Goal: Task Accomplishment & Management: Manage account settings

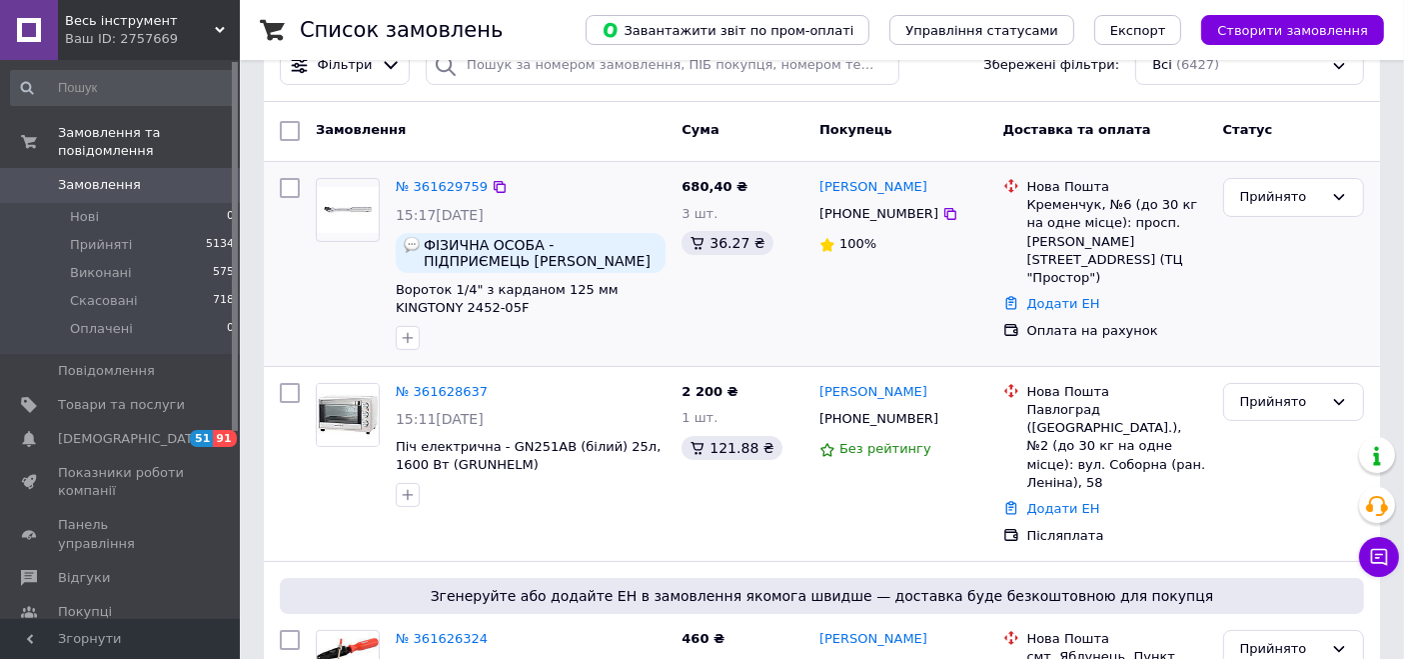
scroll to position [222, 0]
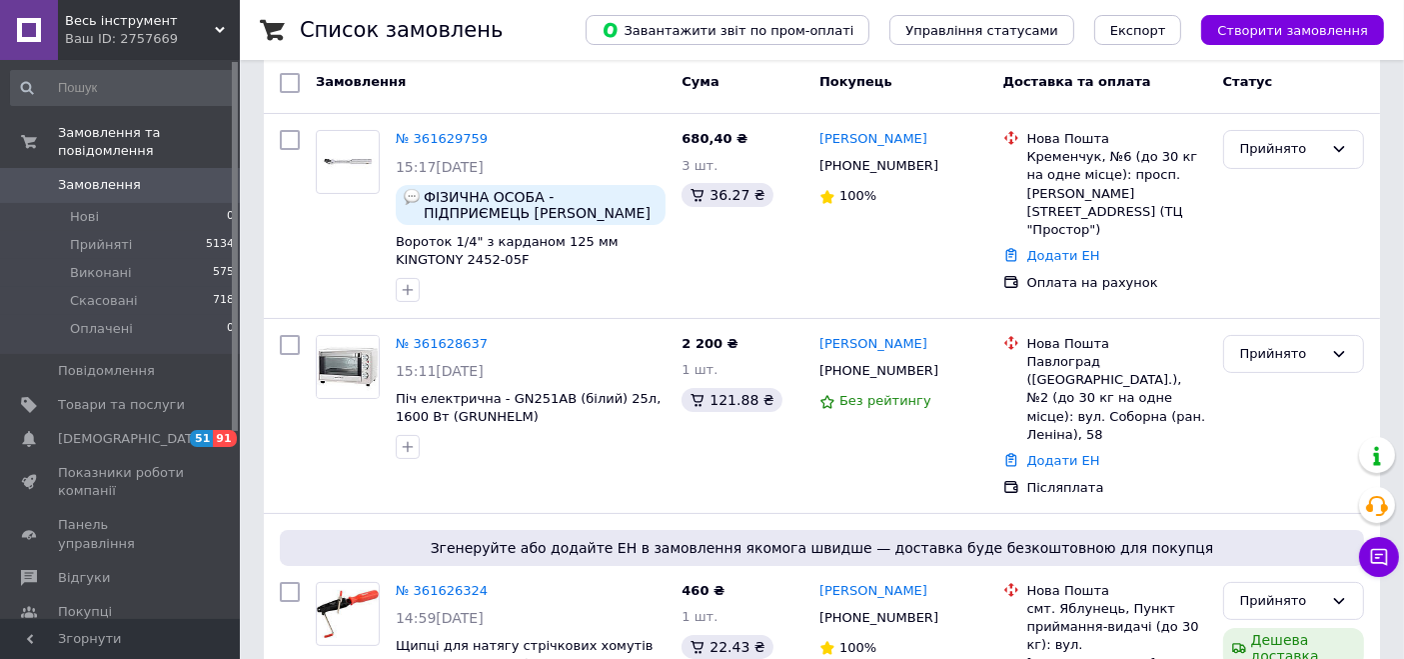
click at [167, 30] on div "Ваш ID: 2757669" at bounding box center [152, 39] width 175 height 18
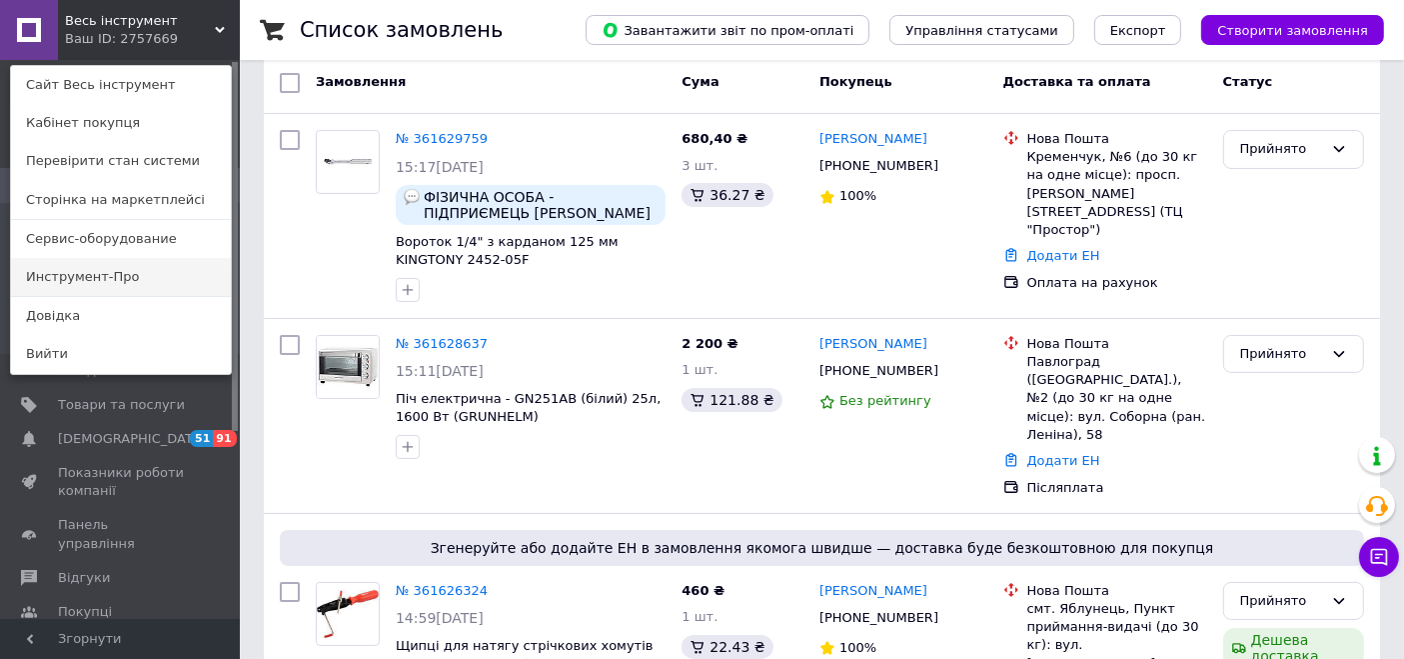
click at [51, 273] on link "Инструмент-Про" at bounding box center [121, 277] width 220 height 38
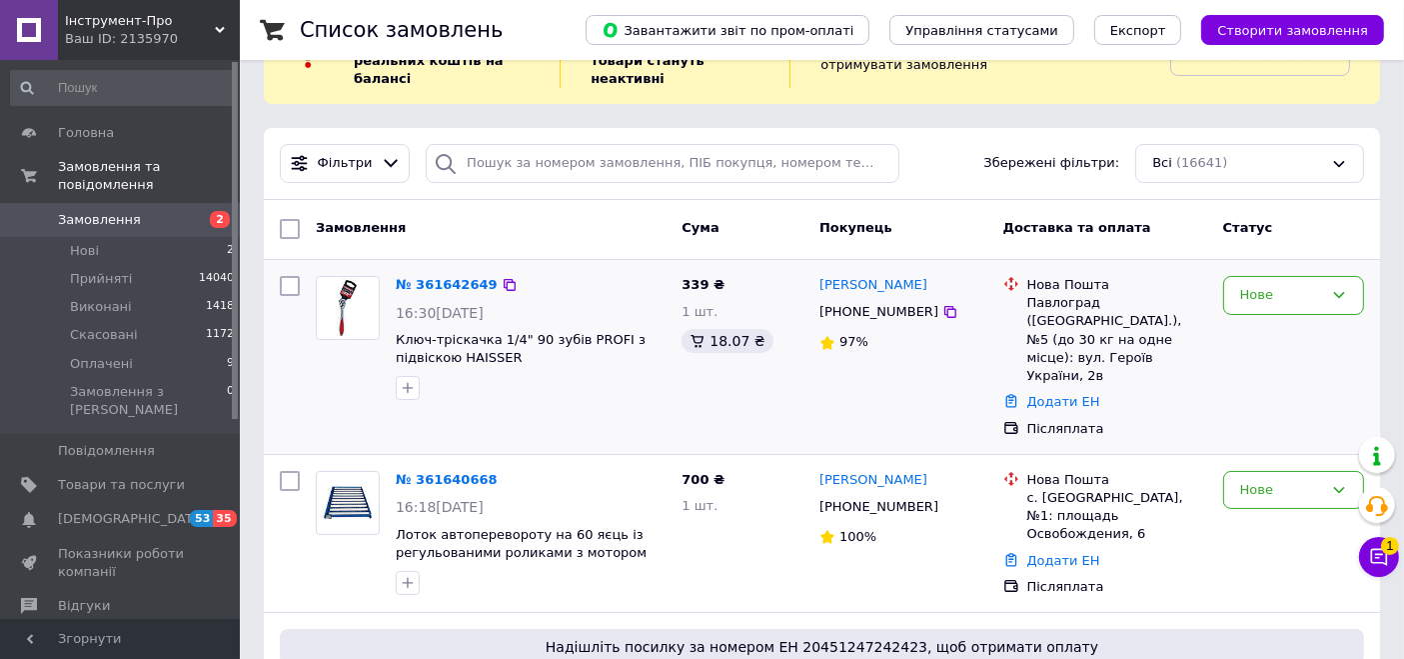
scroll to position [111, 0]
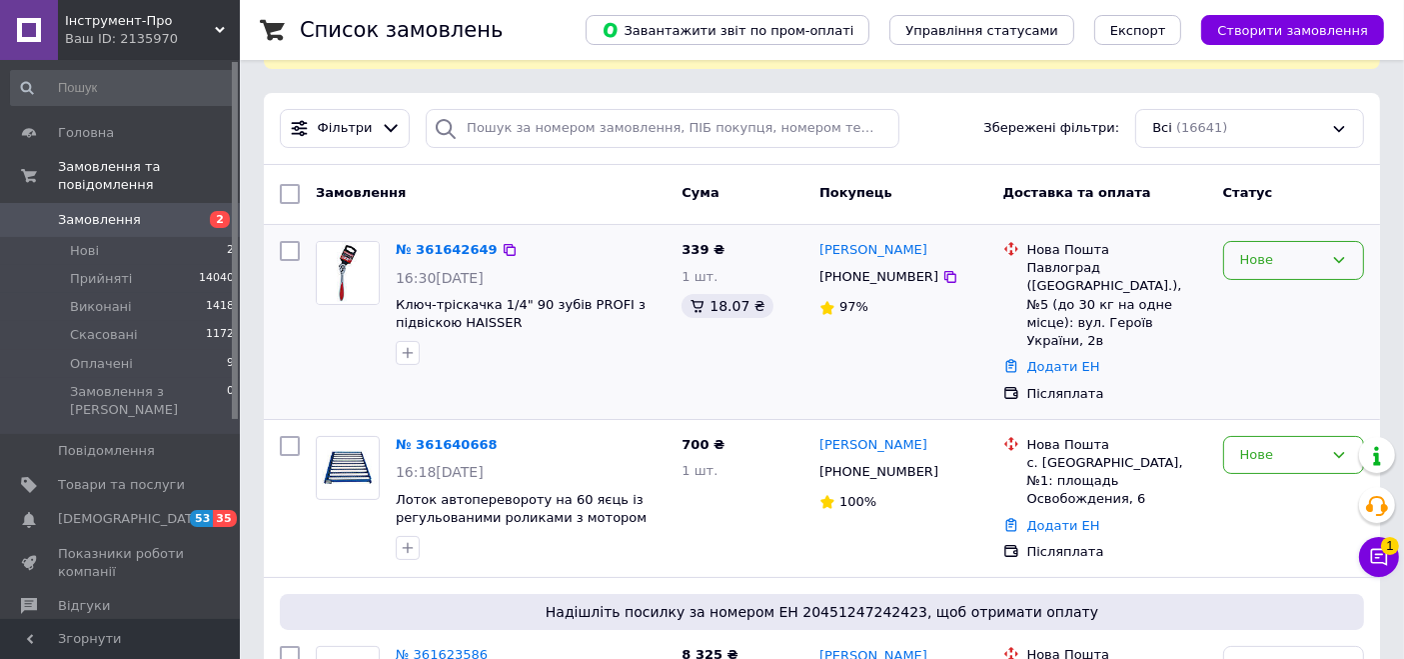
click at [1262, 260] on div "Нове" at bounding box center [1281, 260] width 83 height 21
click at [1264, 295] on li "Прийнято" at bounding box center [1293, 302] width 139 height 37
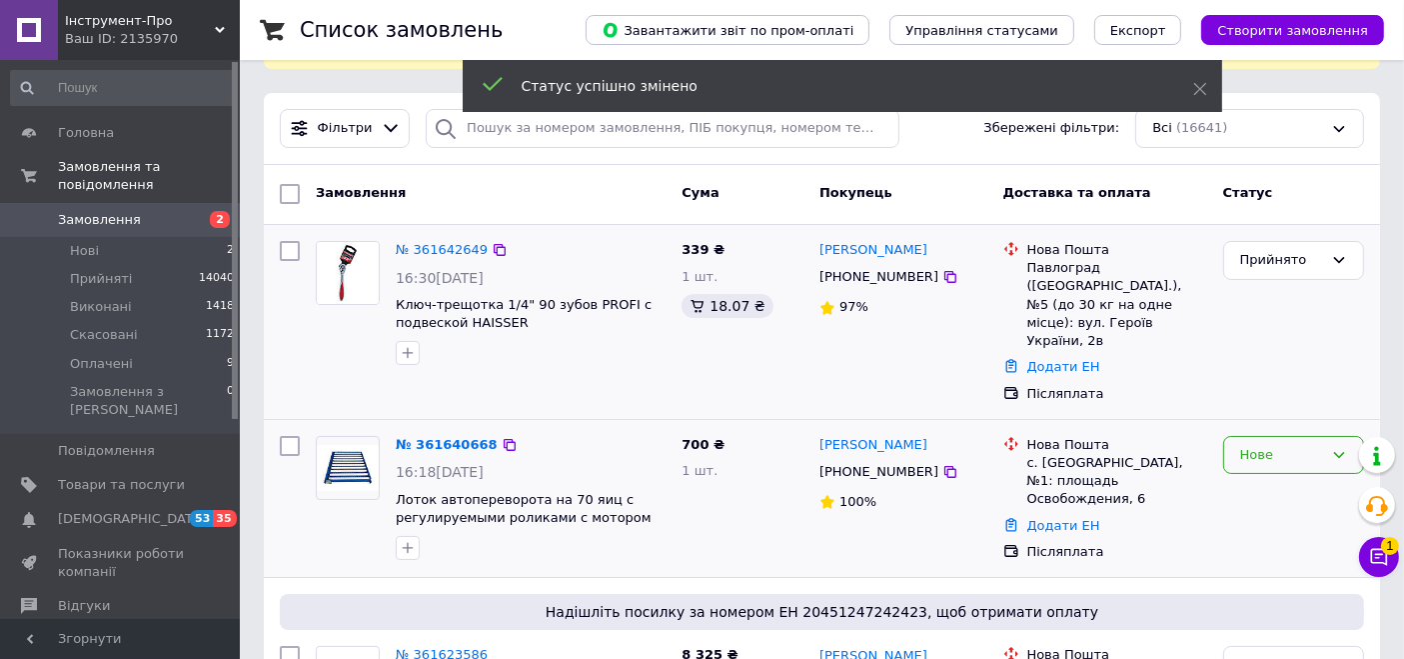
click at [1264, 445] on div "Нове" at bounding box center [1281, 455] width 83 height 21
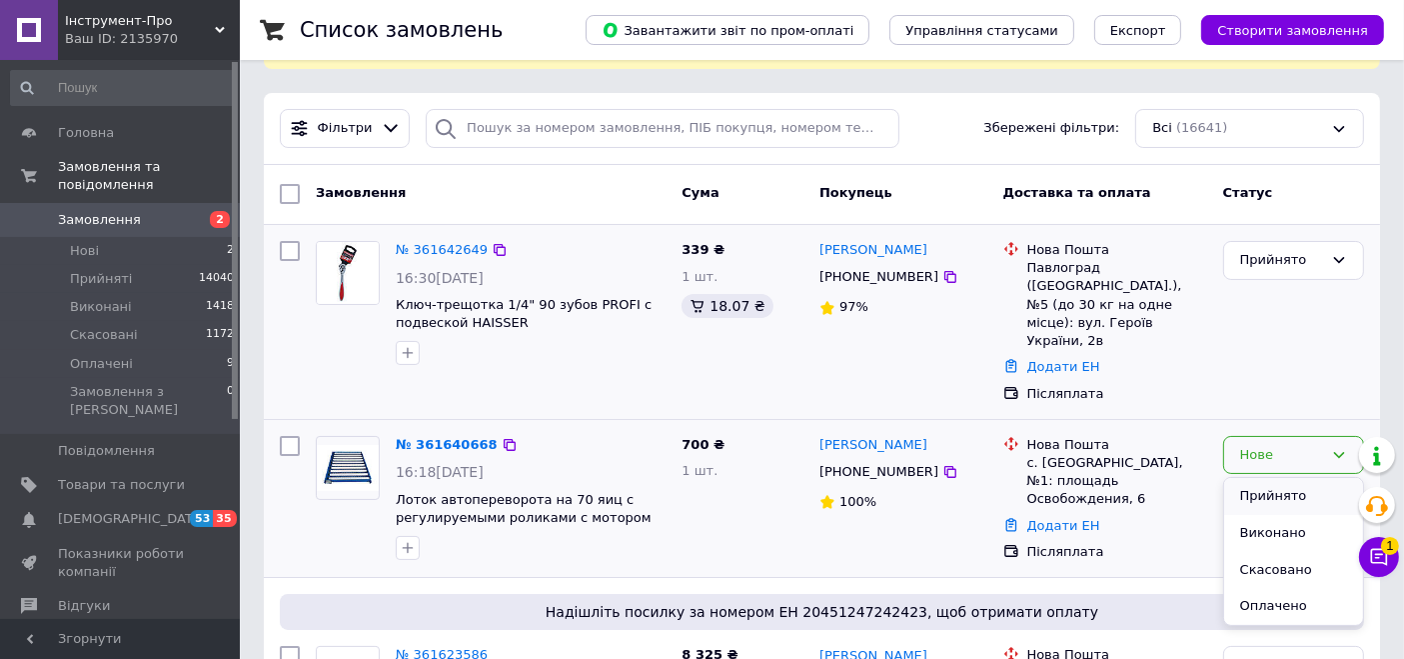
click at [1261, 478] on li "Прийнято" at bounding box center [1293, 496] width 139 height 37
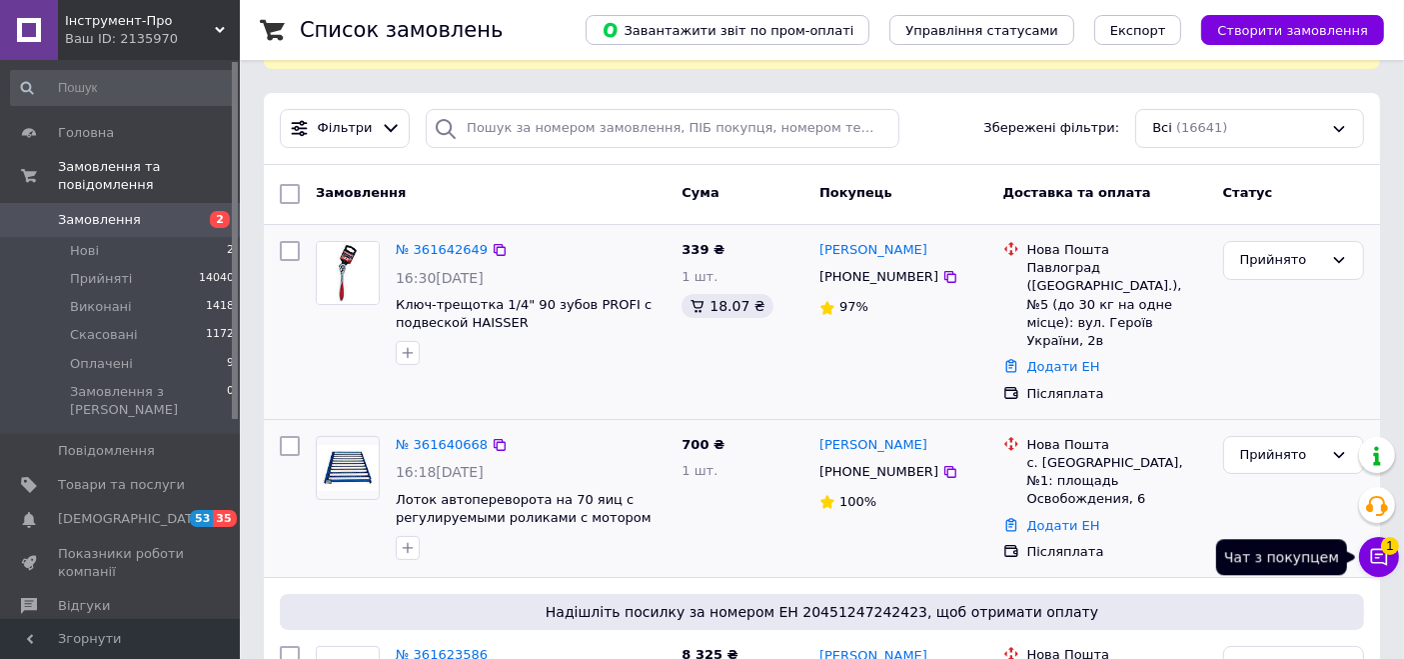
click at [1376, 566] on icon at bounding box center [1379, 557] width 20 height 20
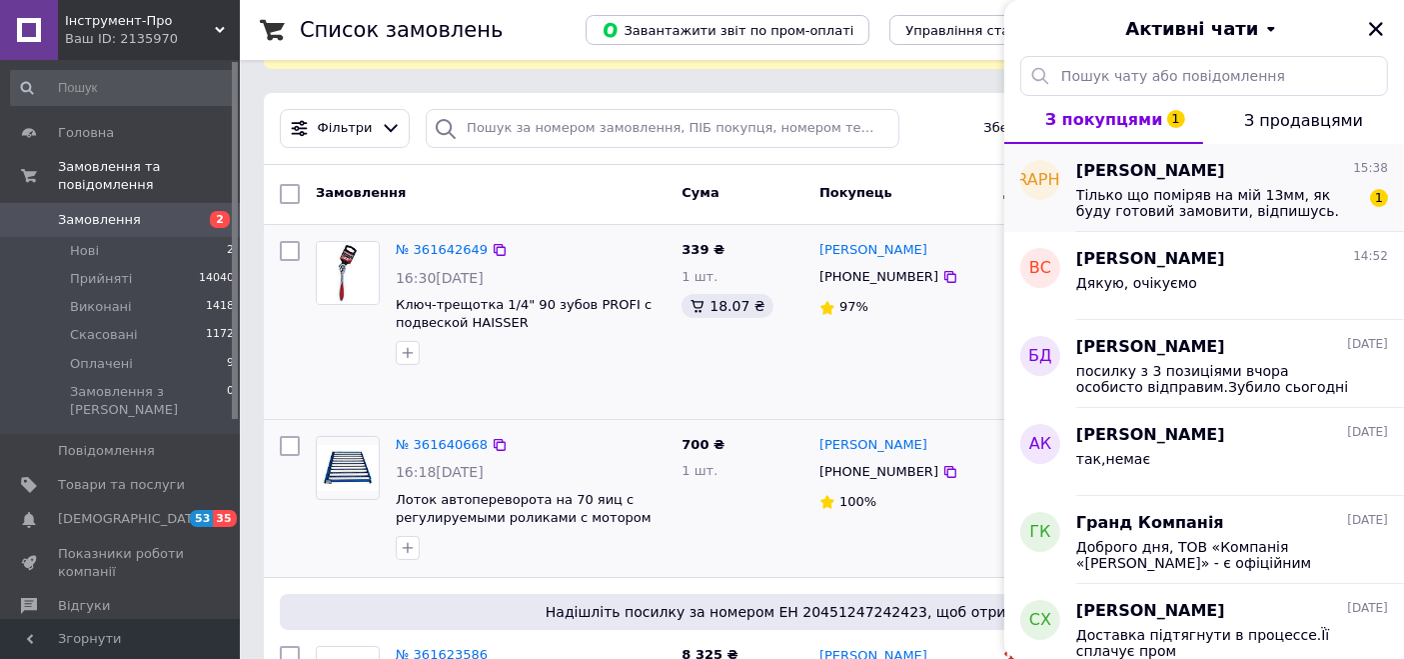
click at [1108, 175] on span "[PERSON_NAME]" at bounding box center [1151, 171] width 149 height 23
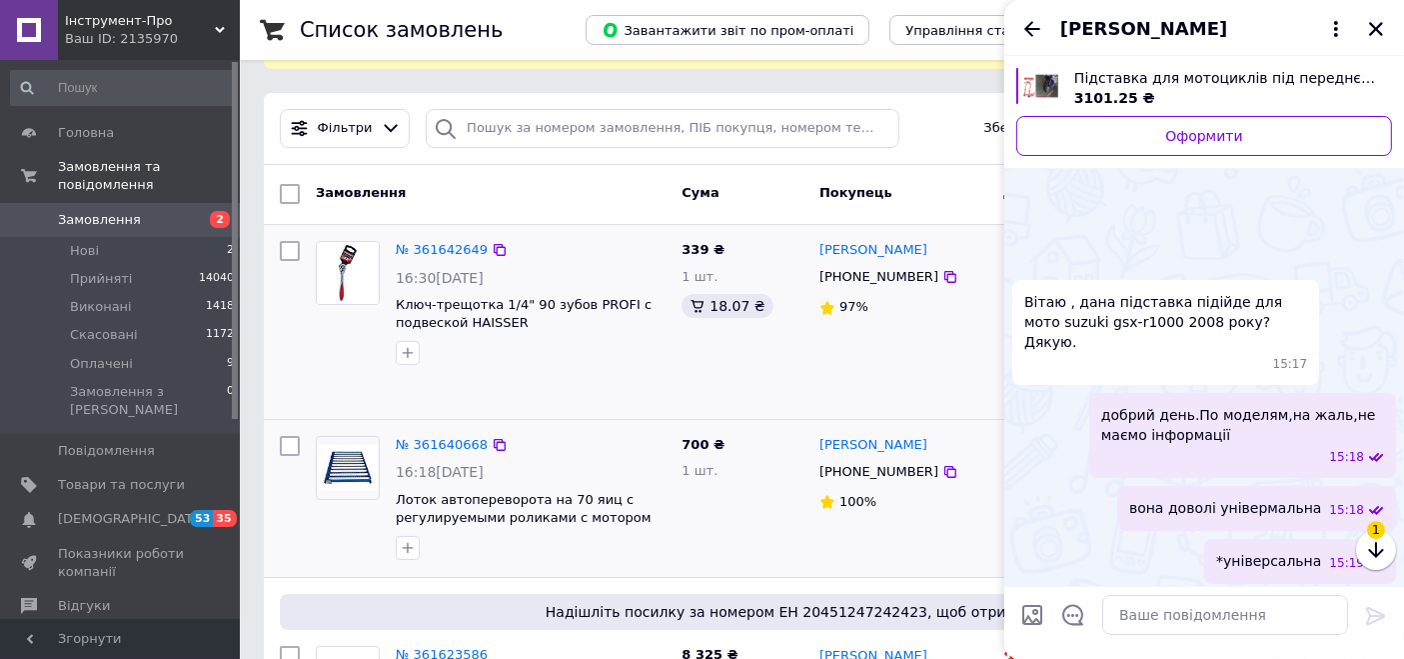
scroll to position [580, 0]
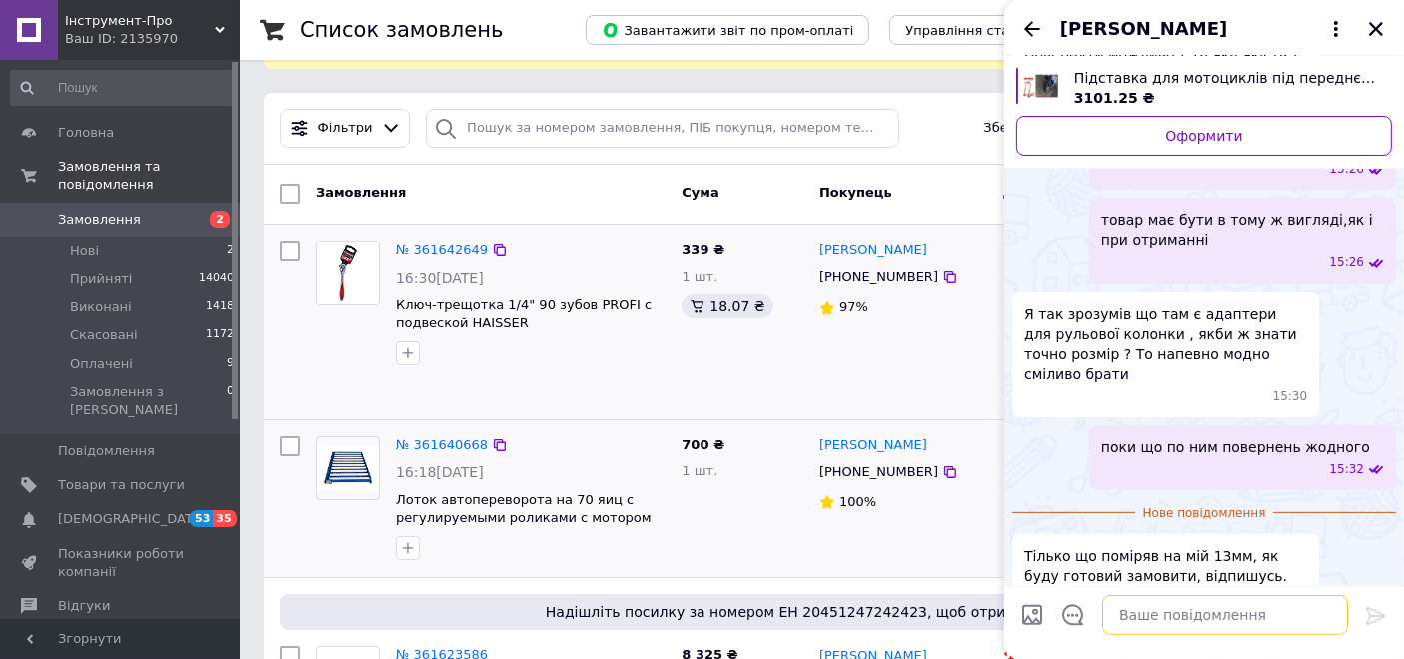
click at [1157, 610] on textarea at bounding box center [1226, 615] width 246 height 40
type textarea "ок,дякуємо"
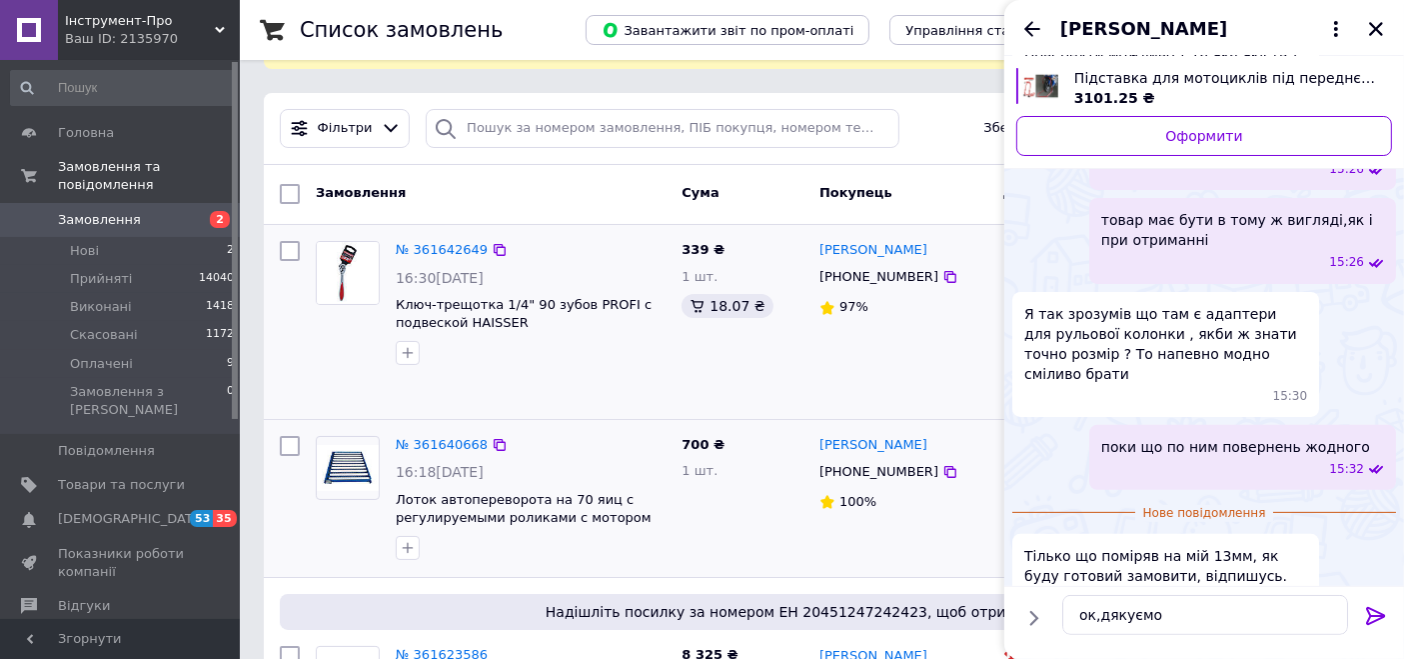
click at [1371, 619] on icon at bounding box center [1376, 616] width 24 height 24
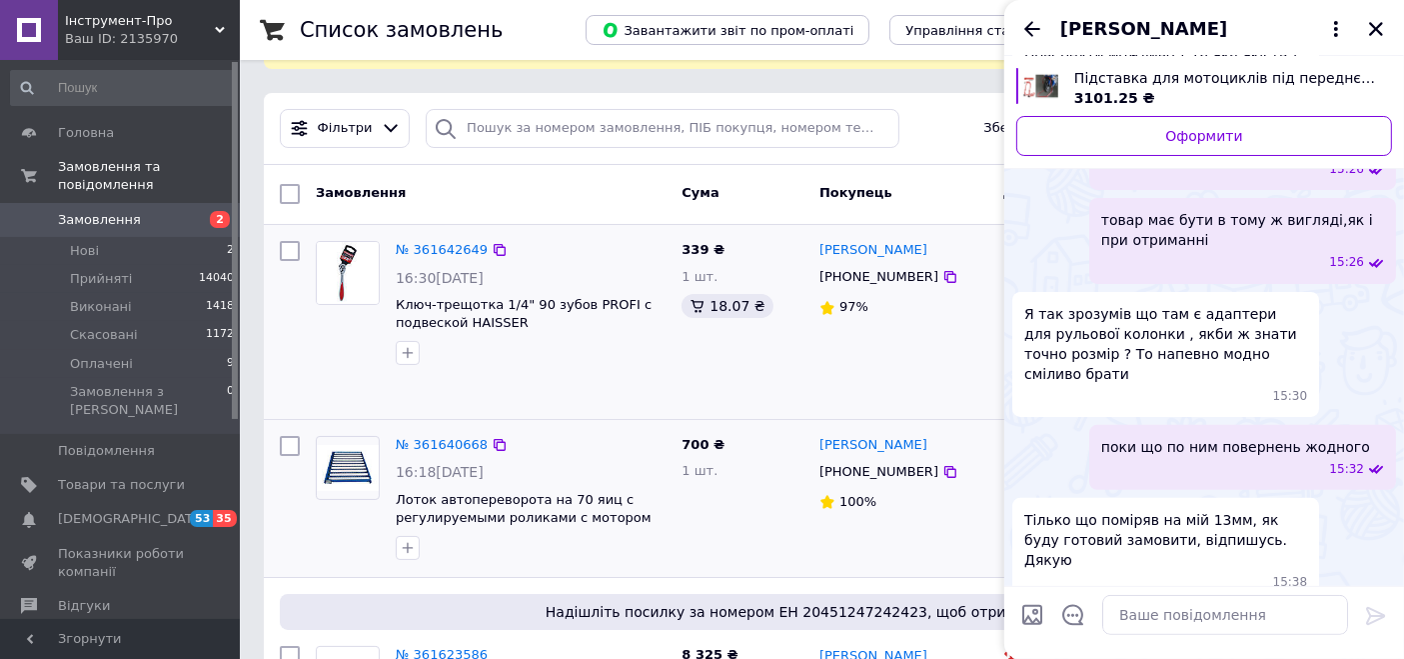
scroll to position [546, 0]
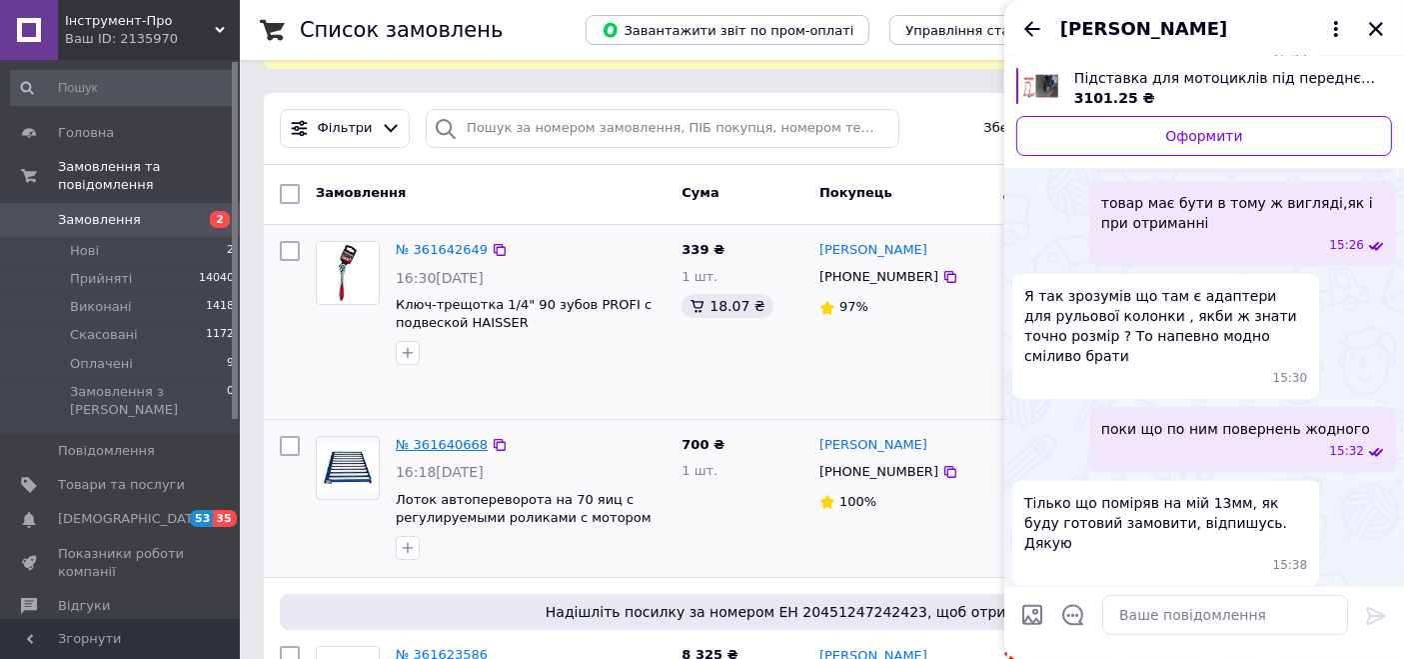
click at [426, 437] on link "№ 361640668" at bounding box center [442, 444] width 92 height 15
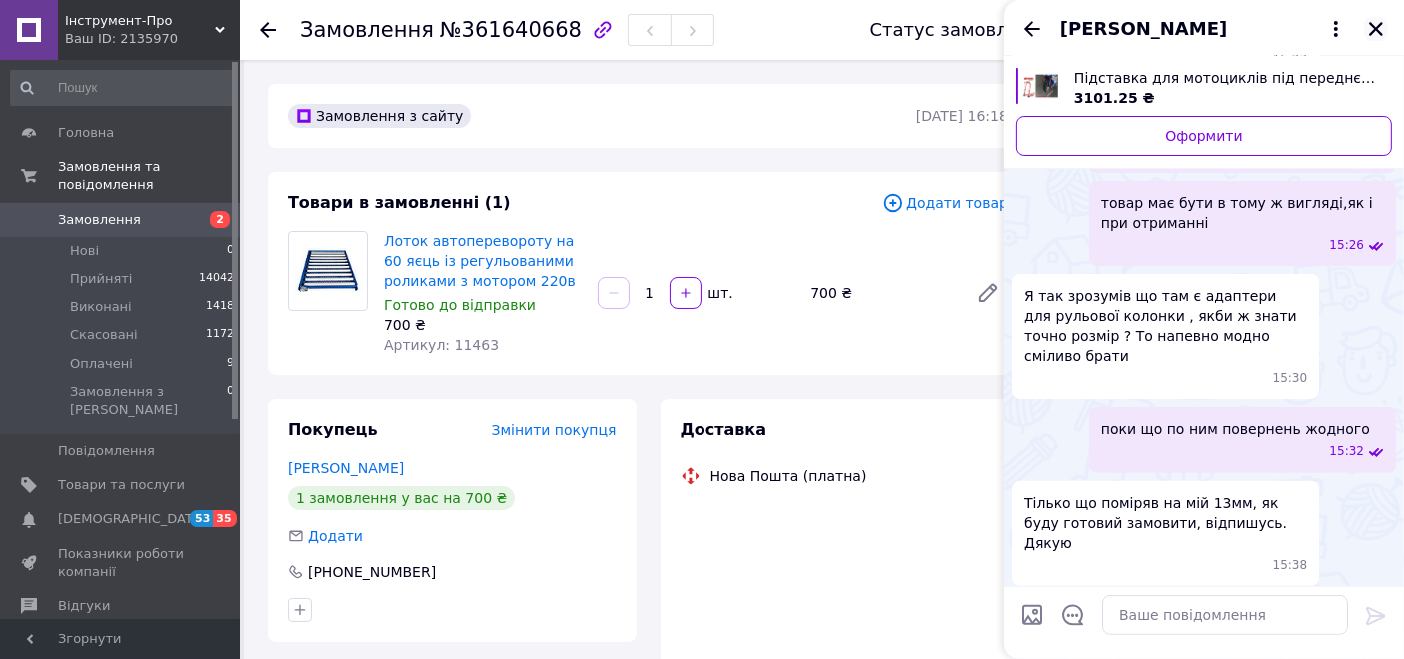
click at [1380, 26] on icon "Закрити" at bounding box center [1376, 29] width 18 height 18
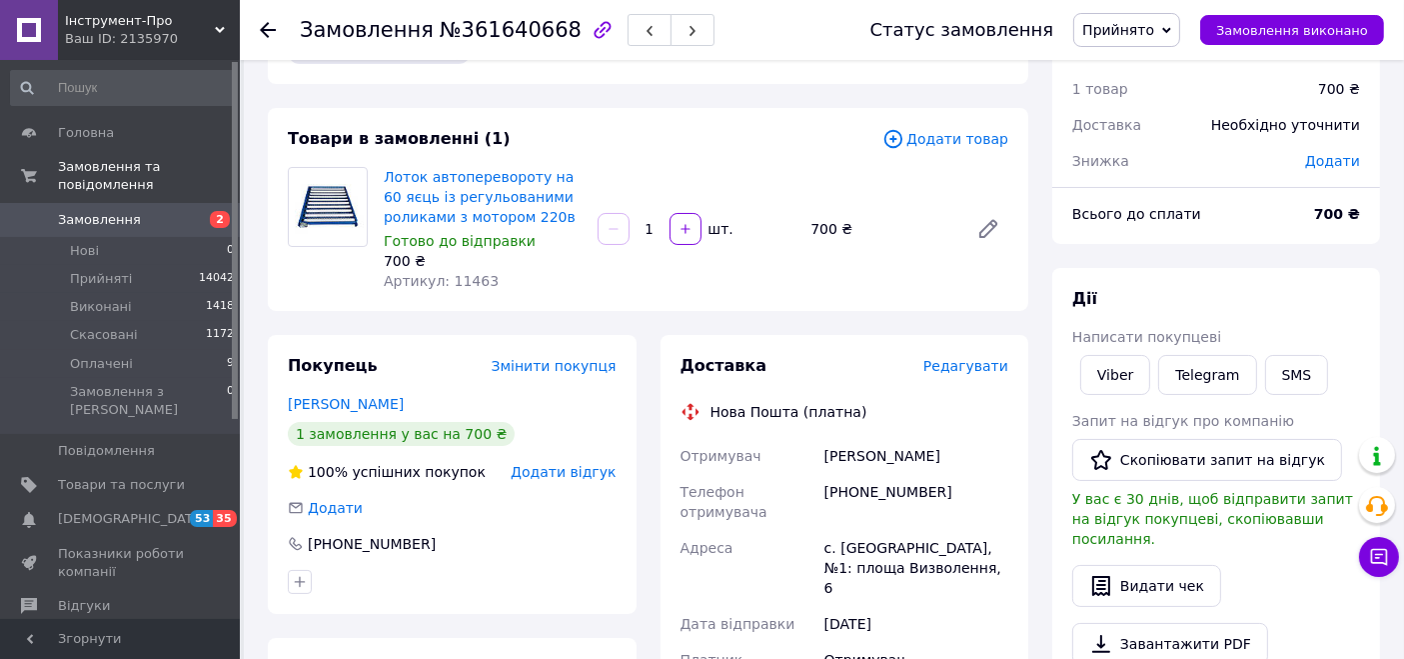
scroll to position [111, 0]
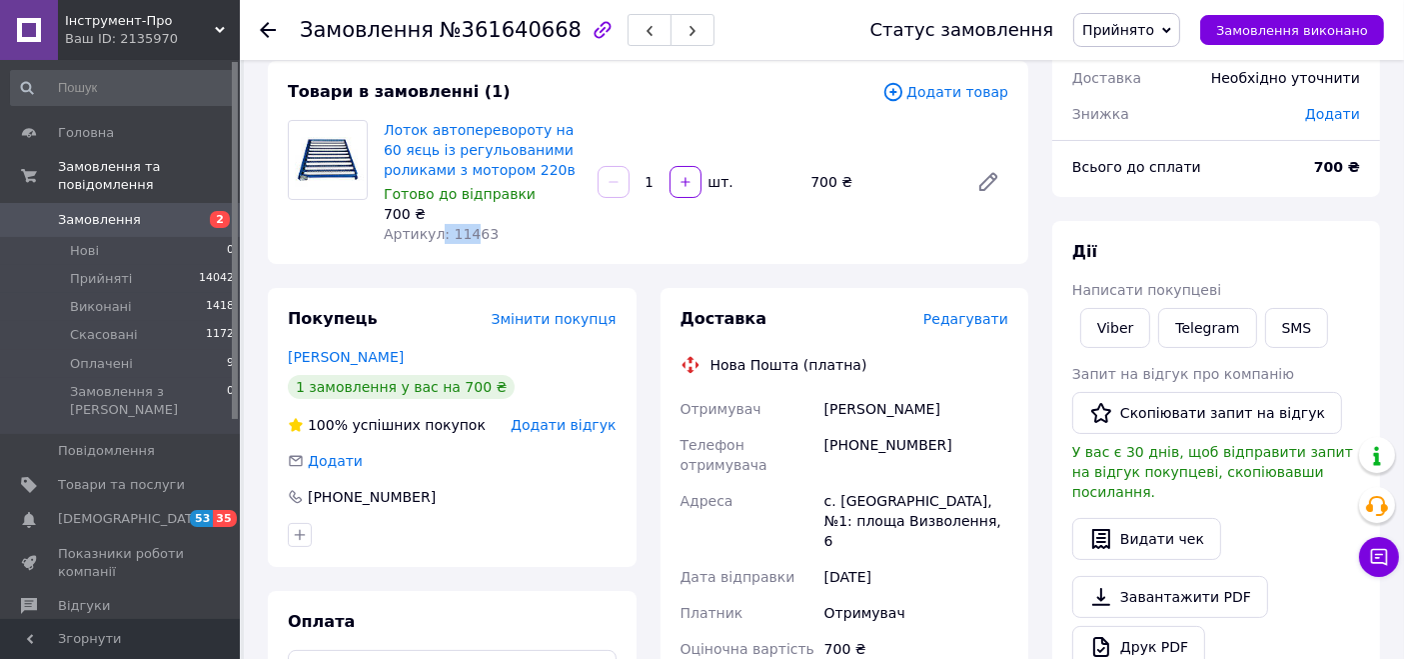
drag, startPoint x: 449, startPoint y: 246, endPoint x: 434, endPoint y: 245, distance: 15.0
click at [434, 245] on div "Лоток автоперевороту на 60 яєць із регульованими роликами з мотором 220в Готово…" at bounding box center [483, 182] width 214 height 132
click at [495, 243] on div "Лоток автоперевороту на 60 яєць із регульованими роликами з мотором 220в Готово…" at bounding box center [483, 182] width 214 height 132
drag, startPoint x: 480, startPoint y: 238, endPoint x: 445, endPoint y: 238, distance: 35.0
click at [445, 238] on div "Артикул: 11463" at bounding box center [483, 234] width 198 height 20
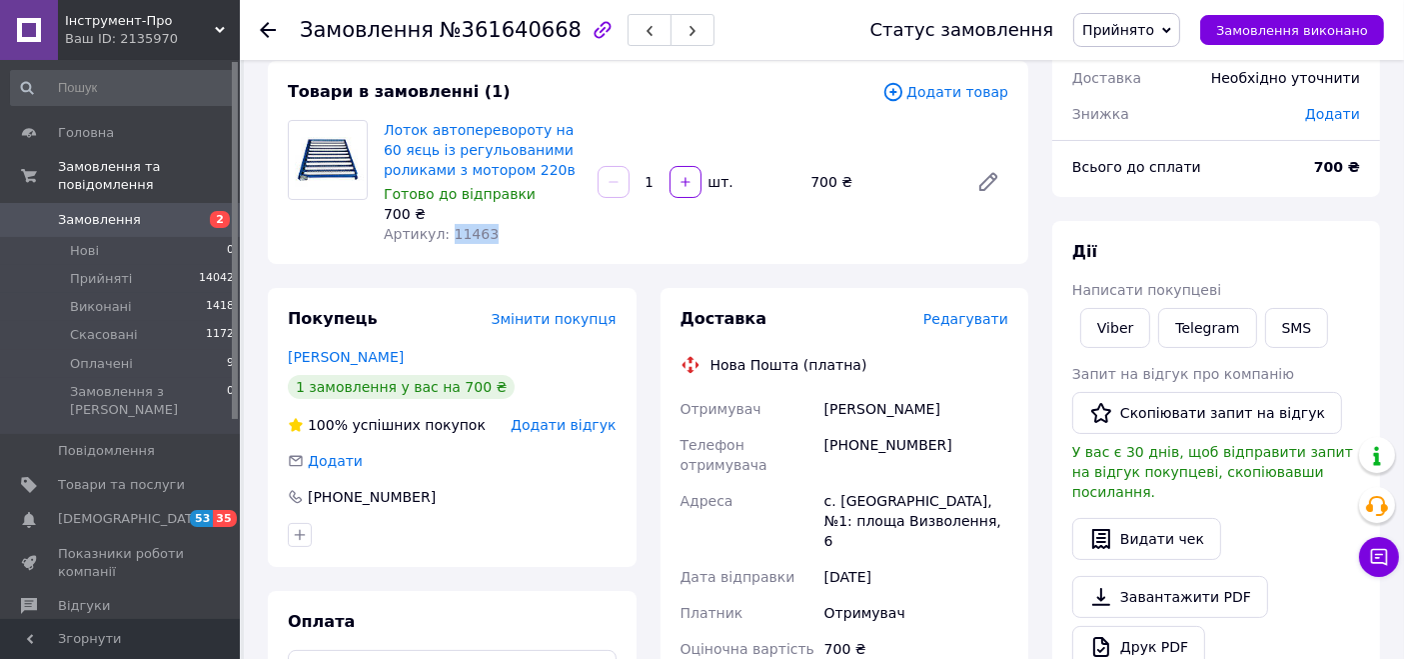
copy span "11463"
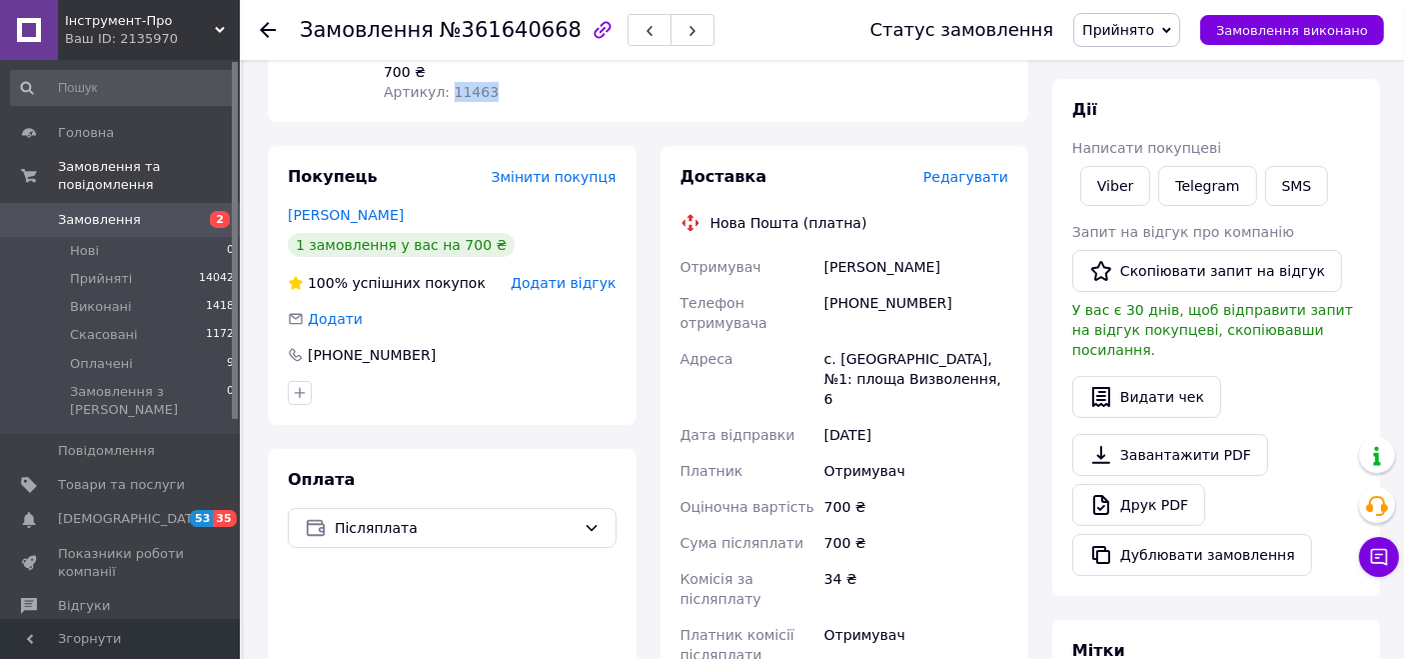
scroll to position [333, 0]
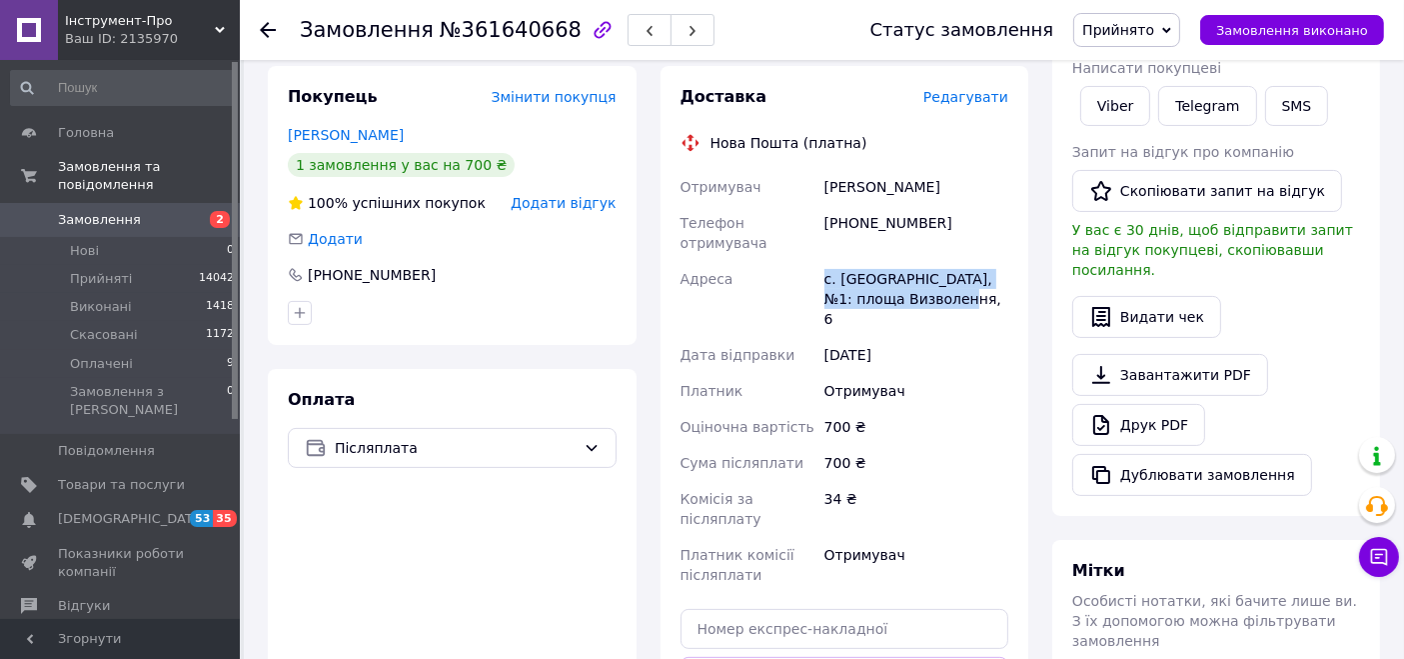
drag, startPoint x: 826, startPoint y: 262, endPoint x: 920, endPoint y: 274, distance: 94.7
click at [920, 274] on div "Отримувач [PERSON_NAME] Телефон отримувача [PHONE_NUMBER] Адреса с. Великі Лучк…" at bounding box center [845, 381] width 337 height 424
copy div "Адреса с. [GEOGRAPHIC_DATA], №1: площа Визволення, 6"
drag, startPoint x: 926, startPoint y: 230, endPoint x: 850, endPoint y: 232, distance: 76.0
click at [850, 232] on div "[PHONE_NUMBER]" at bounding box center [917, 233] width 192 height 56
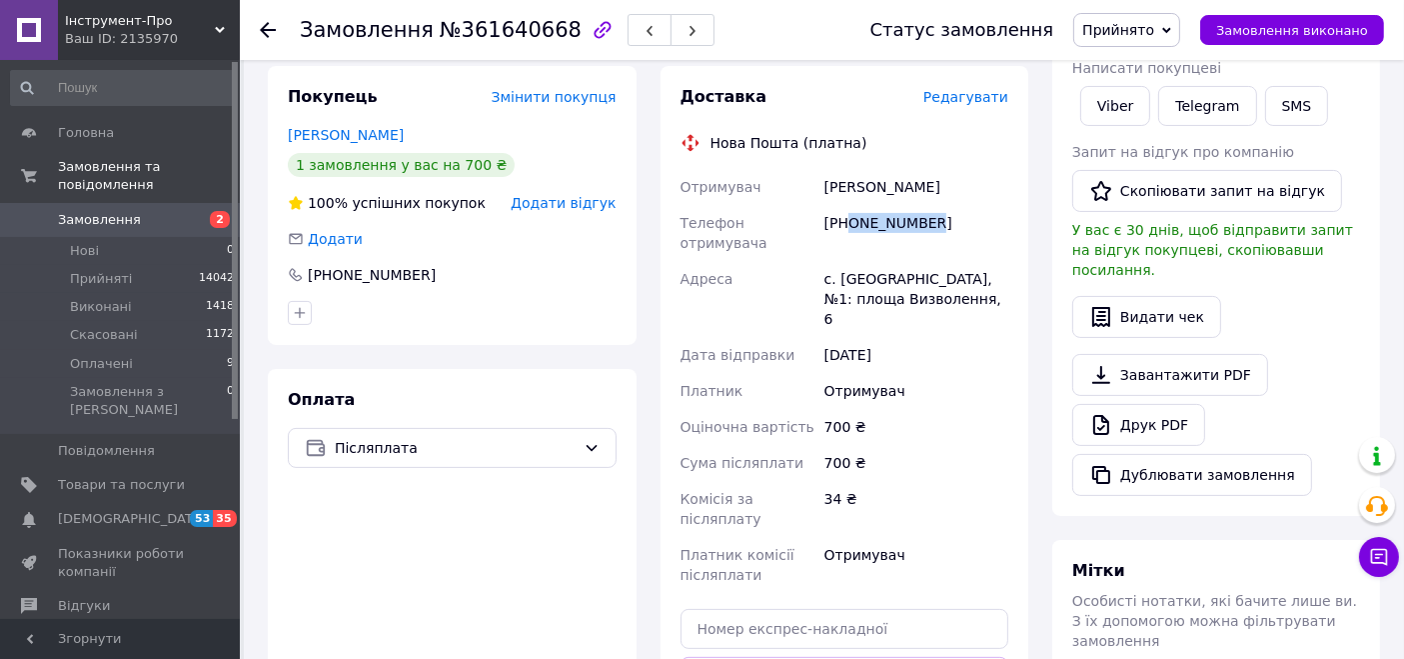
copy div "0991459230"
click at [130, 265] on li "Прийняті 14042" at bounding box center [123, 279] width 246 height 28
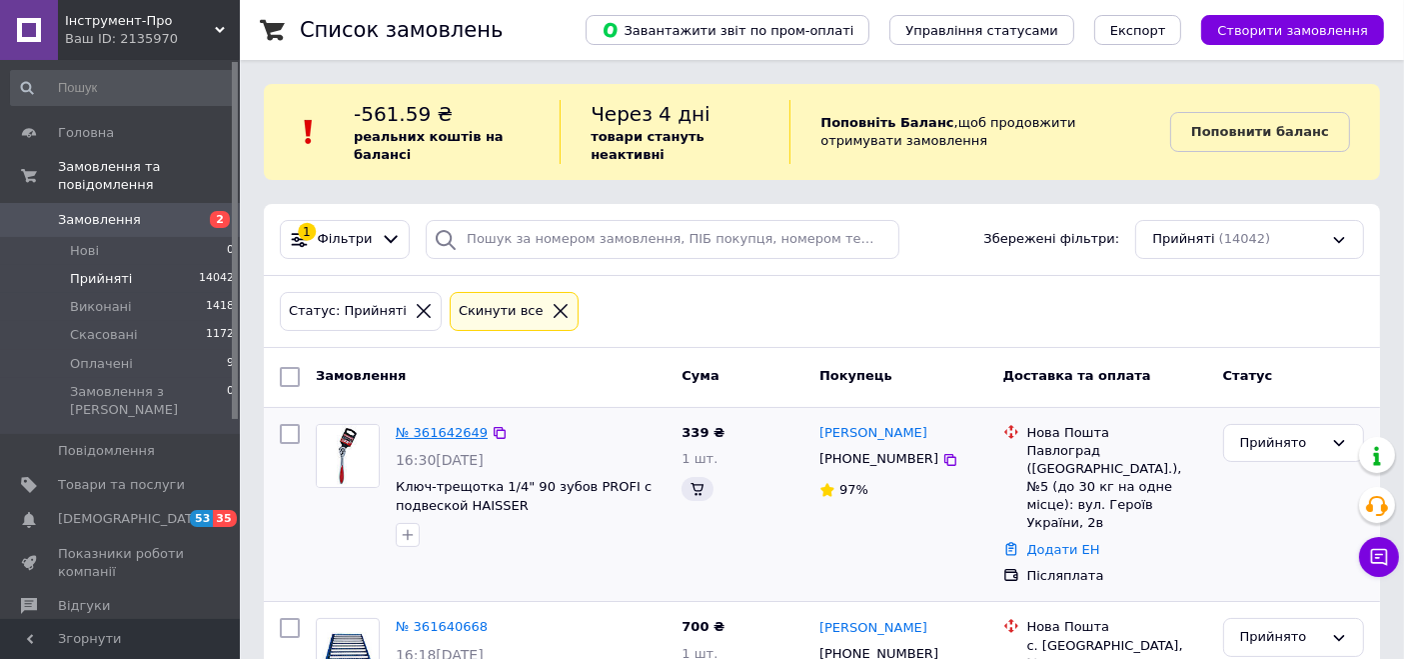
click at [453, 430] on link "№ 361642649" at bounding box center [442, 432] width 92 height 15
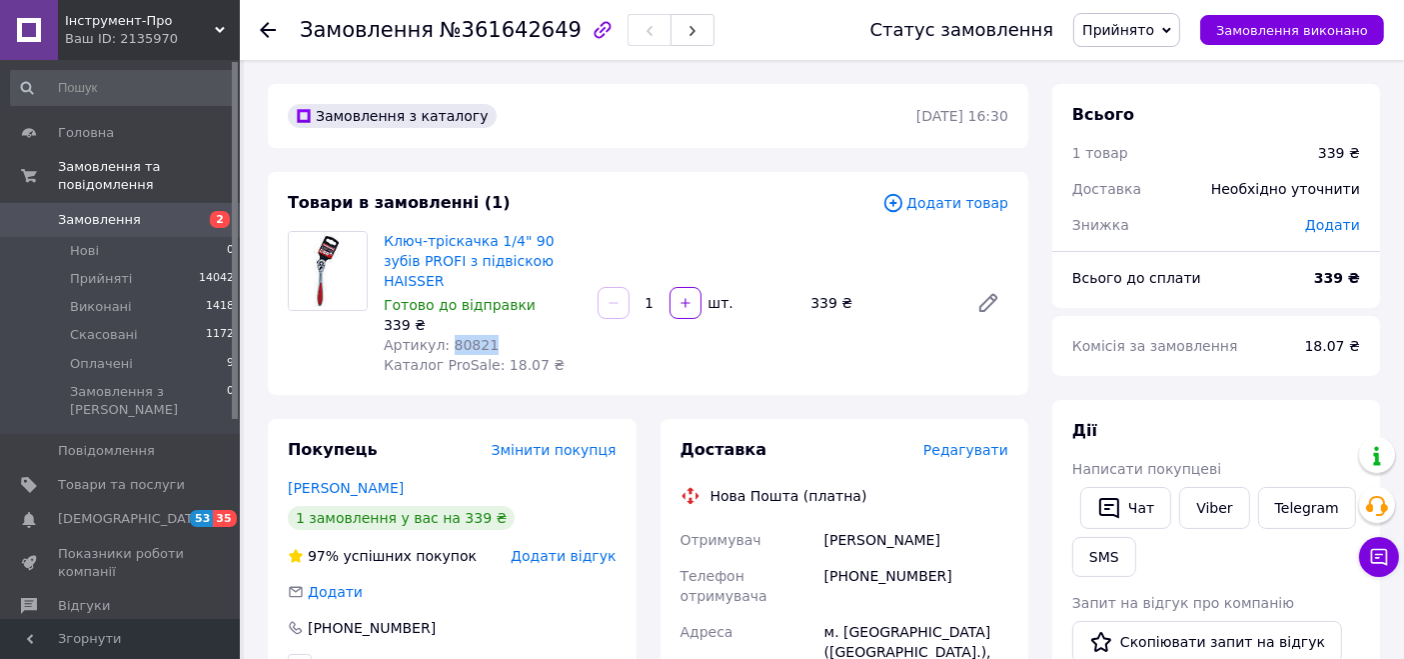
drag, startPoint x: 490, startPoint y: 331, endPoint x: 442, endPoint y: 324, distance: 48.5
click at [442, 335] on div "Артикул: 80821" at bounding box center [483, 345] width 198 height 20
copy span "80821"
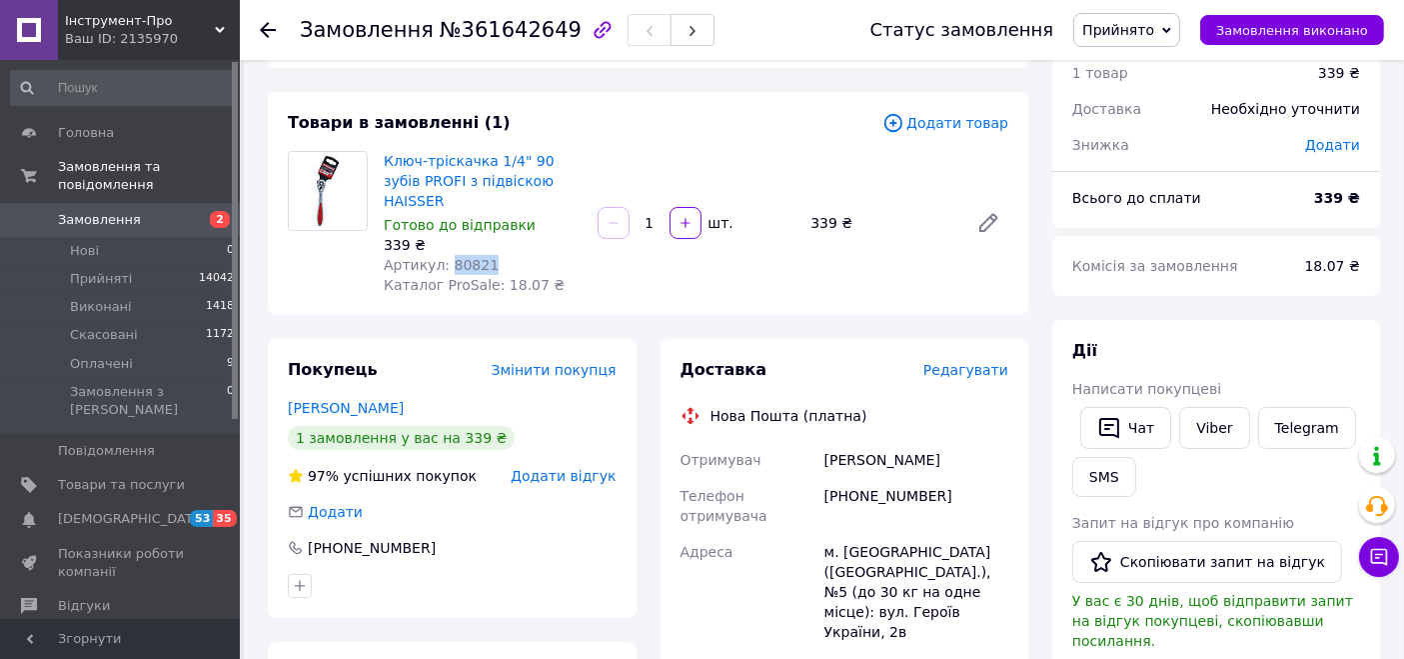
scroll to position [111, 0]
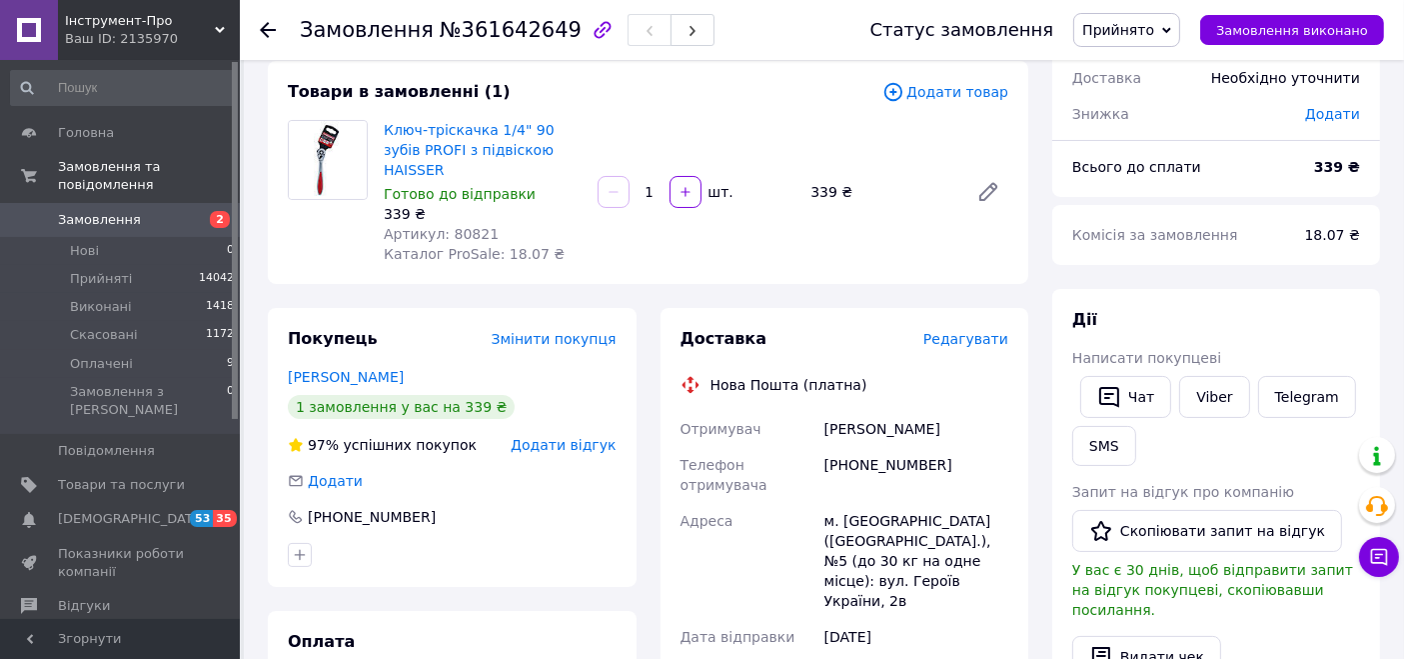
click at [651, 273] on div "Замовлення з каталогу [DATE] 16:30 Товари в замовленні (1) Додати товар Ключ-тр…" at bounding box center [648, 656] width 785 height 1366
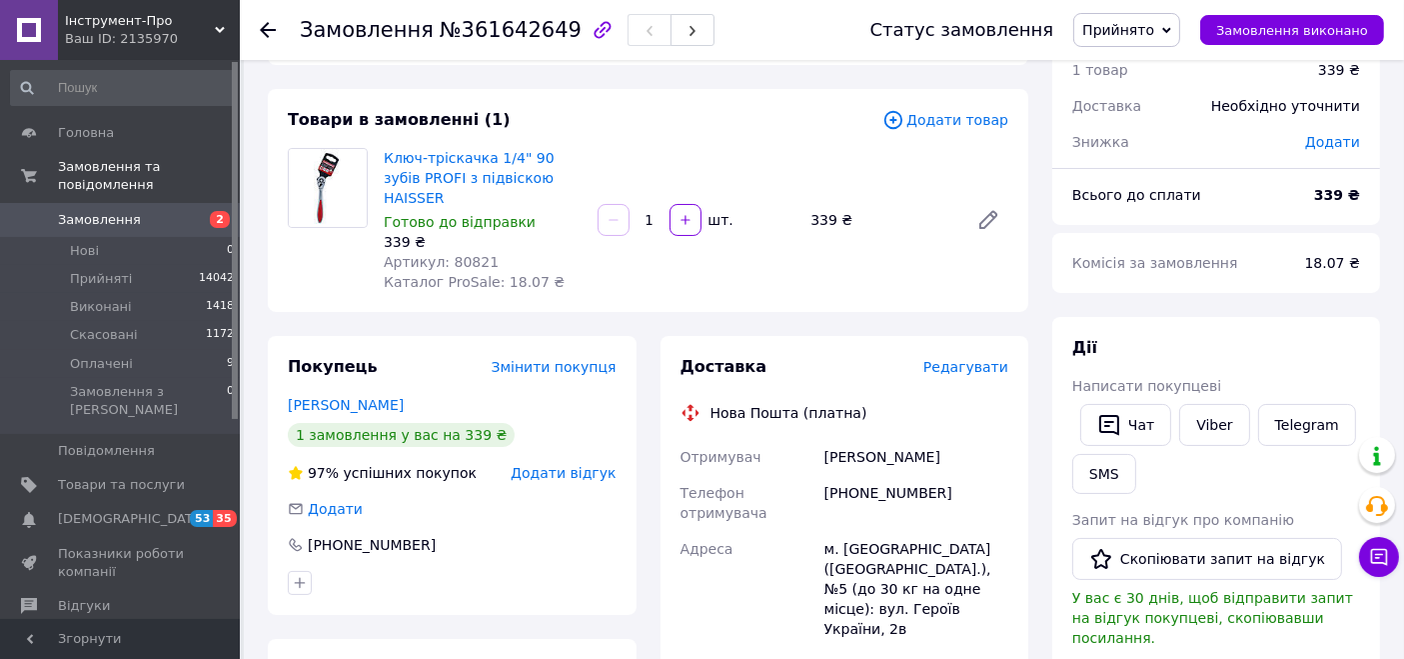
scroll to position [0, 0]
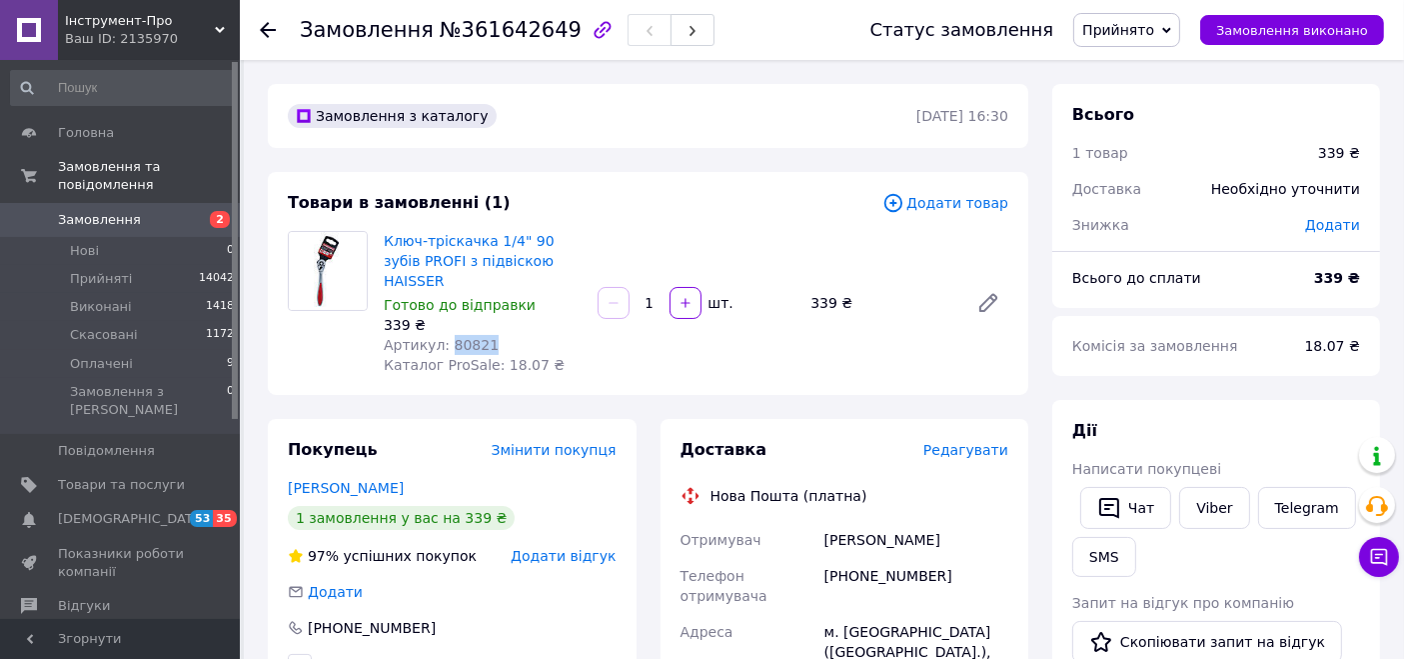
drag, startPoint x: 499, startPoint y: 317, endPoint x: 445, endPoint y: 321, distance: 54.1
click at [445, 335] on div "Артикул: 80821" at bounding box center [483, 345] width 198 height 20
copy span "80821"
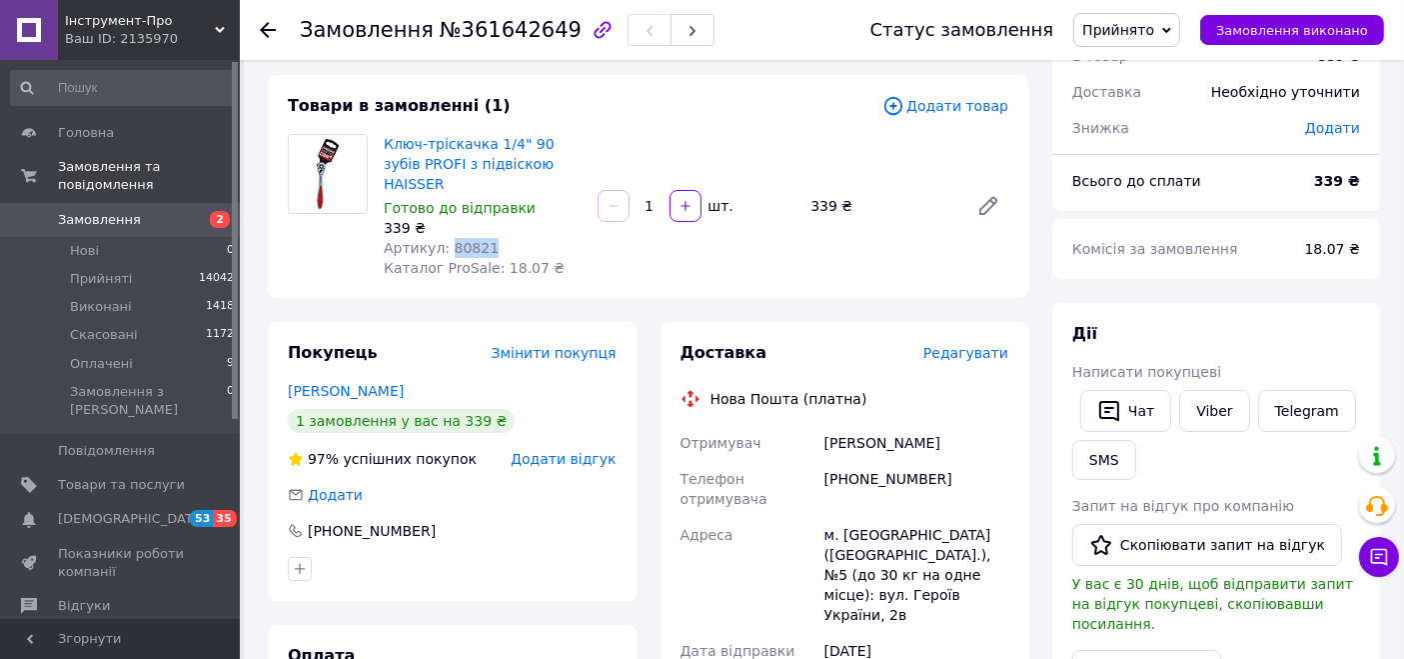
scroll to position [222, 0]
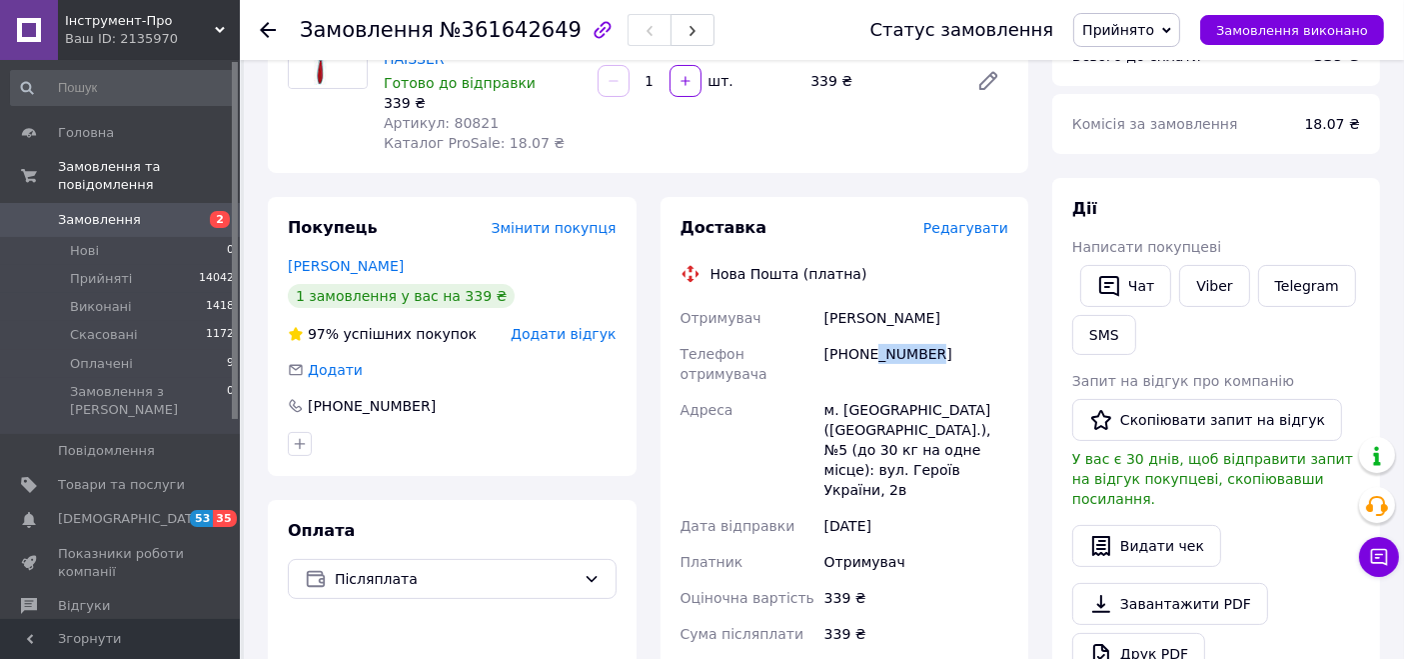
drag, startPoint x: 950, startPoint y: 338, endPoint x: 874, endPoint y: 344, distance: 76.2
click at [874, 344] on div "[PHONE_NUMBER]" at bounding box center [917, 364] width 192 height 56
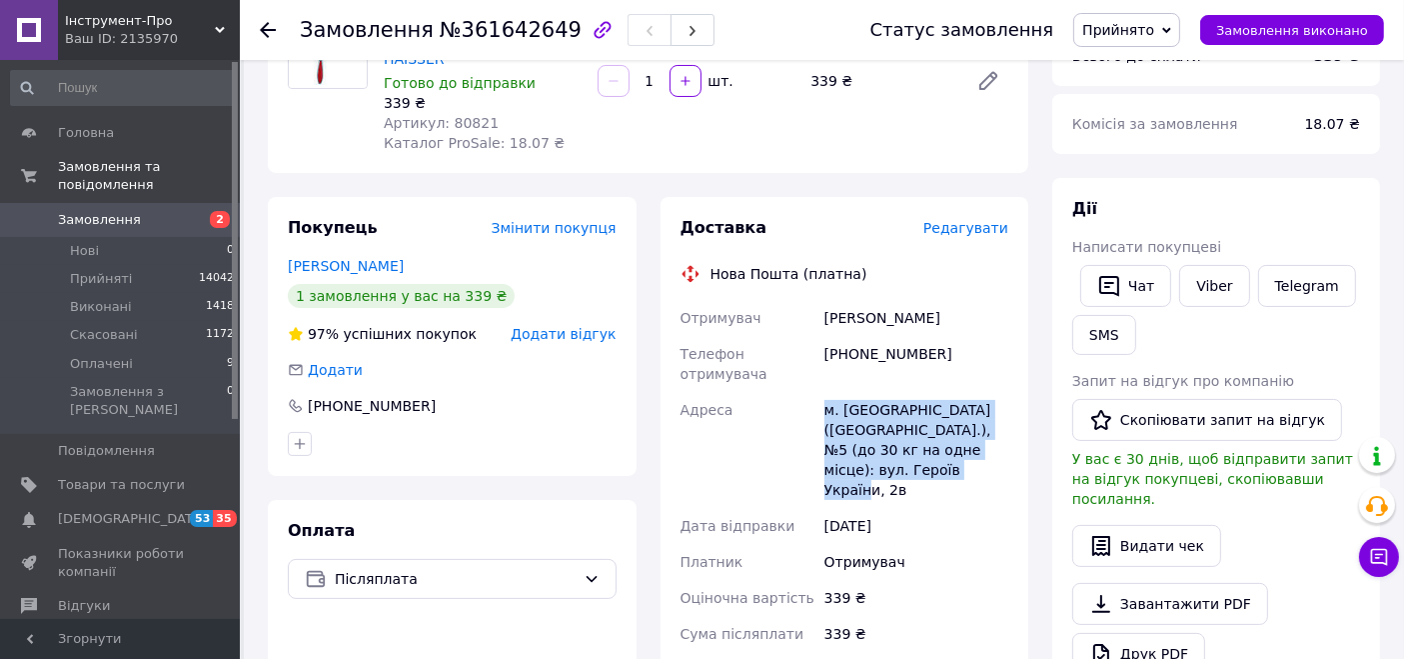
drag, startPoint x: 862, startPoint y: 391, endPoint x: 971, endPoint y: 433, distance: 116.8
click at [971, 433] on div "Отримувач [PERSON_NAME] Телефон отримувача [PHONE_NUMBER] Адреса м. [GEOGRAPHIC…" at bounding box center [845, 532] width 337 height 464
copy div "Адреса [PERSON_NAME]. [GEOGRAPHIC_DATA] ([GEOGRAPHIC_DATA].), №5 (до 30 кг на о…"
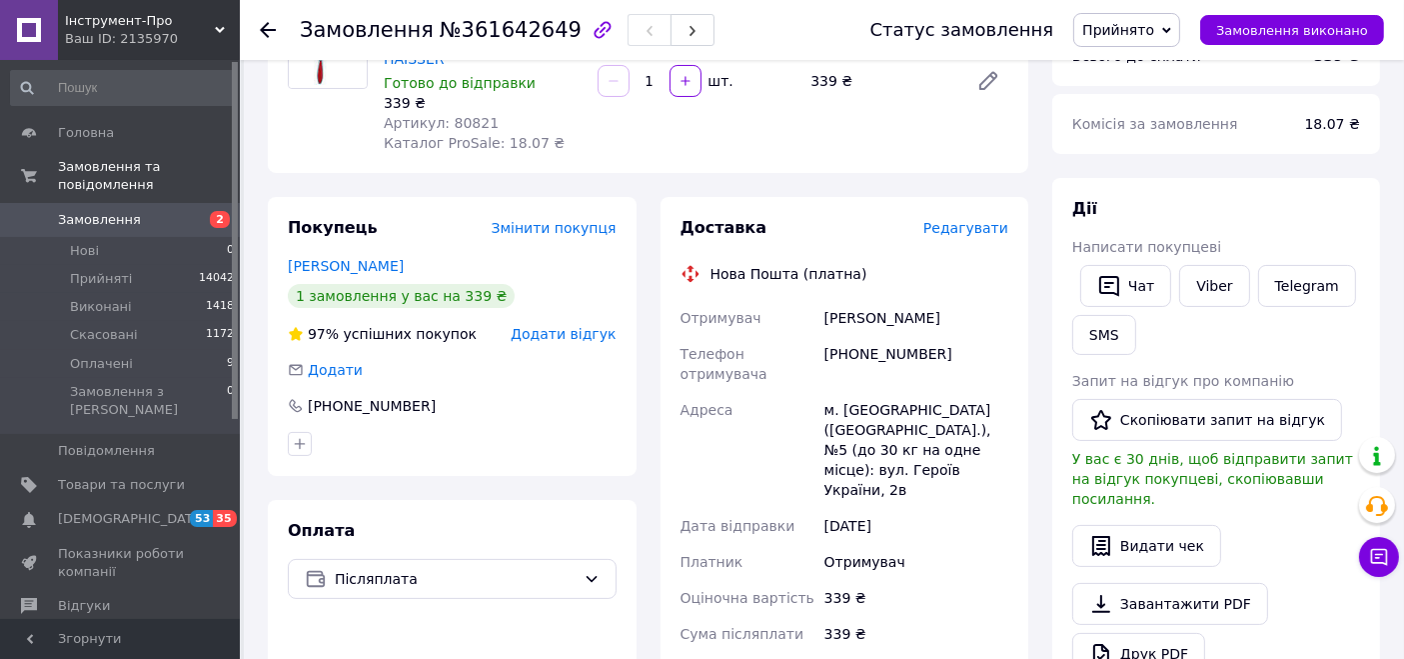
click at [1024, 310] on div "Доставка Редагувати Нова Пошта (платна) Отримувач [PERSON_NAME] Телефон отримув…" at bounding box center [845, 587] width 369 height 780
drag, startPoint x: 969, startPoint y: 353, endPoint x: 848, endPoint y: 345, distance: 121.2
click at [848, 345] on div "Отримувач [PERSON_NAME] Телефон отримувача [PHONE_NUMBER] Адреса м. [GEOGRAPHIC…" at bounding box center [845, 532] width 337 height 464
click at [851, 342] on div "[PHONE_NUMBER]" at bounding box center [917, 364] width 192 height 56
drag, startPoint x: 848, startPoint y: 335, endPoint x: 927, endPoint y: 340, distance: 79.1
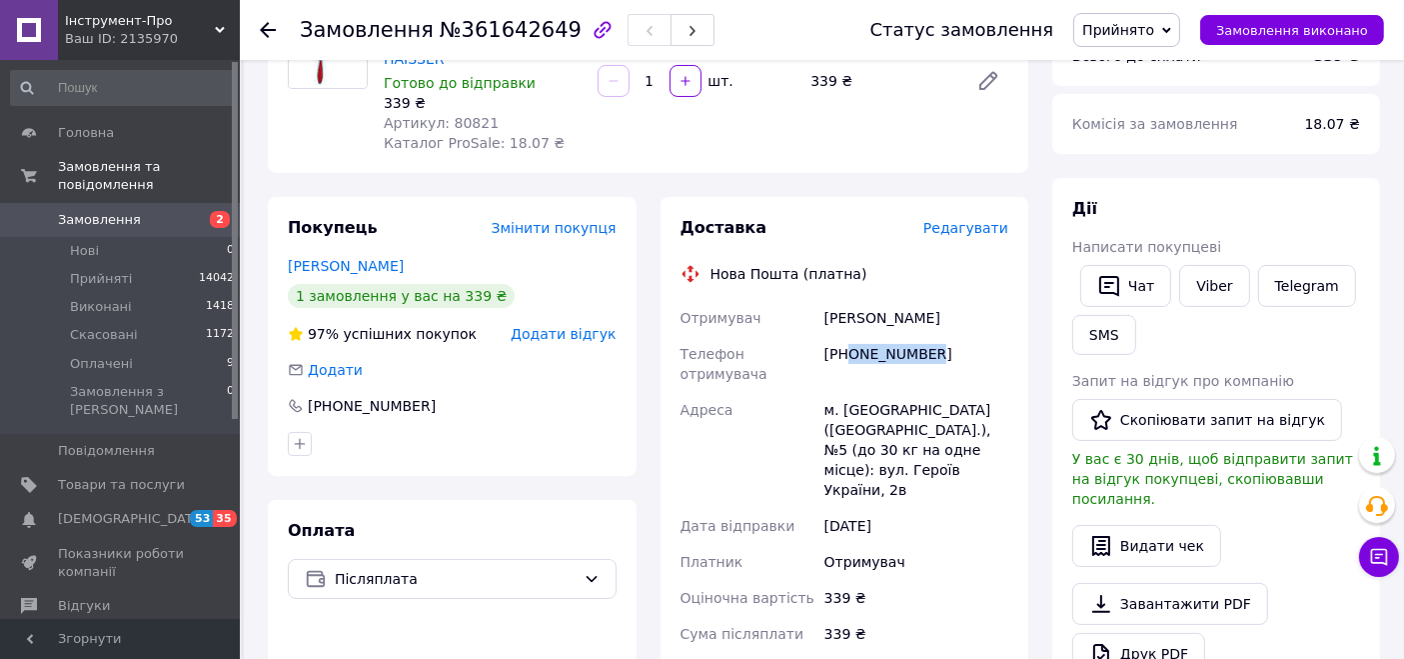
click at [927, 340] on div "[PHONE_NUMBER]" at bounding box center [917, 364] width 192 height 56
copy div "0505675945"
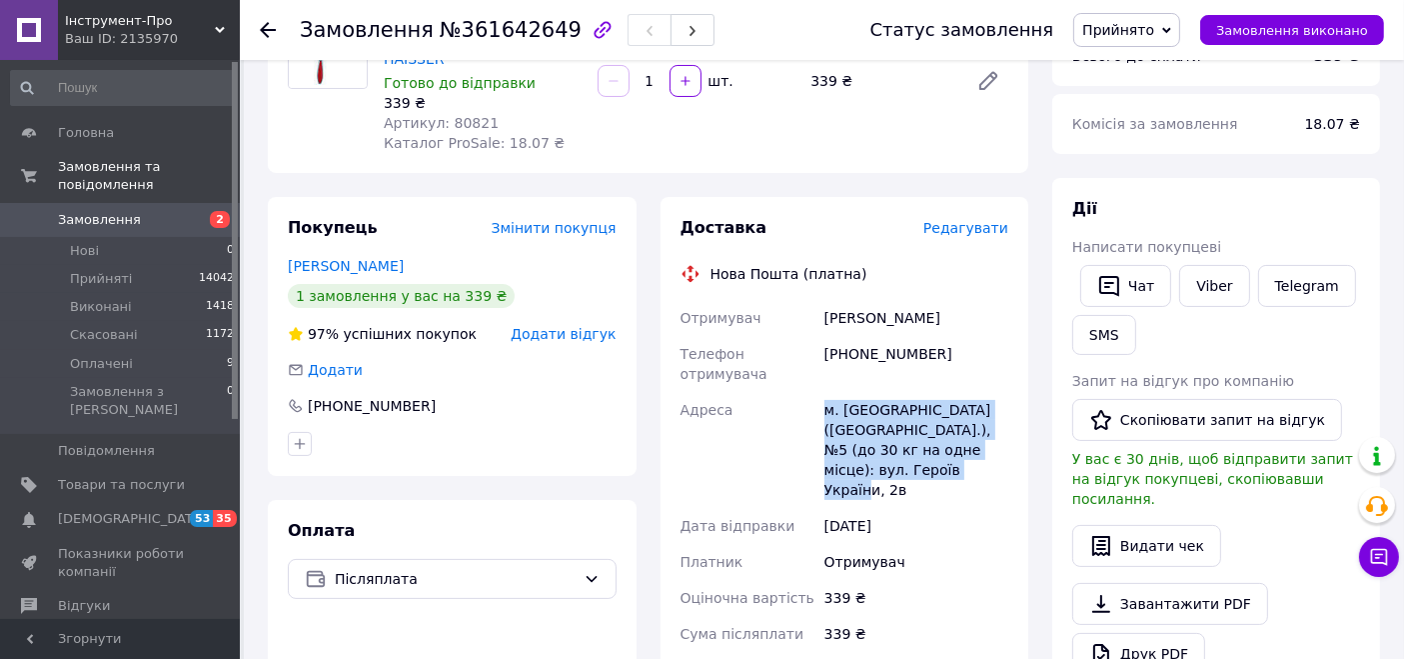
drag, startPoint x: 818, startPoint y: 370, endPoint x: 977, endPoint y: 437, distance: 172.5
click at [977, 437] on div "Отримувач [PERSON_NAME] Телефон отримувача [PHONE_NUMBER] Адреса м. [GEOGRAPHIC…" at bounding box center [845, 532] width 337 height 464
copy div "Адреса [PERSON_NAME]. [GEOGRAPHIC_DATA] ([GEOGRAPHIC_DATA].), №5 (до 30 кг на о…"
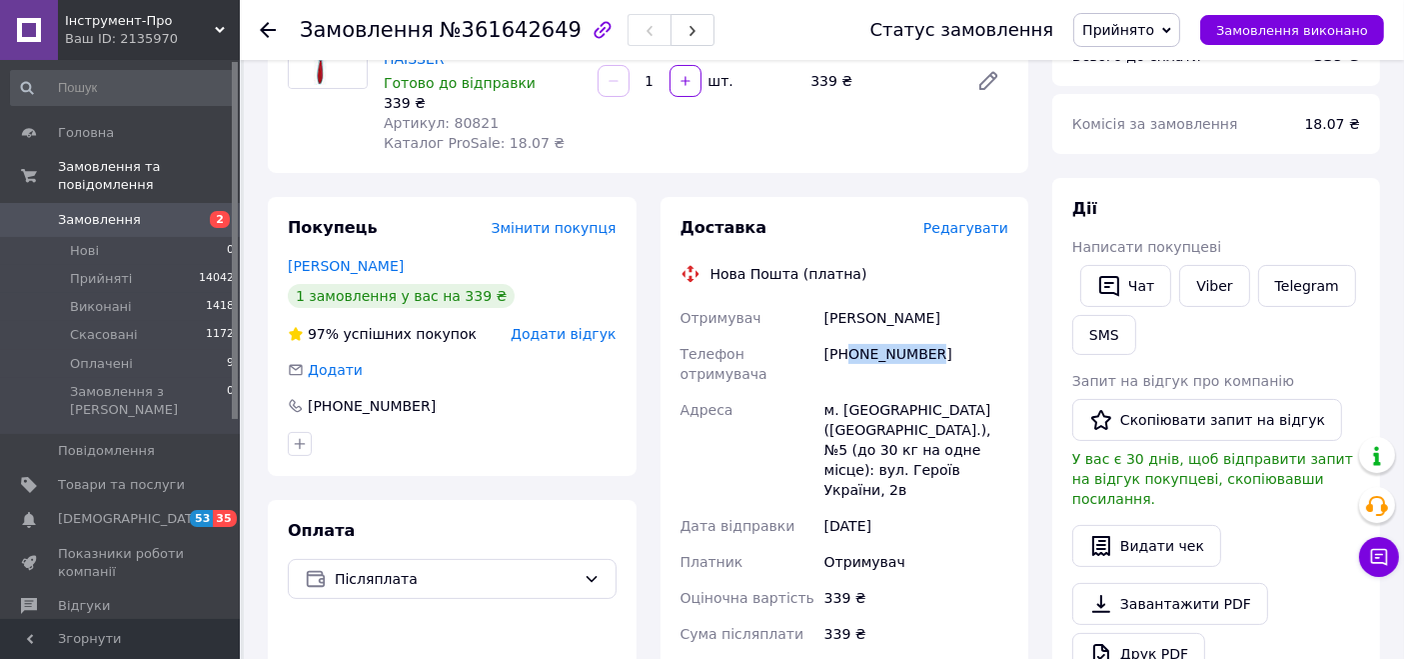
drag, startPoint x: 933, startPoint y: 332, endPoint x: 845, endPoint y: 334, distance: 88.0
click at [845, 336] on div "[PHONE_NUMBER]" at bounding box center [917, 364] width 192 height 56
drag, startPoint x: 877, startPoint y: 331, endPoint x: 610, endPoint y: 403, distance: 276.4
click at [610, 403] on div "Покупець Змінити покупця [PERSON_NAME] 1 замовлення у вас на 339 ₴ 97% успішних…" at bounding box center [452, 336] width 369 height 279
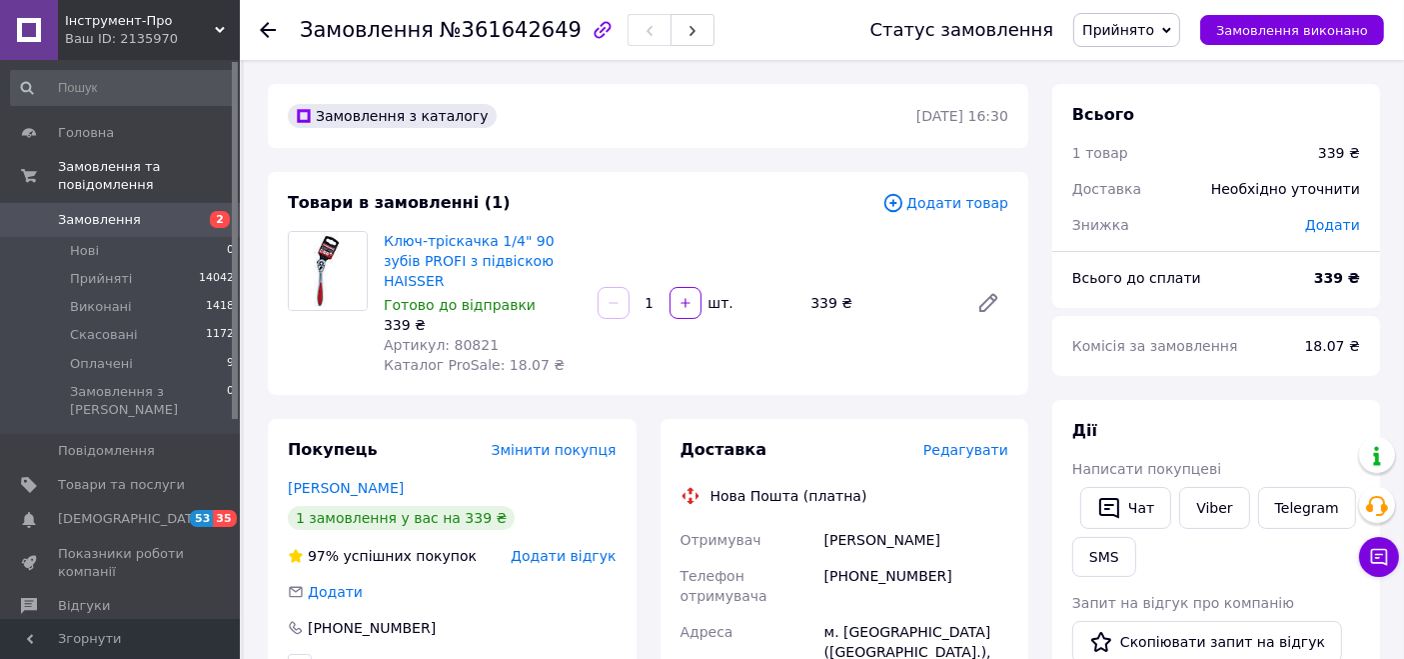
scroll to position [111, 0]
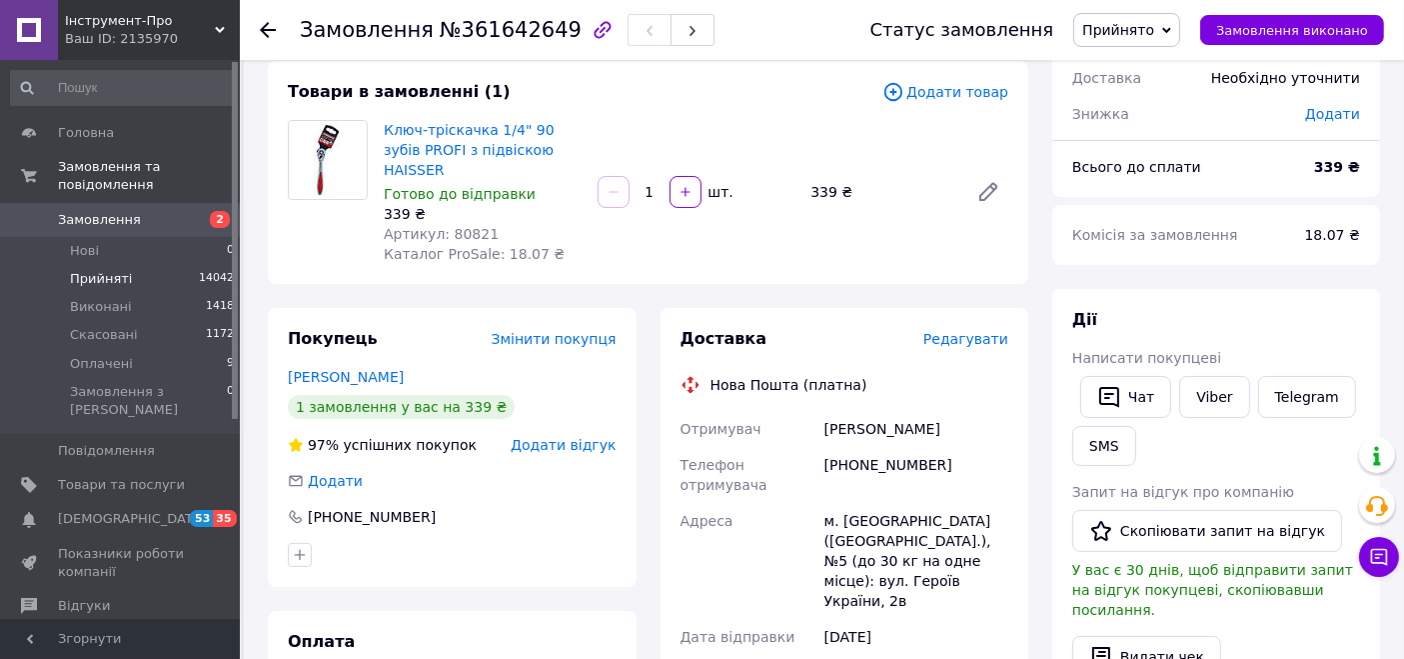
click at [137, 265] on li "Прийняті 14042" at bounding box center [123, 279] width 246 height 28
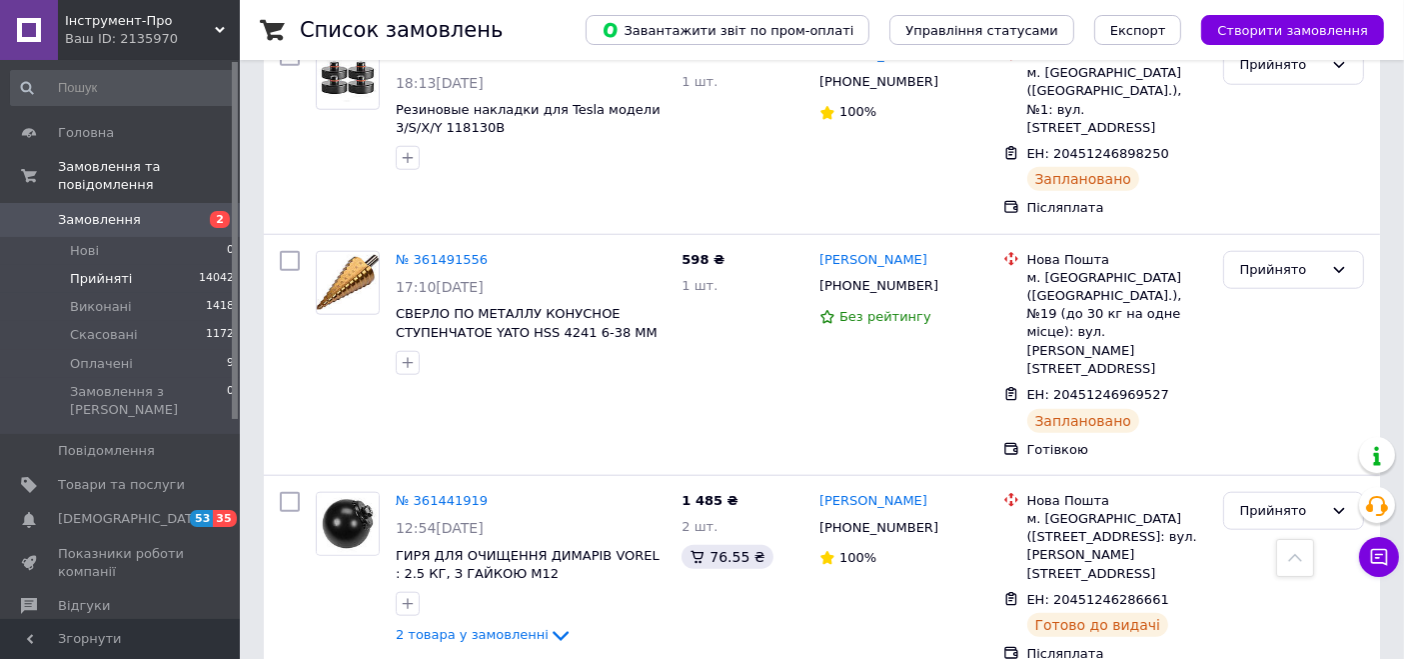
scroll to position [1665, 0]
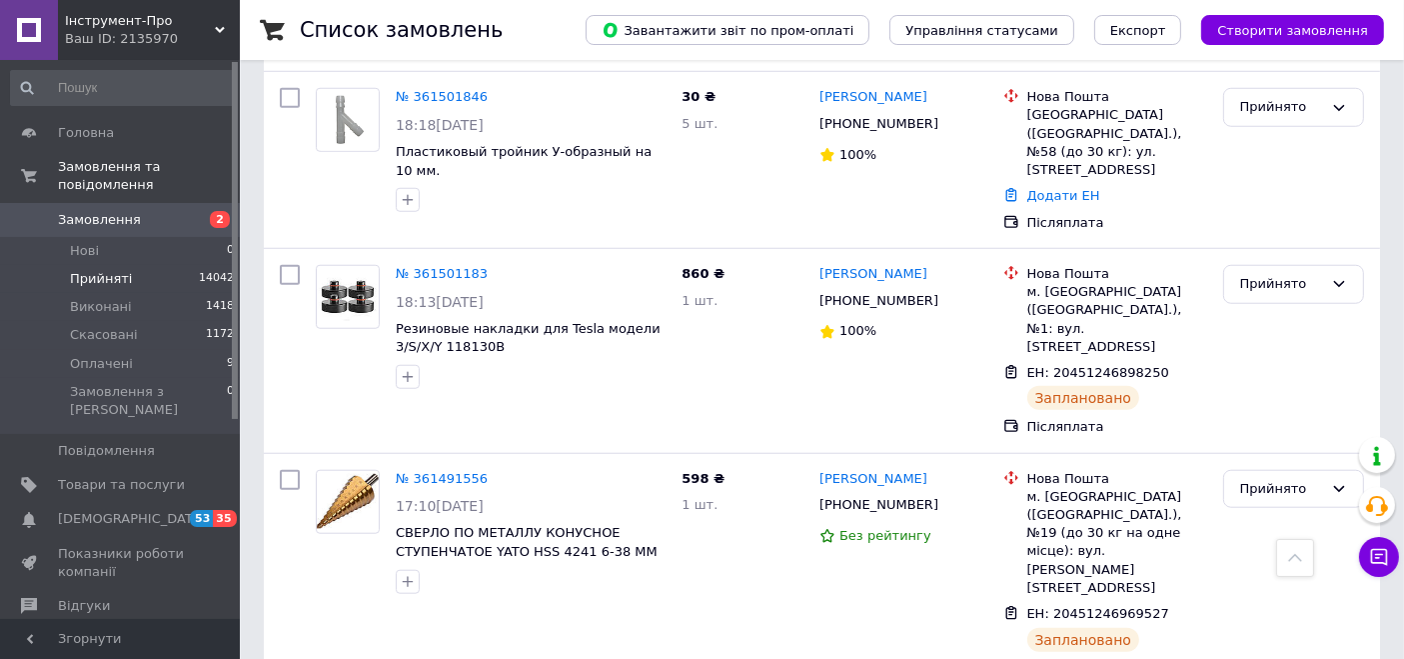
click at [115, 34] on div "Ваш ID: 2135970" at bounding box center [152, 39] width 175 height 18
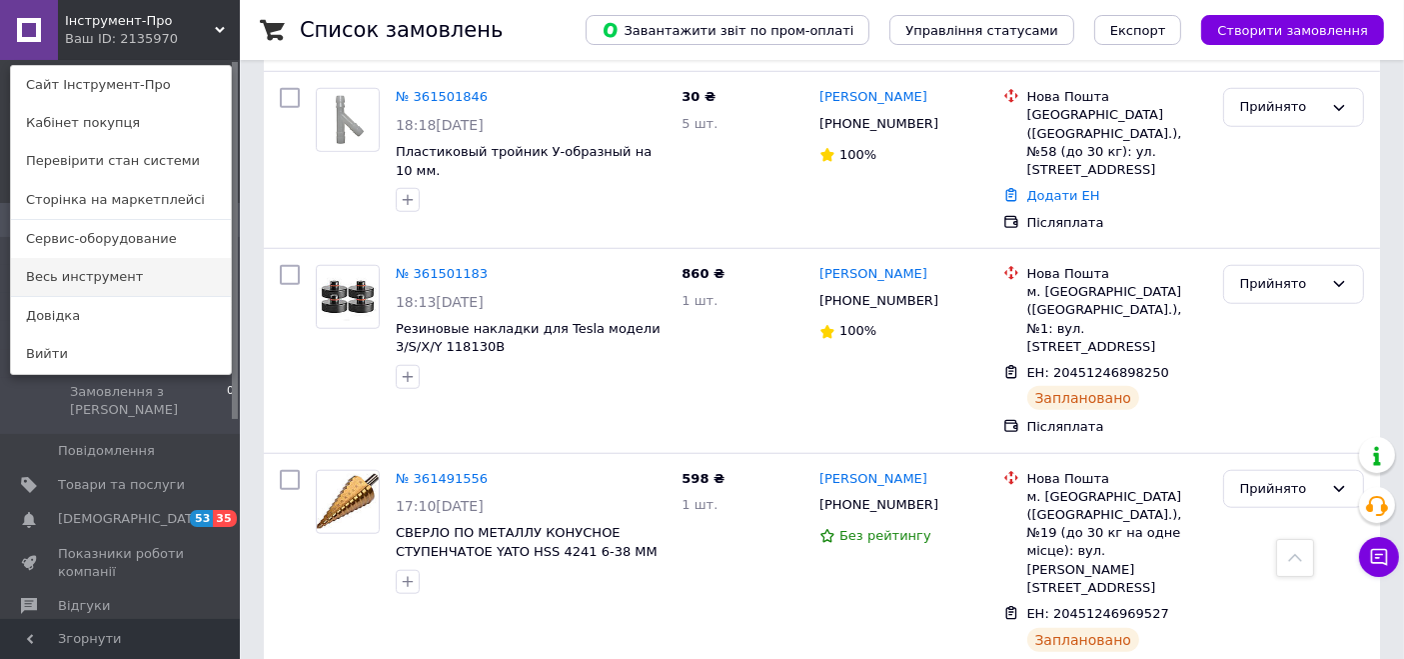
click at [60, 273] on link "Весь инструмент" at bounding box center [121, 277] width 220 height 38
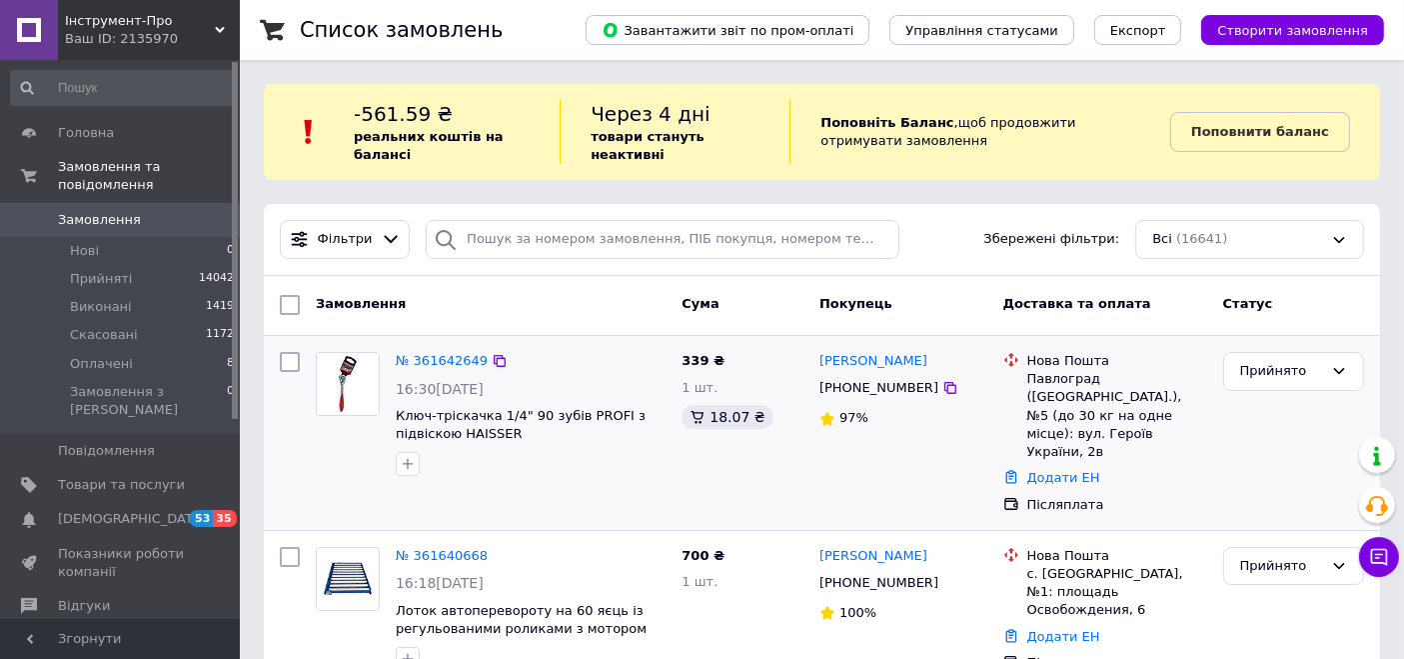
click at [1076, 472] on div "Додати ЕН" at bounding box center [1118, 478] width 188 height 27
click at [1072, 470] on link "Додати ЕН" at bounding box center [1064, 477] width 73 height 15
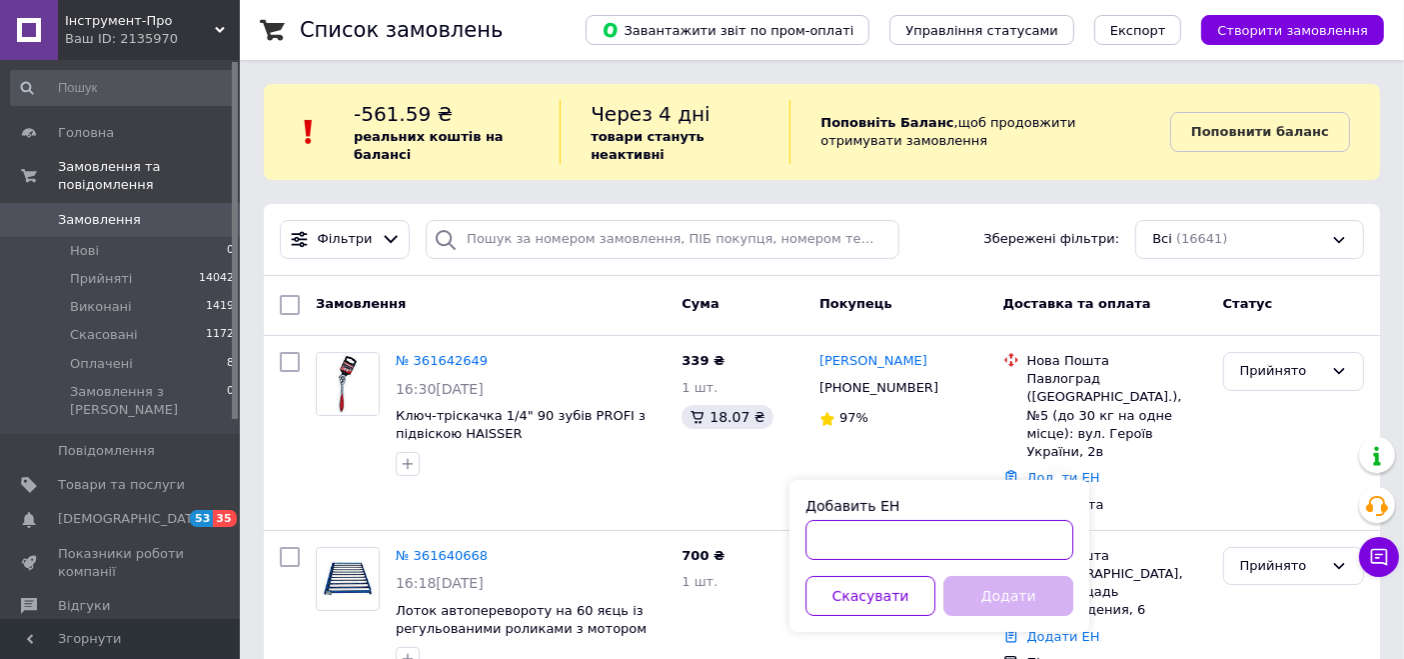
click at [996, 542] on input "Добавить ЕН" at bounding box center [940, 540] width 268 height 40
paste input "20451247409273"
type input "20451247409273"
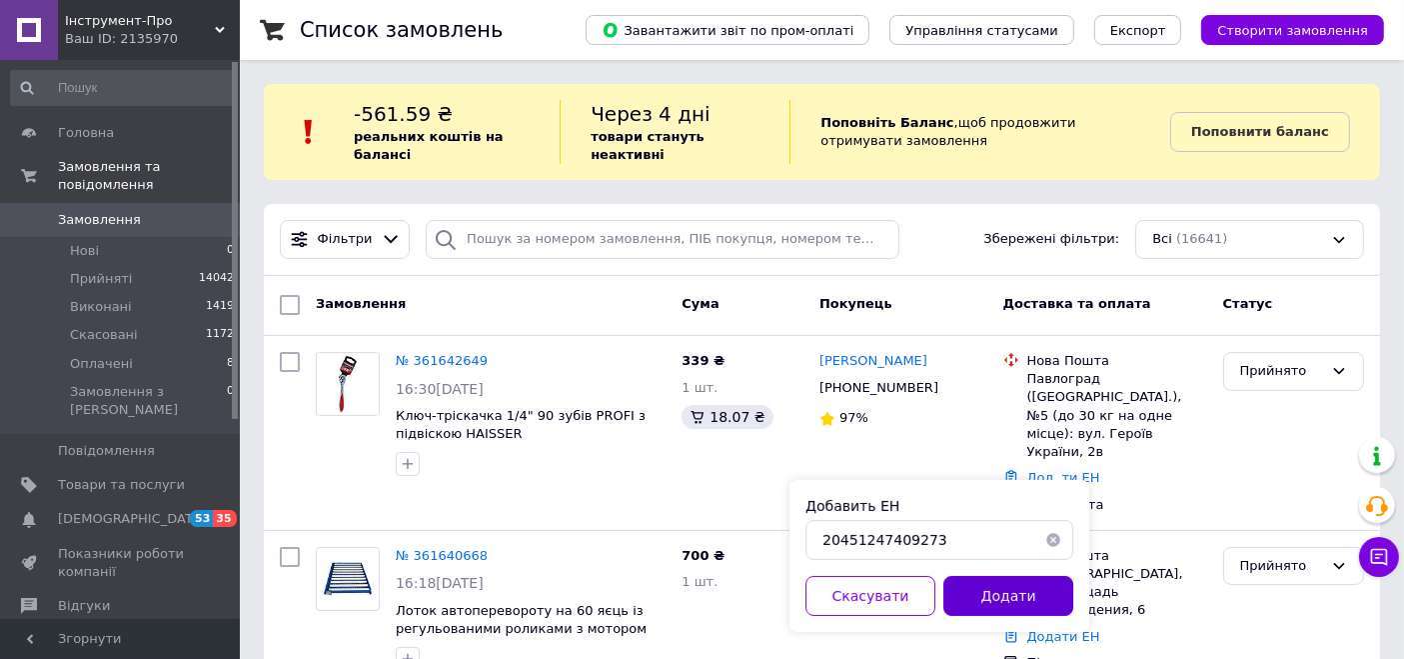
click at [1051, 595] on button "Додати" at bounding box center [1009, 596] width 130 height 40
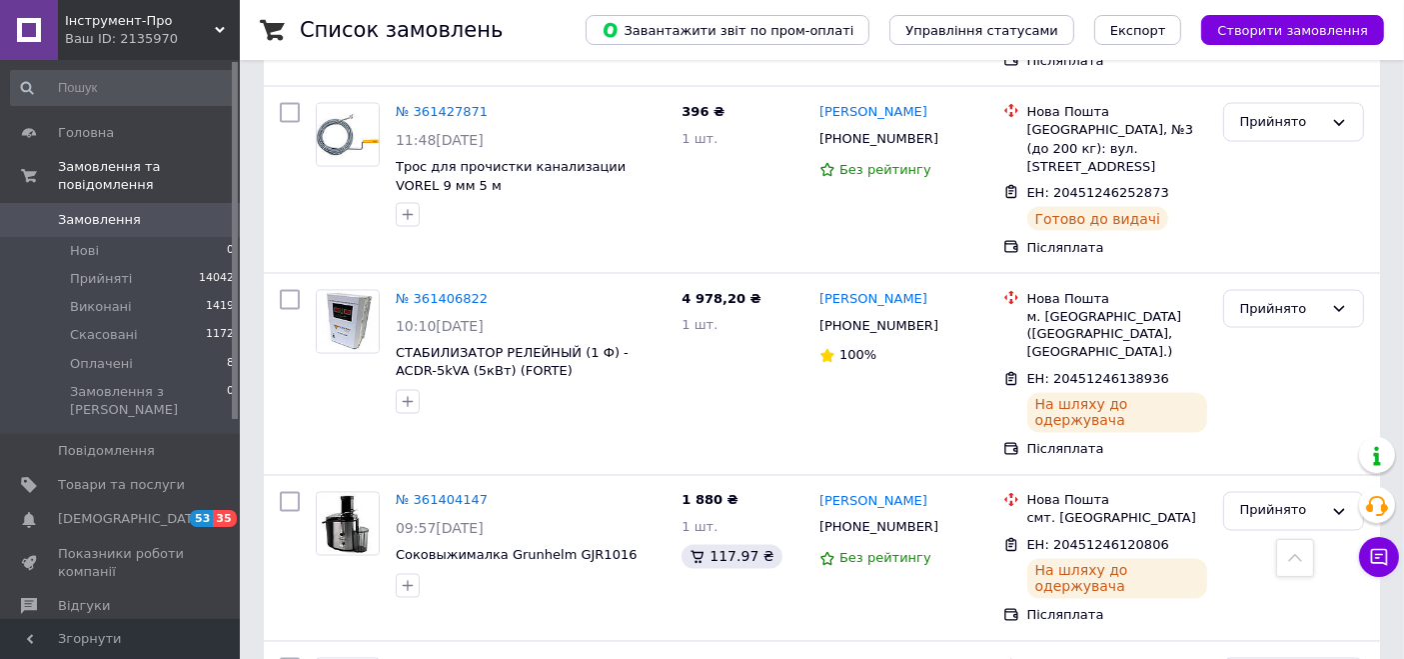
scroll to position [3466, 0]
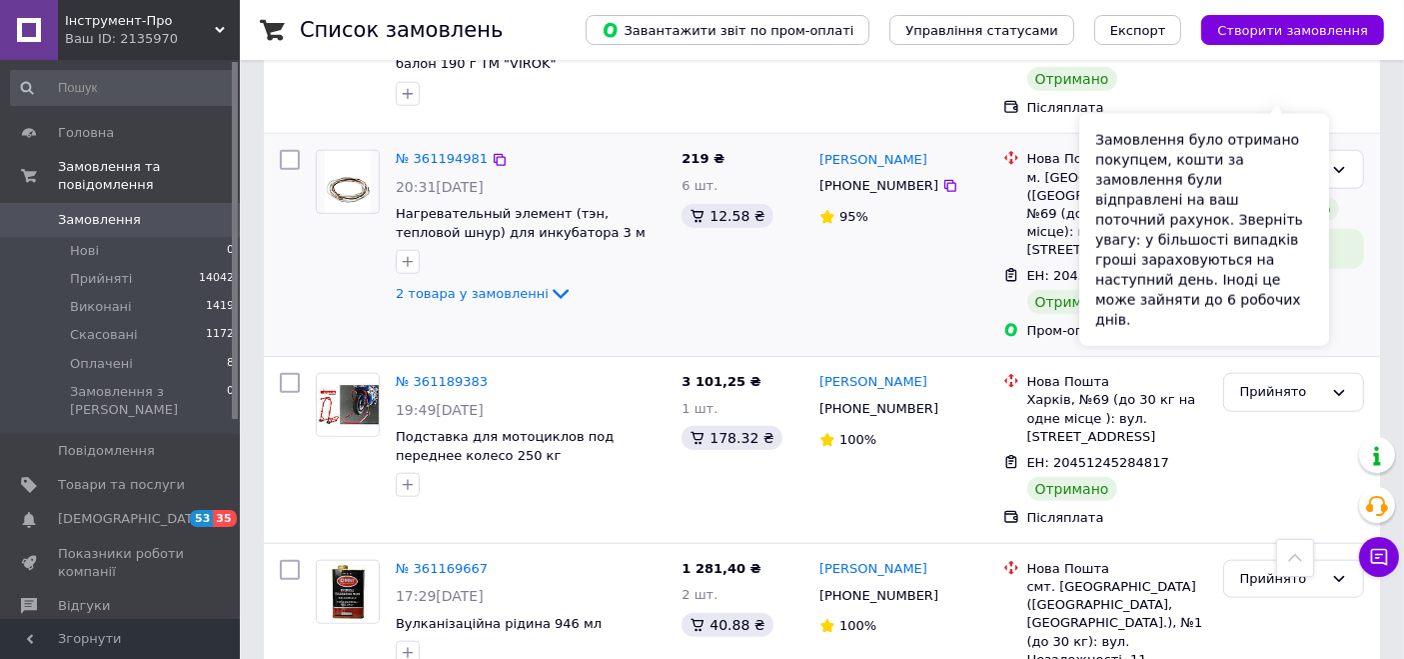
scroll to position [1999, 0]
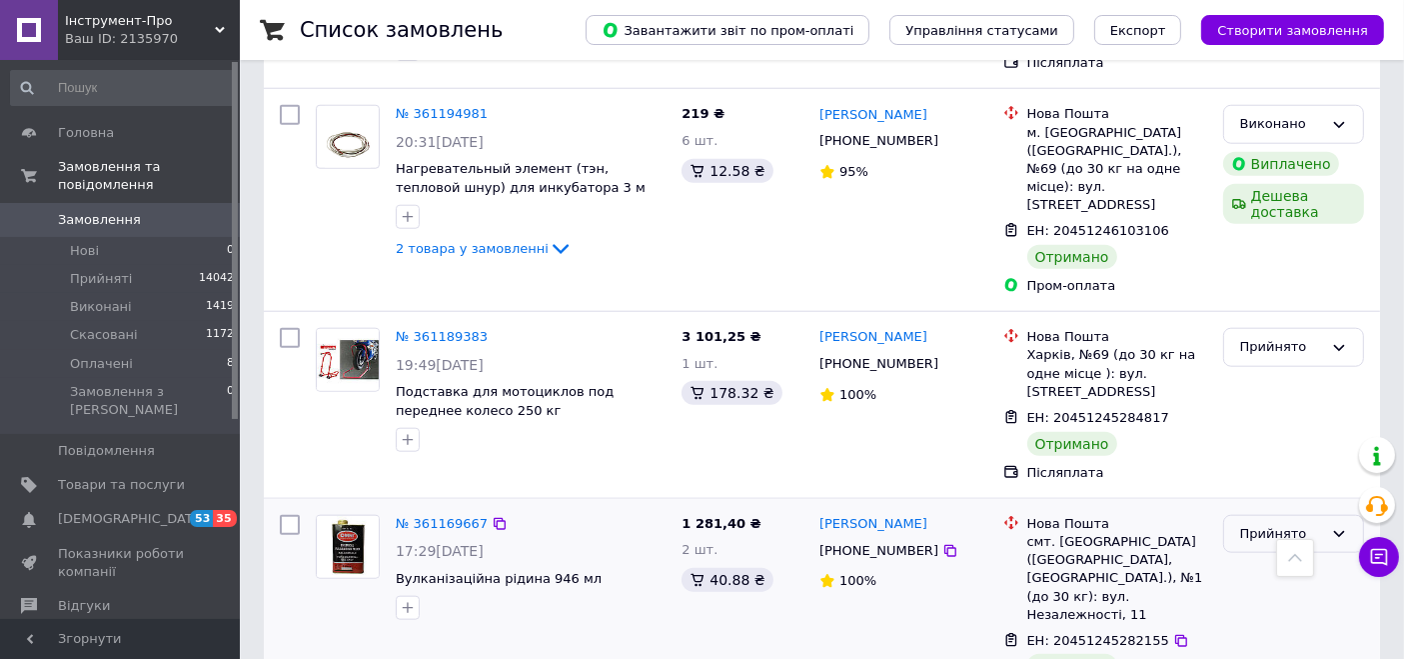
click at [1274, 524] on div "Прийнято" at bounding box center [1281, 534] width 83 height 21
click at [1273, 557] on li "Виконано" at bounding box center [1293, 575] width 139 height 37
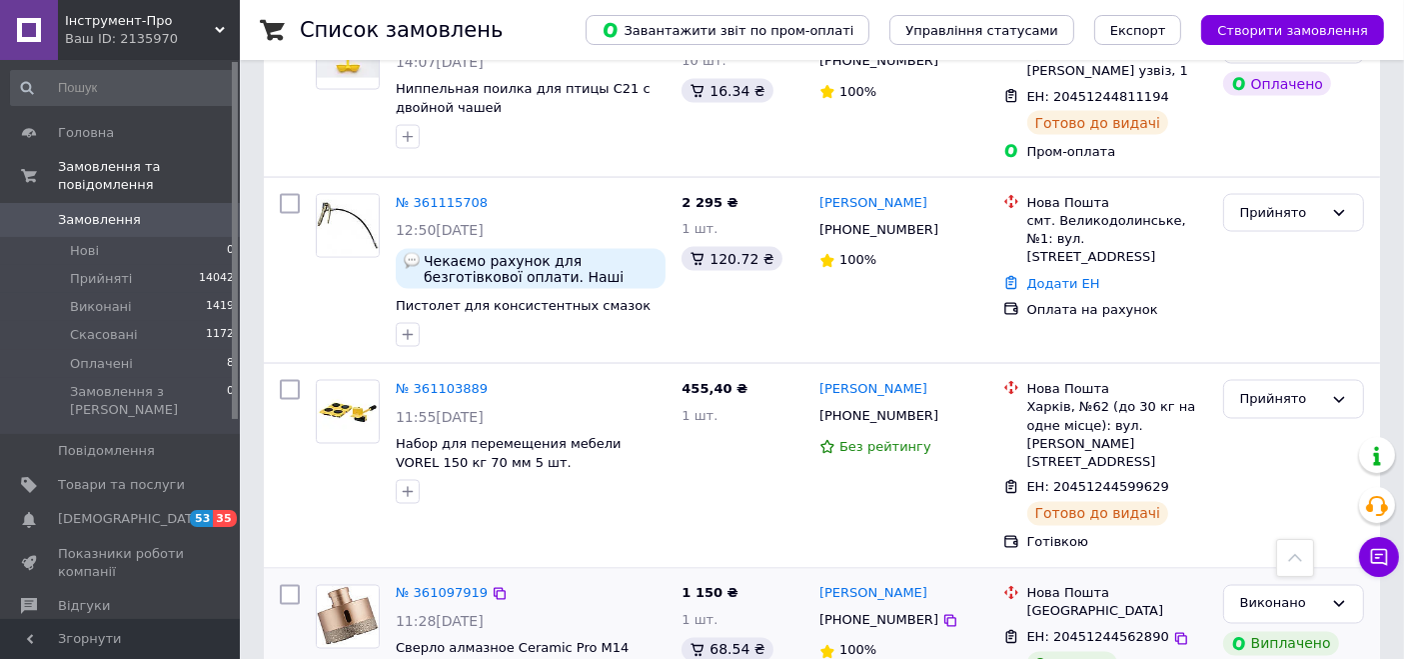
scroll to position [3109, 0]
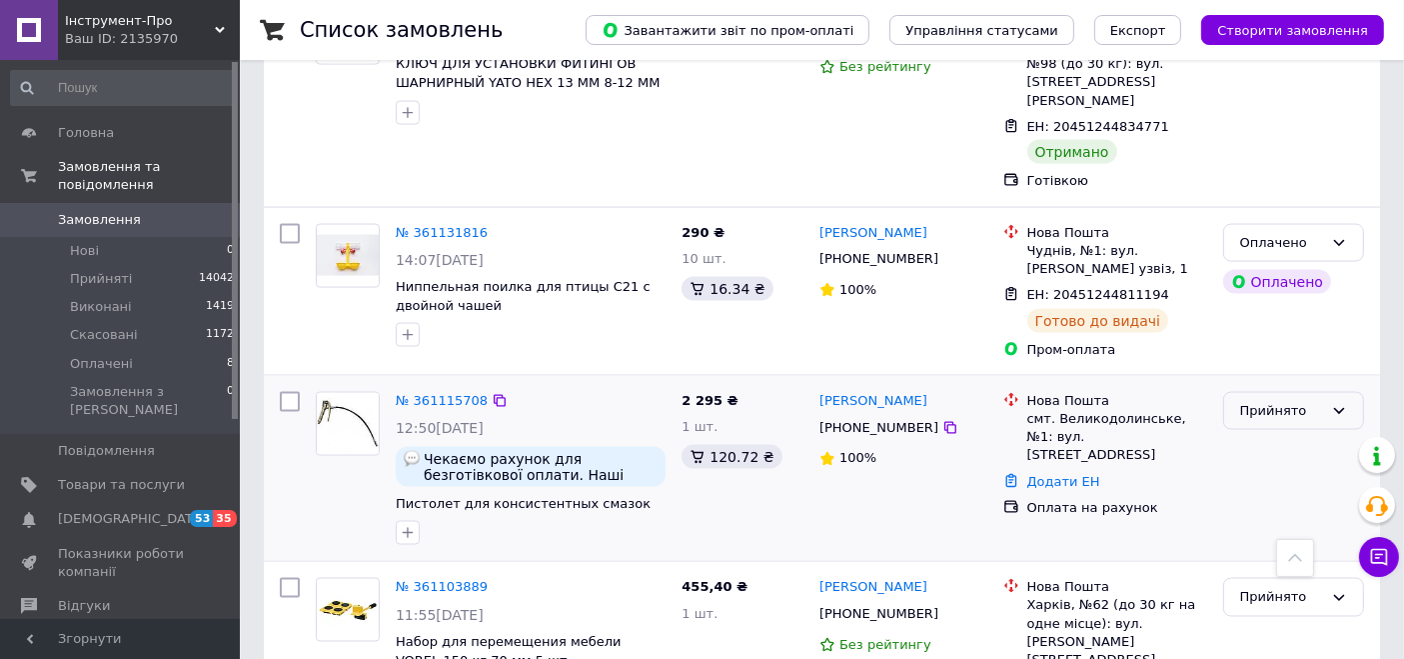
click at [1284, 401] on div "Прийнято" at bounding box center [1281, 411] width 83 height 21
click at [1276, 471] on li "Скасовано" at bounding box center [1293, 489] width 139 height 37
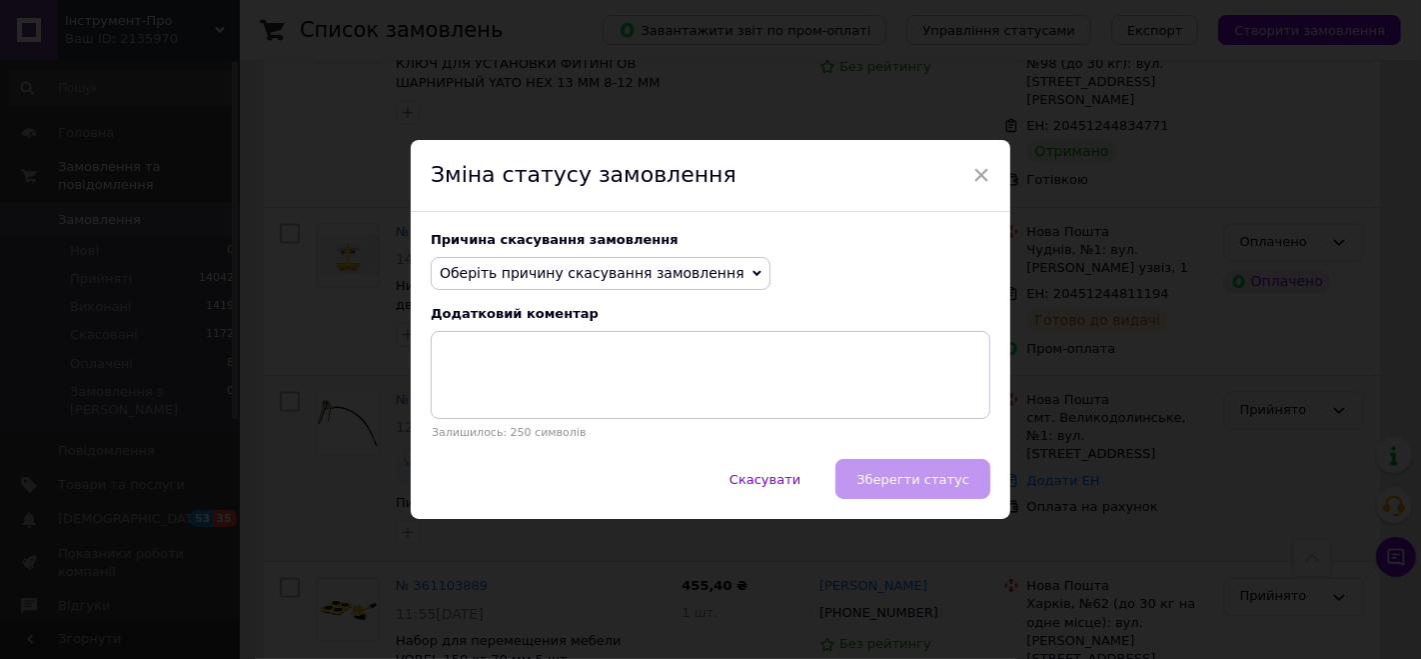
click at [712, 281] on span "Оберіть причину скасування замовлення" at bounding box center [601, 274] width 340 height 34
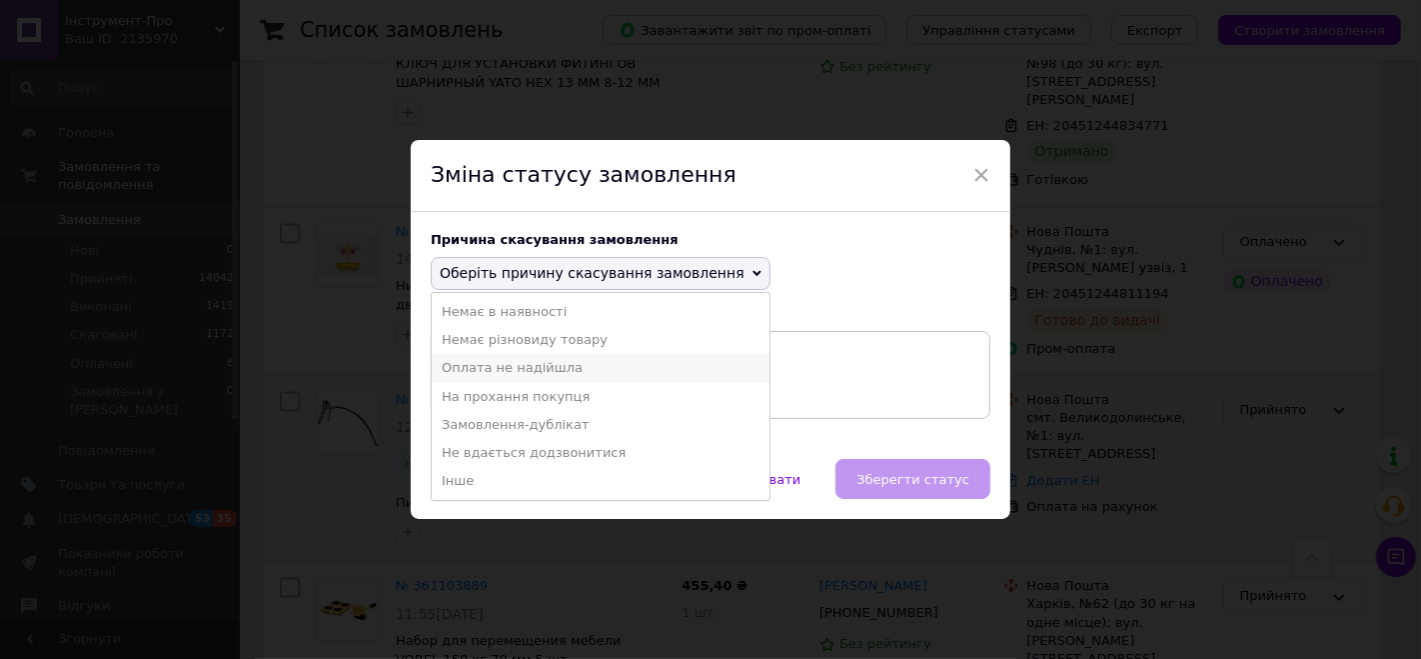
click at [586, 362] on li "Оплата не надійшла" at bounding box center [601, 368] width 338 height 28
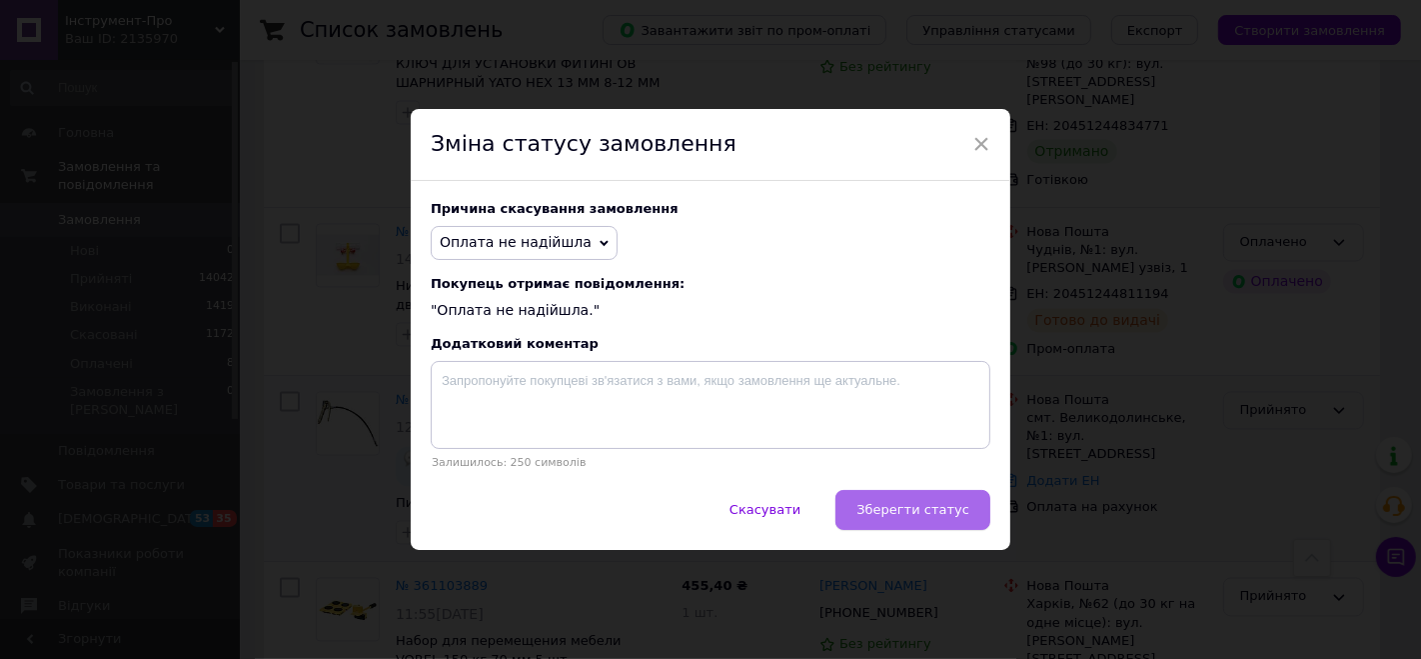
click at [894, 505] on span "Зберегти статус" at bounding box center [913, 509] width 113 height 15
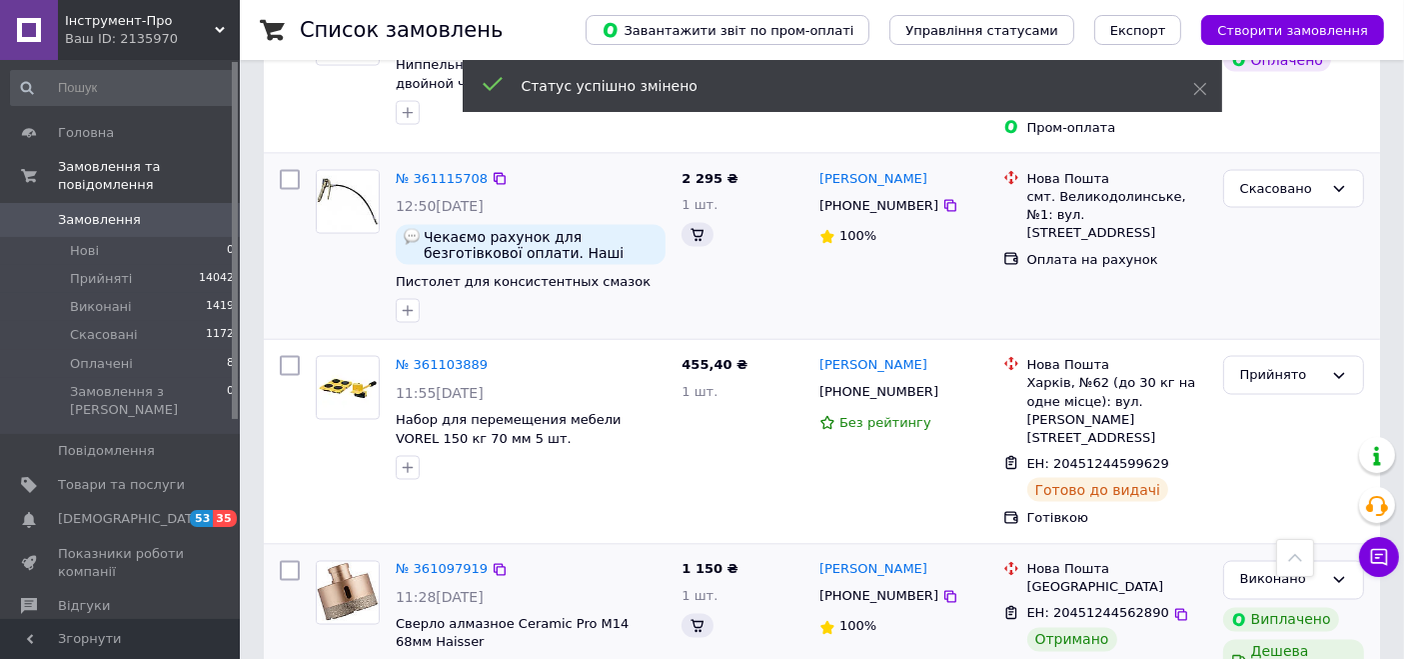
scroll to position [3331, 0]
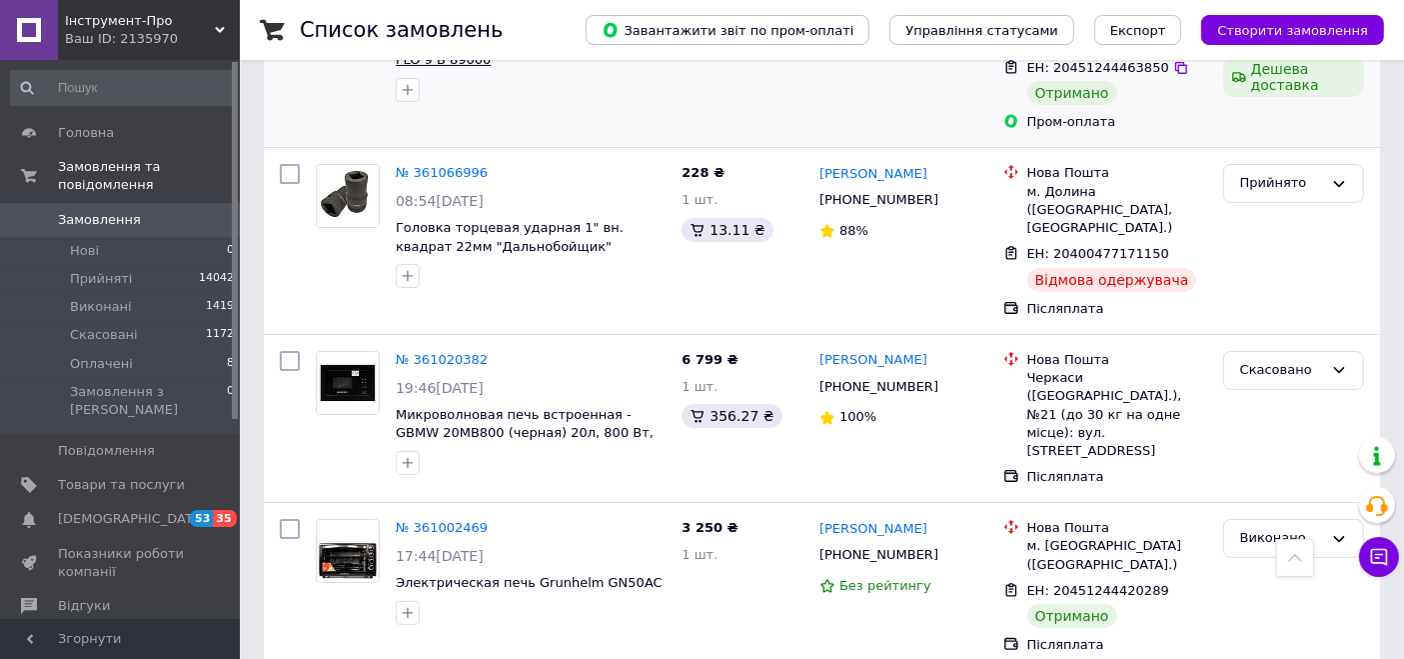
scroll to position [333, 0]
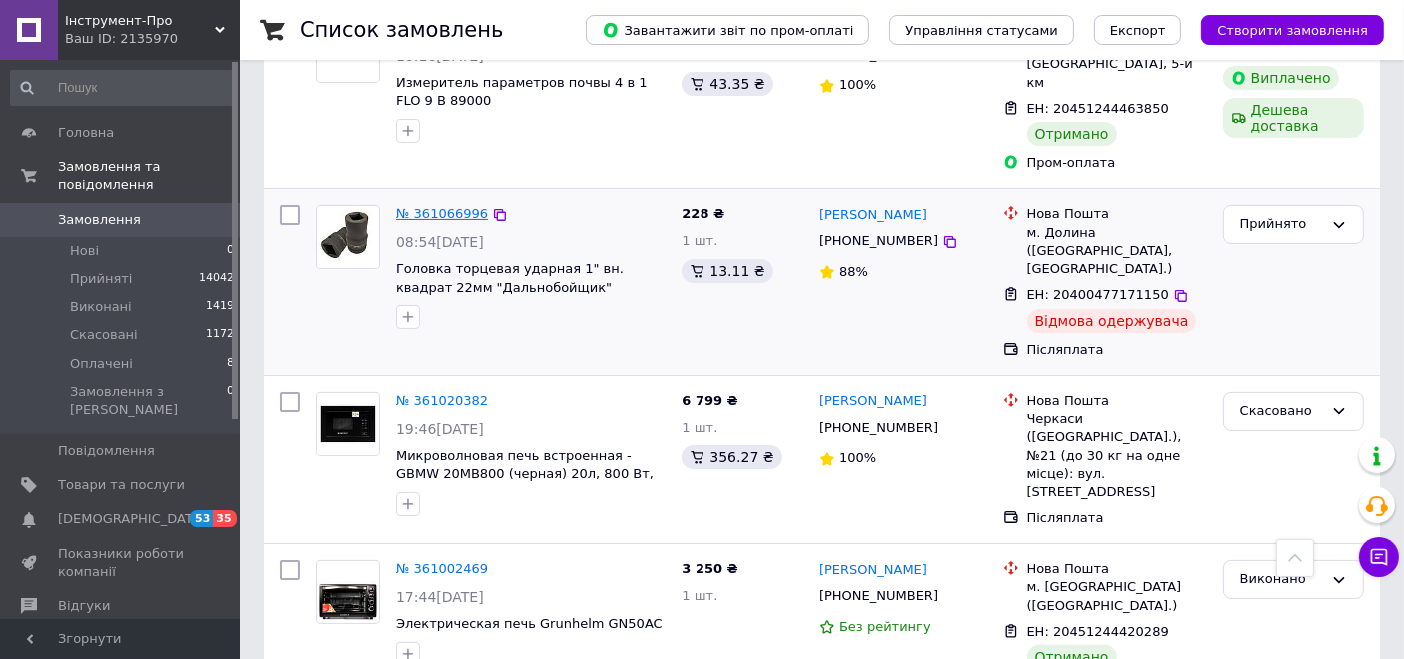
click at [460, 206] on link "№ 361066996" at bounding box center [442, 213] width 92 height 15
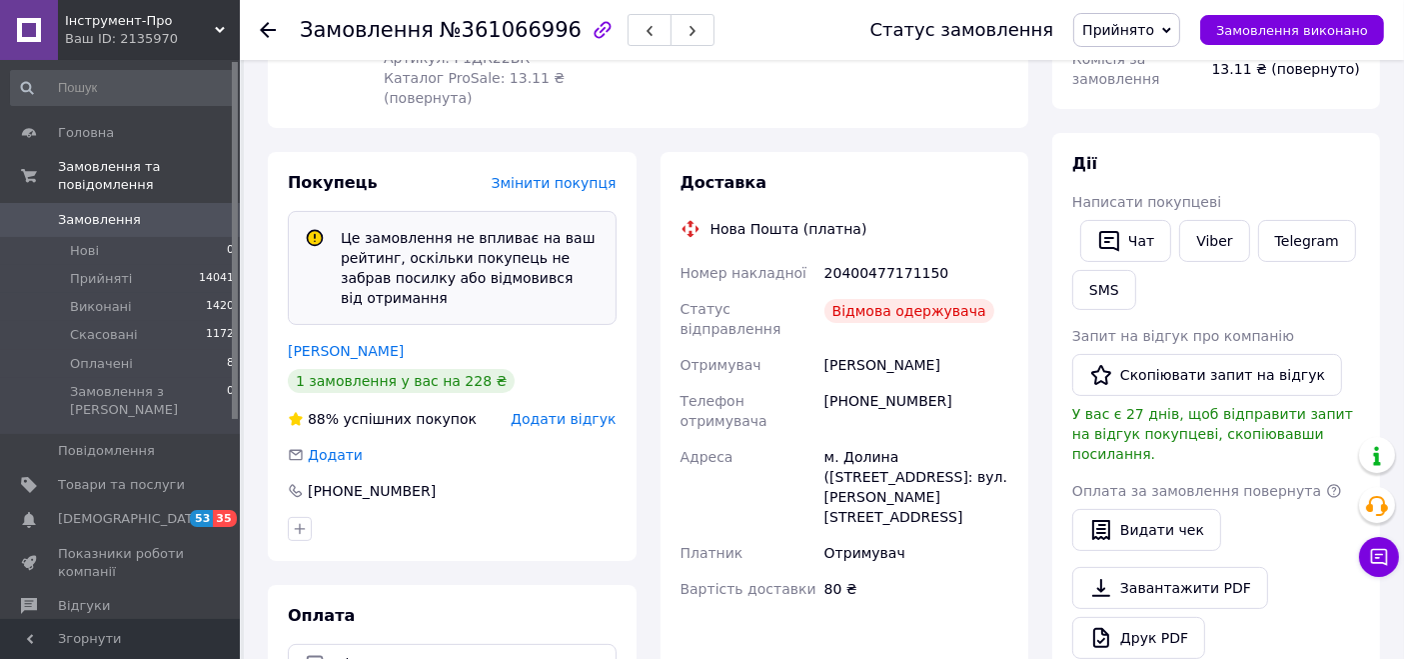
scroll to position [377, 0]
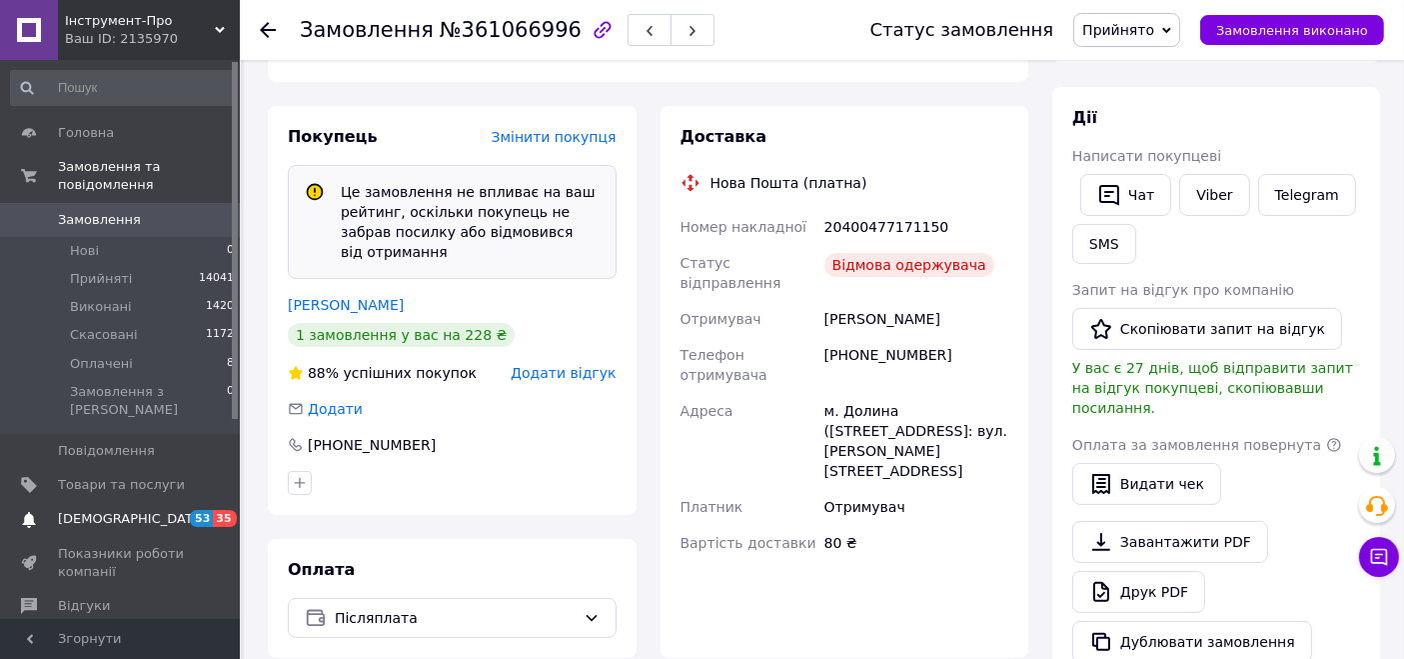
click at [196, 510] on span "53" at bounding box center [201, 518] width 23 height 17
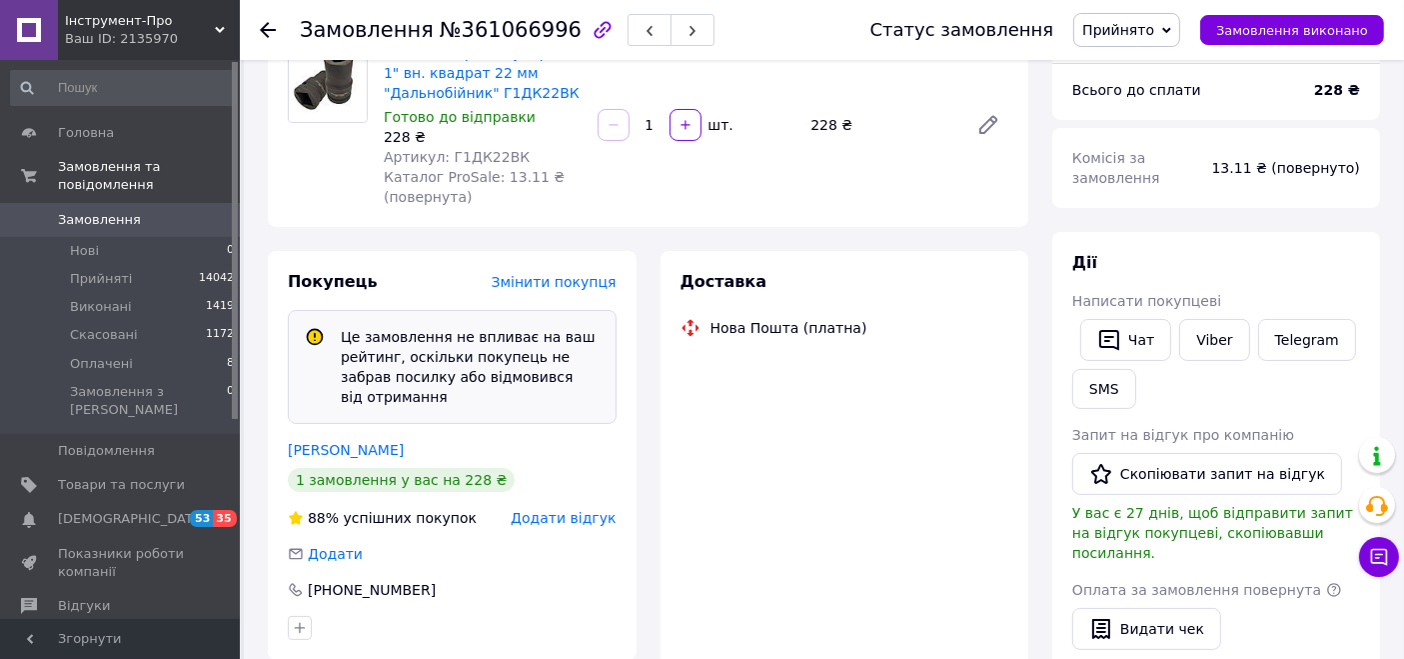
scroll to position [254, 0]
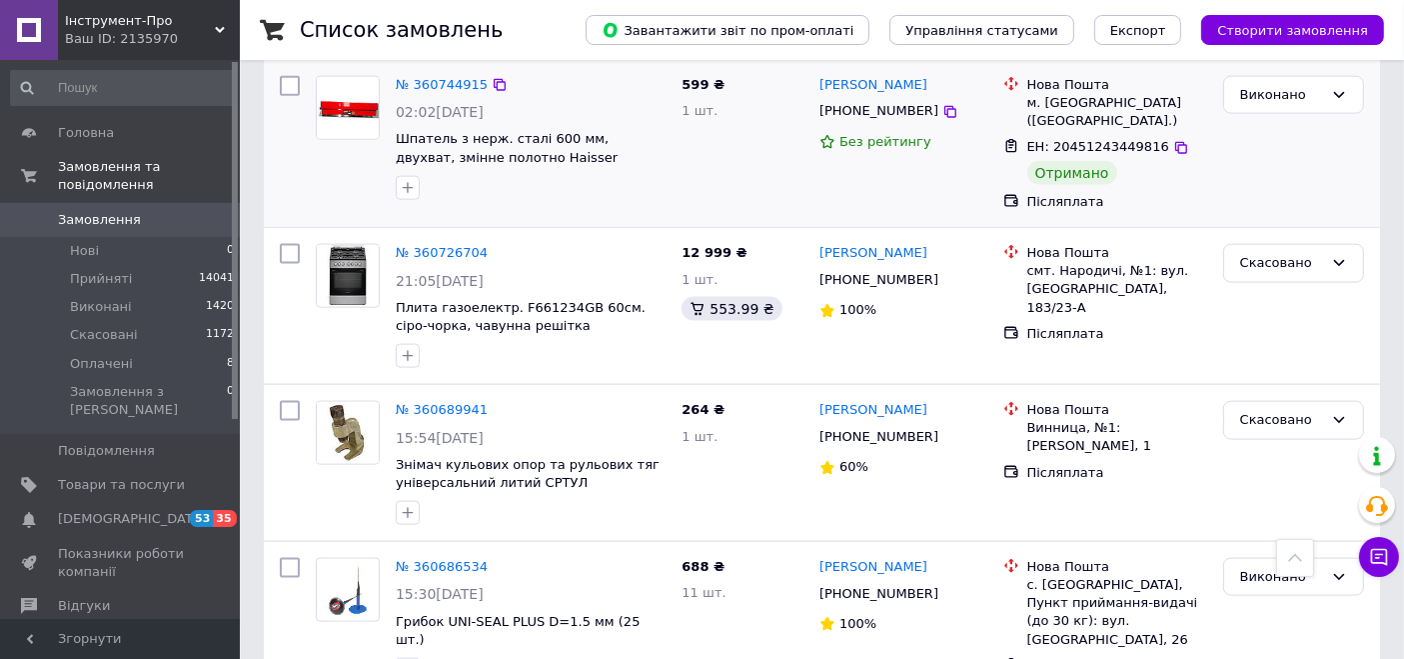
scroll to position [2999, 0]
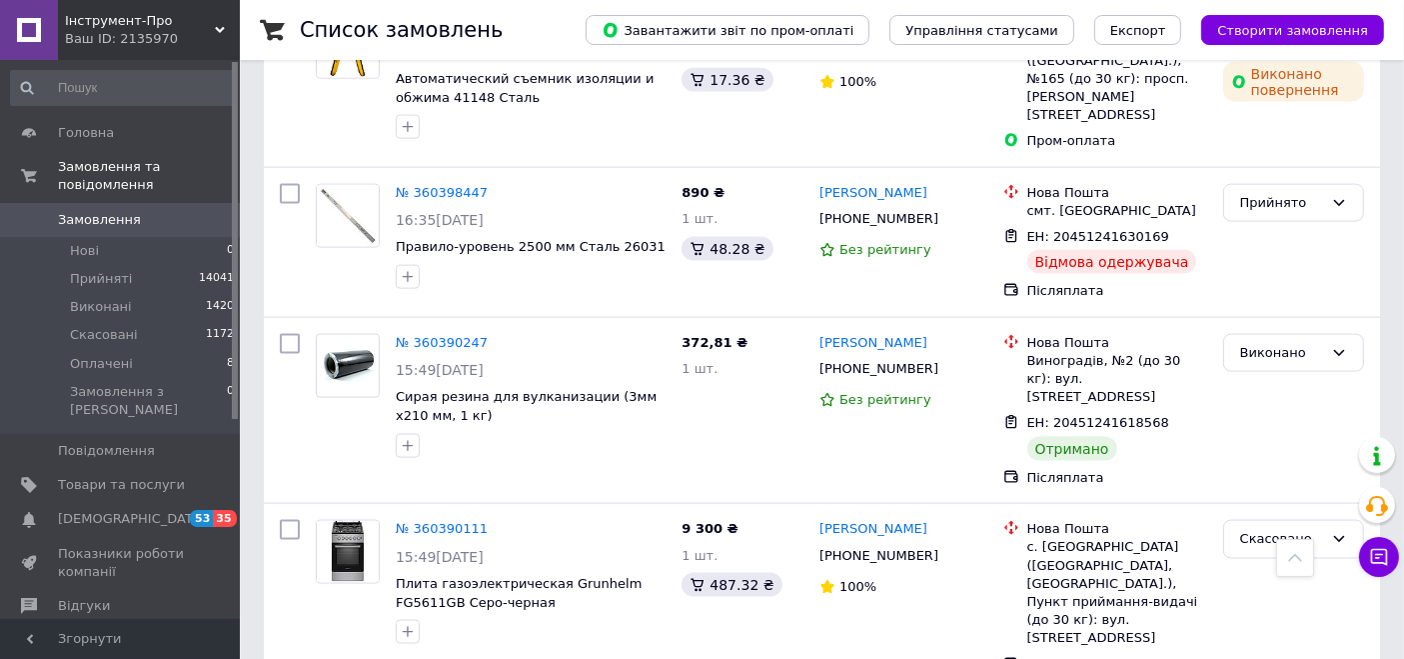
scroll to position [3205, 0]
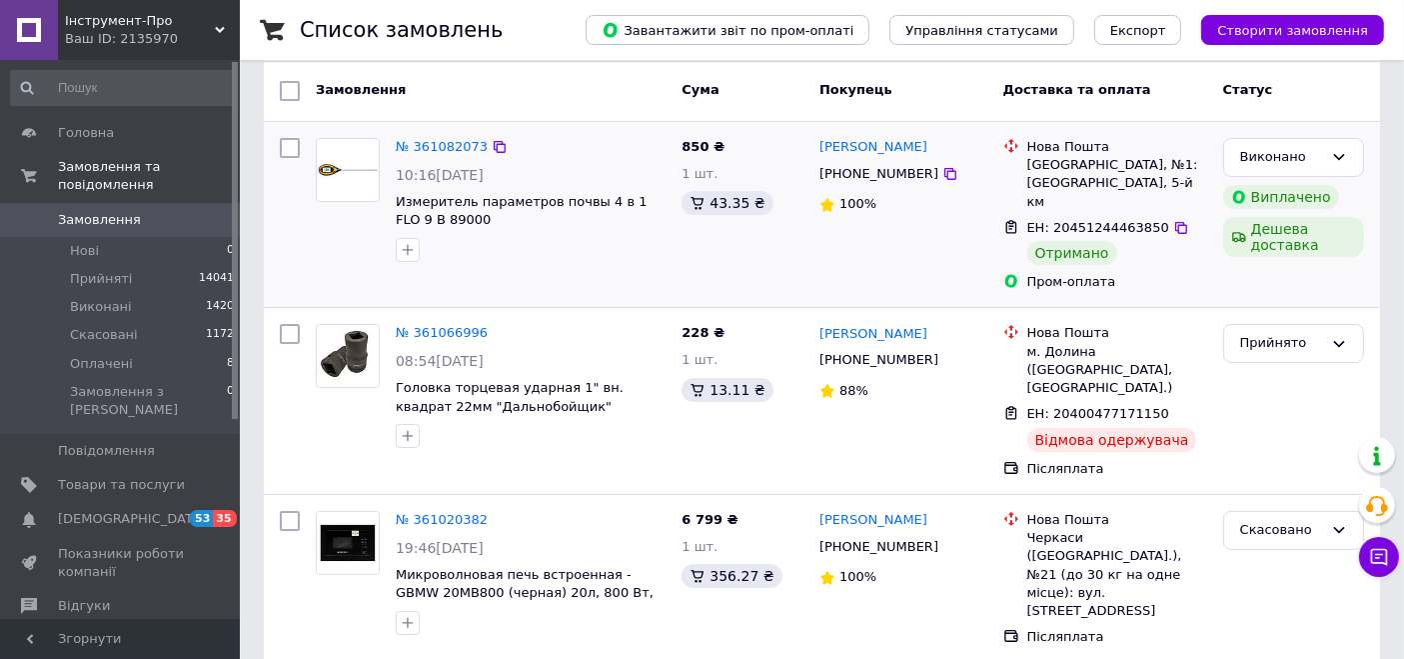
scroll to position [222, 0]
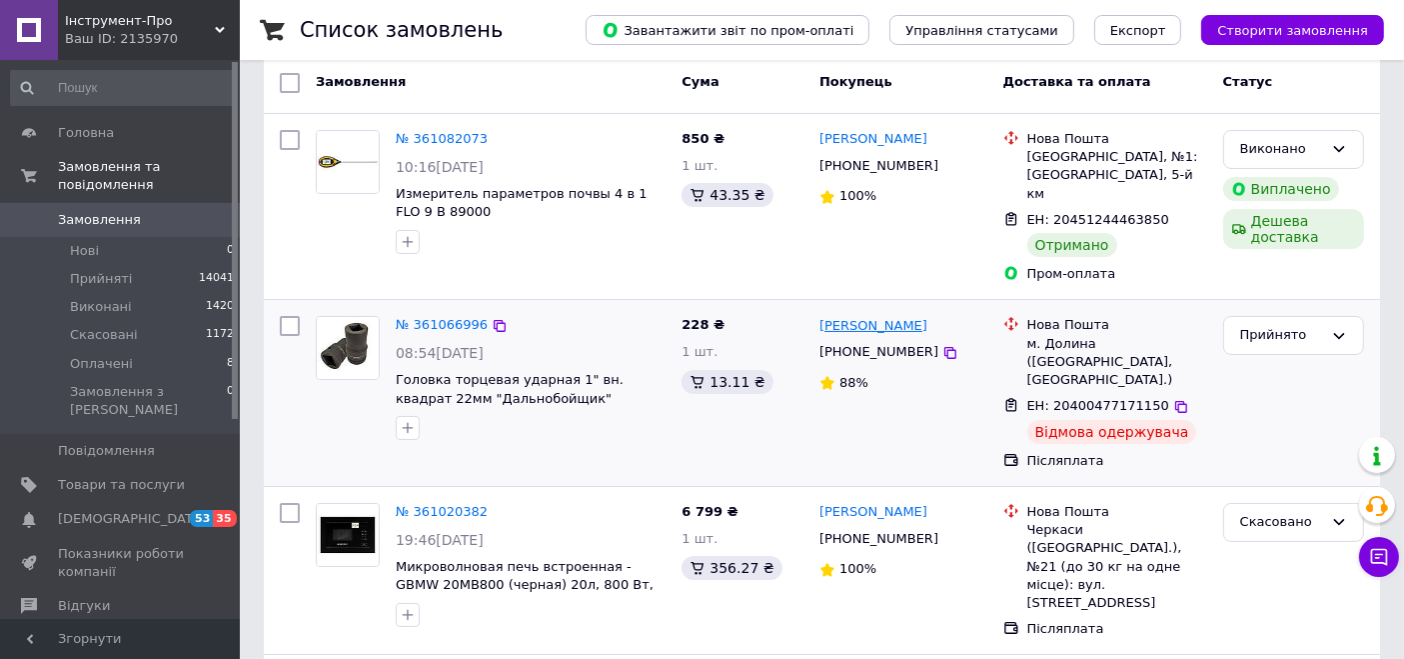
click at [831, 317] on link "Микола Дзуль" at bounding box center [874, 326] width 108 height 19
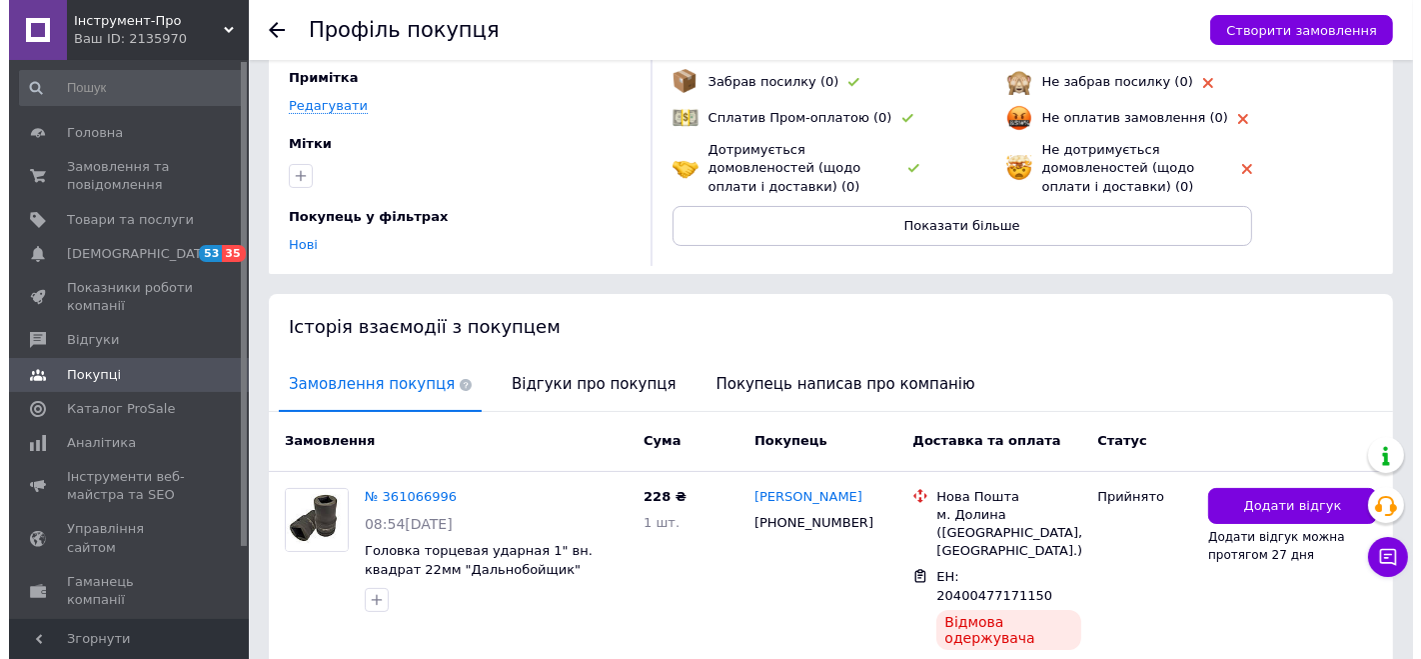
scroll to position [222, 0]
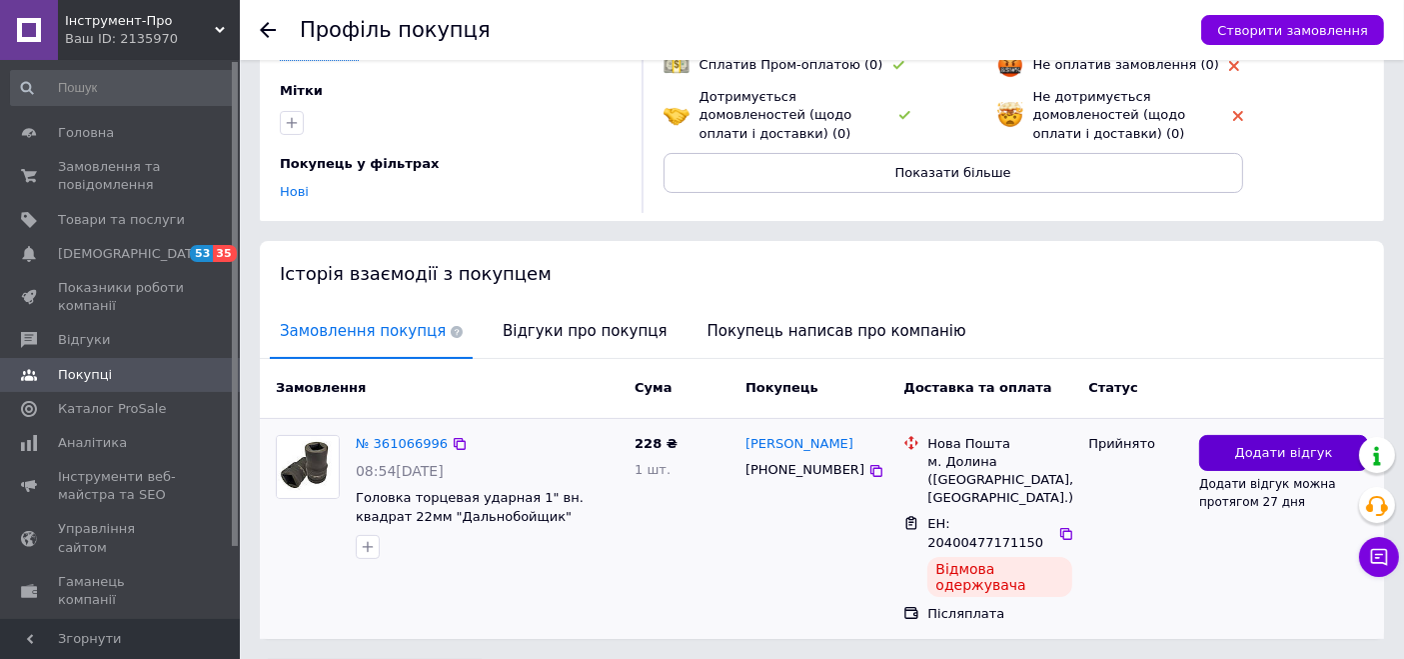
click at [1229, 438] on button "Додати відгук" at bounding box center [1283, 453] width 169 height 37
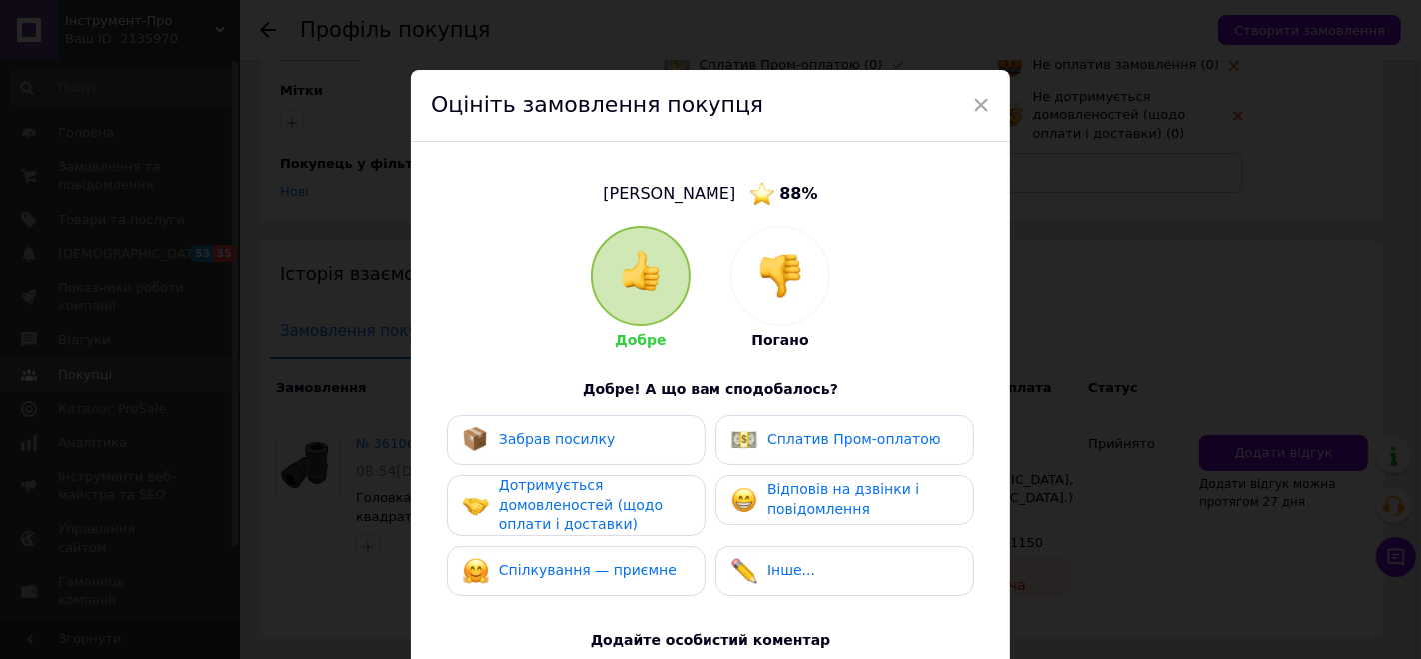
click at [760, 300] on div at bounding box center [781, 276] width 98 height 98
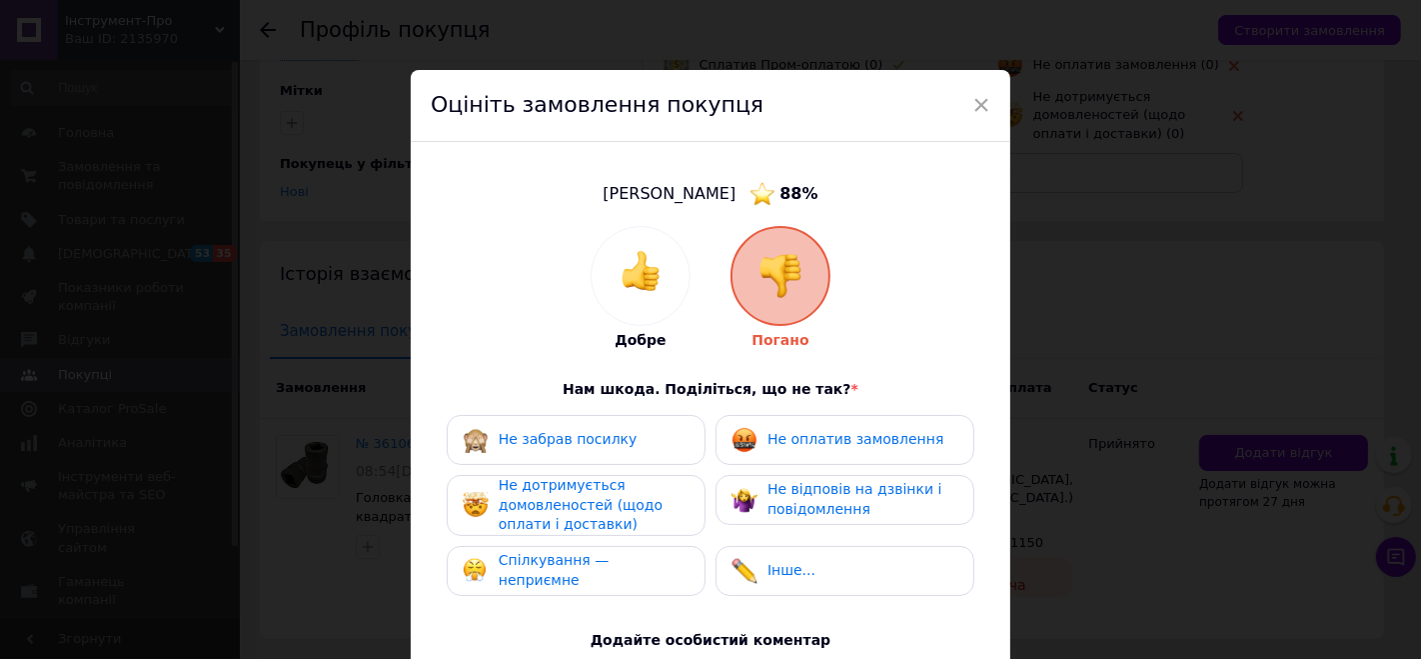
click at [645, 435] on div "Не забрав посилку" at bounding box center [576, 440] width 227 height 26
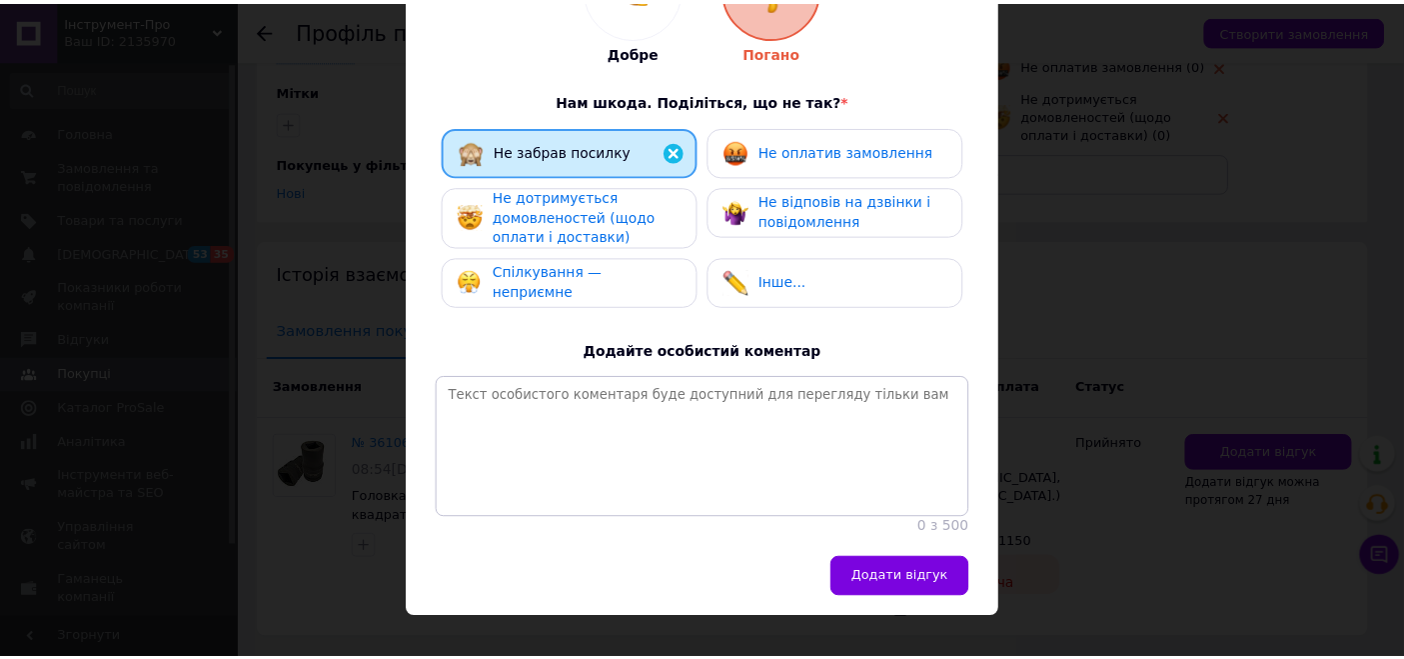
scroll to position [333, 0]
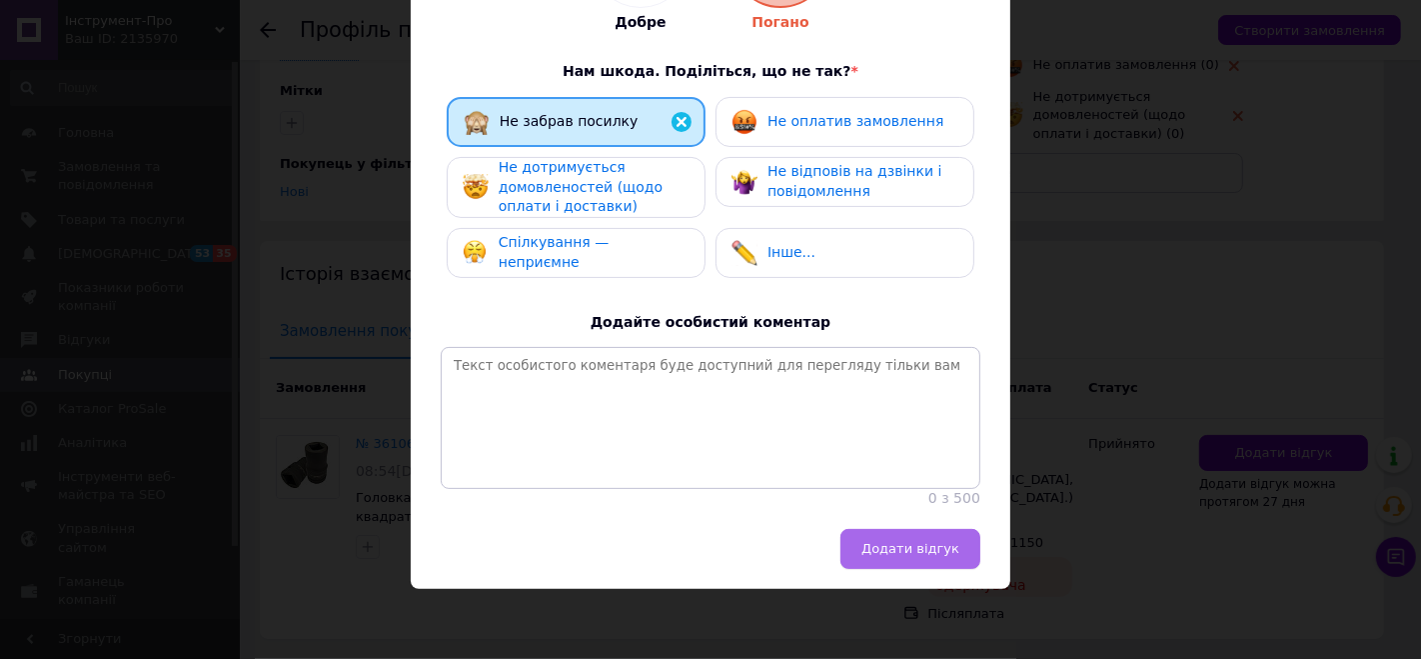
click at [924, 554] on span "Додати відгук" at bounding box center [911, 548] width 98 height 15
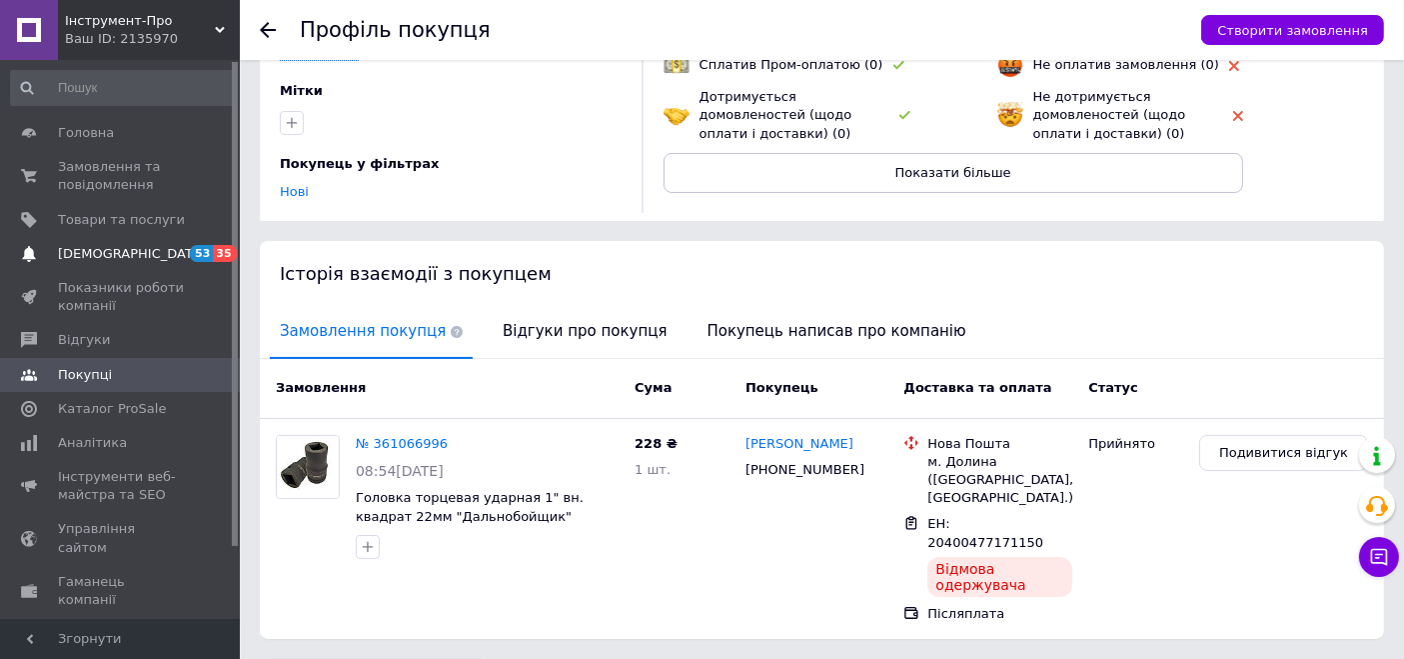
click at [109, 248] on span "[DEMOGRAPHIC_DATA]" at bounding box center [132, 254] width 148 height 18
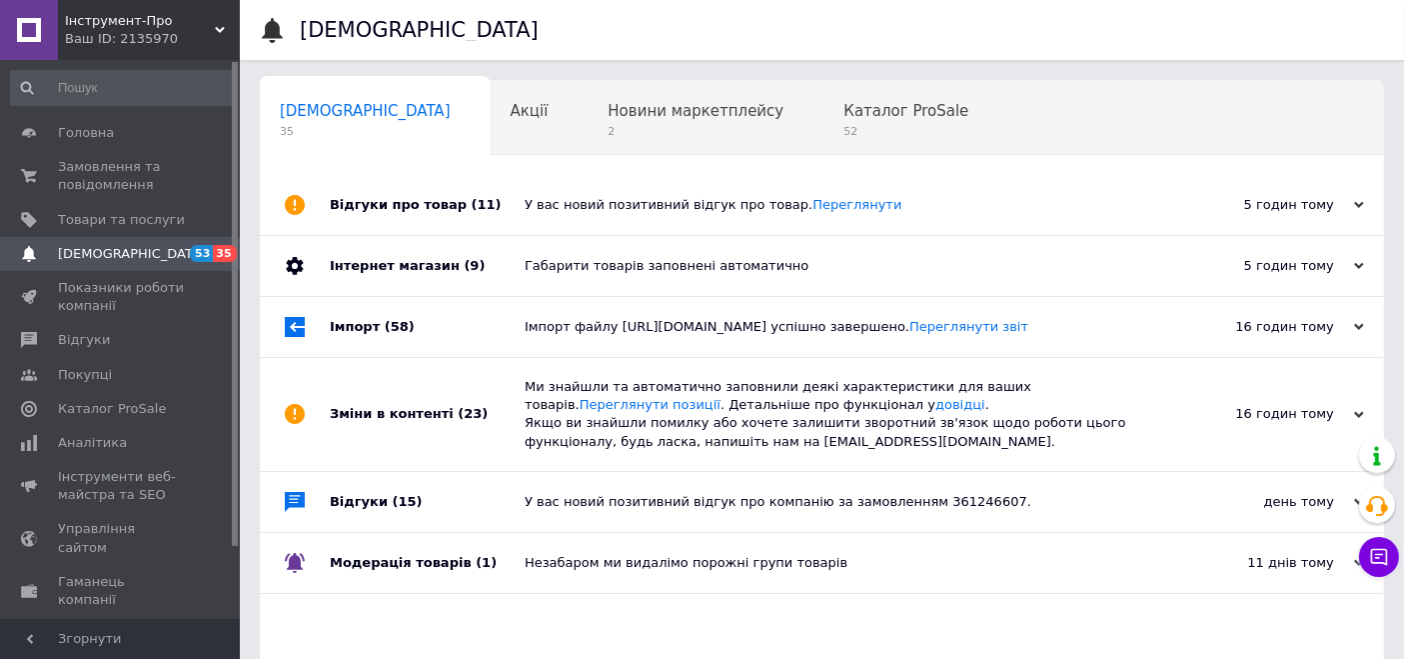
click at [131, 30] on div "Ваш ID: 2135970" at bounding box center [152, 39] width 175 height 18
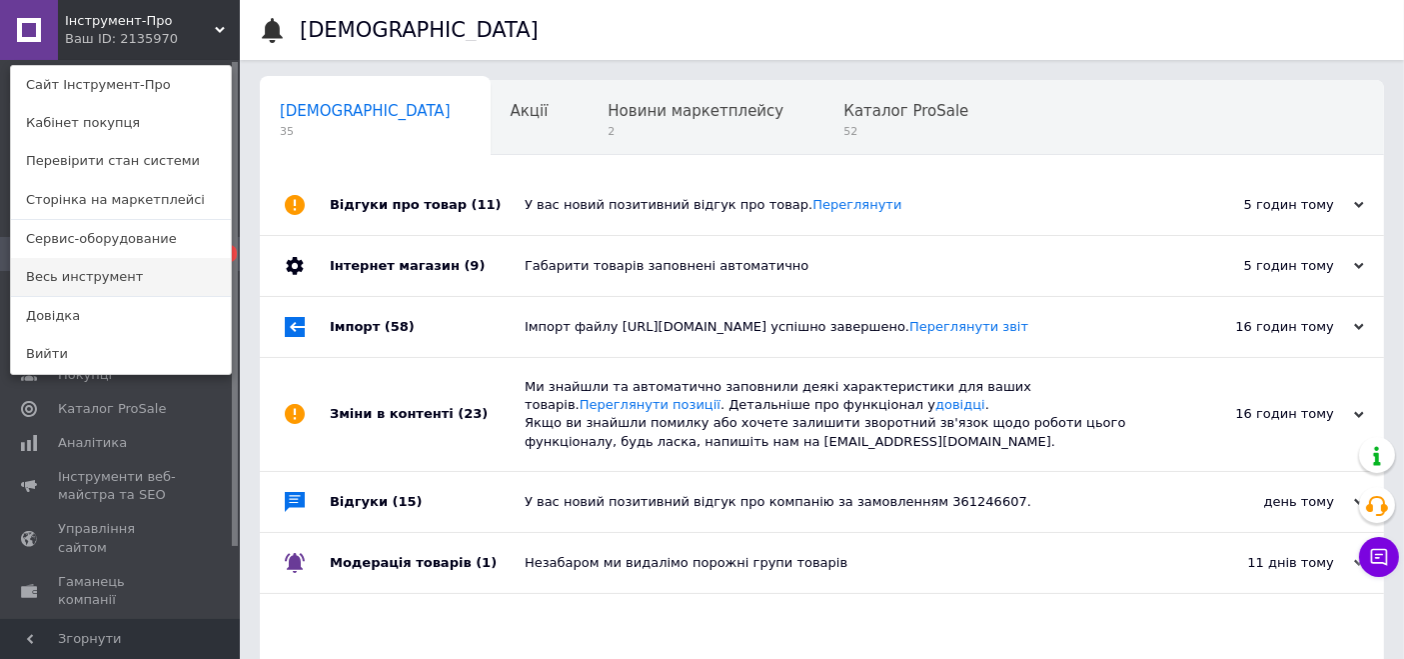
click at [102, 267] on link "Весь инструмент" at bounding box center [121, 277] width 220 height 38
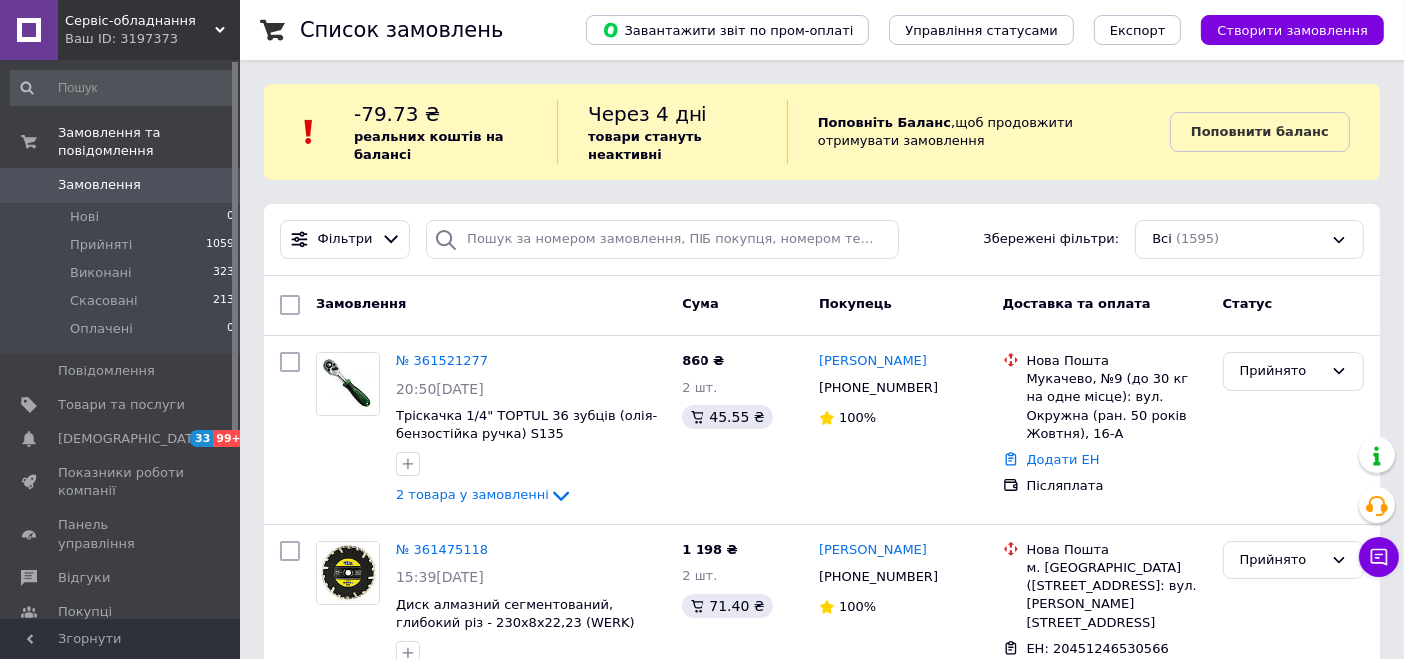
click at [117, 36] on div "Ваш ID: 3197373" at bounding box center [152, 39] width 175 height 18
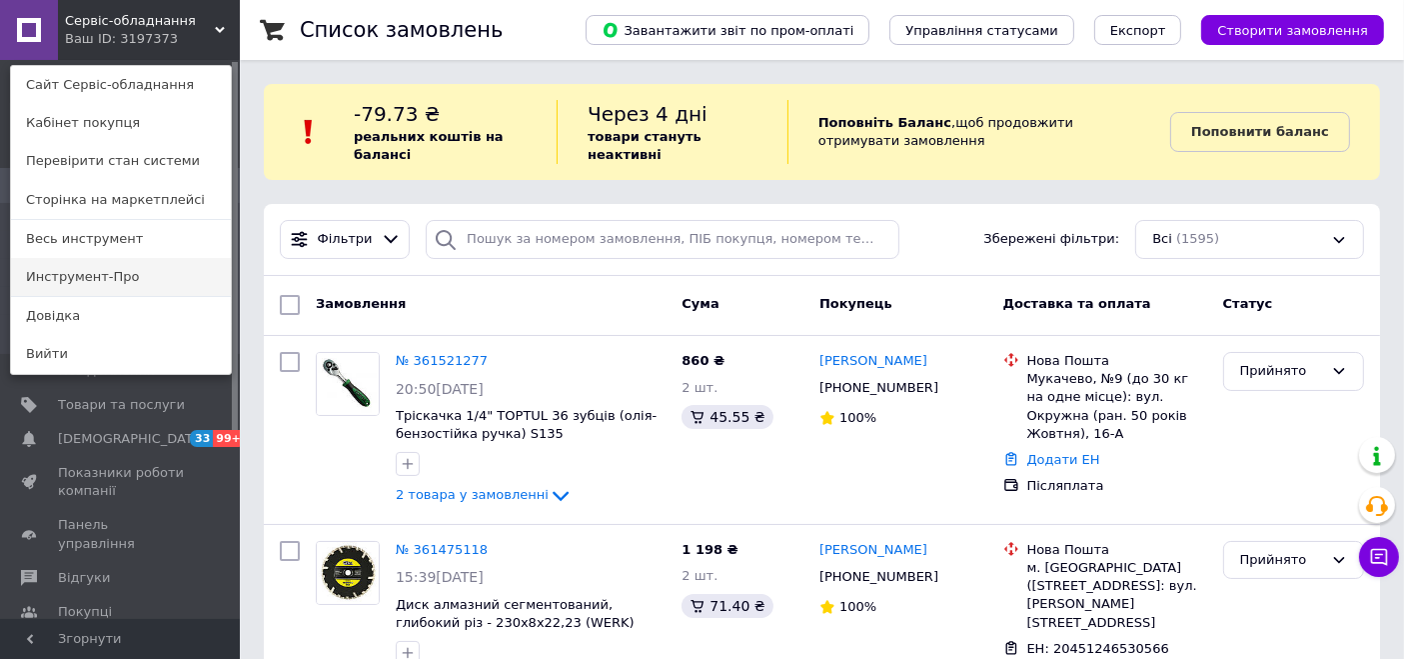
click at [85, 272] on link "Инструмент-Про" at bounding box center [121, 277] width 220 height 38
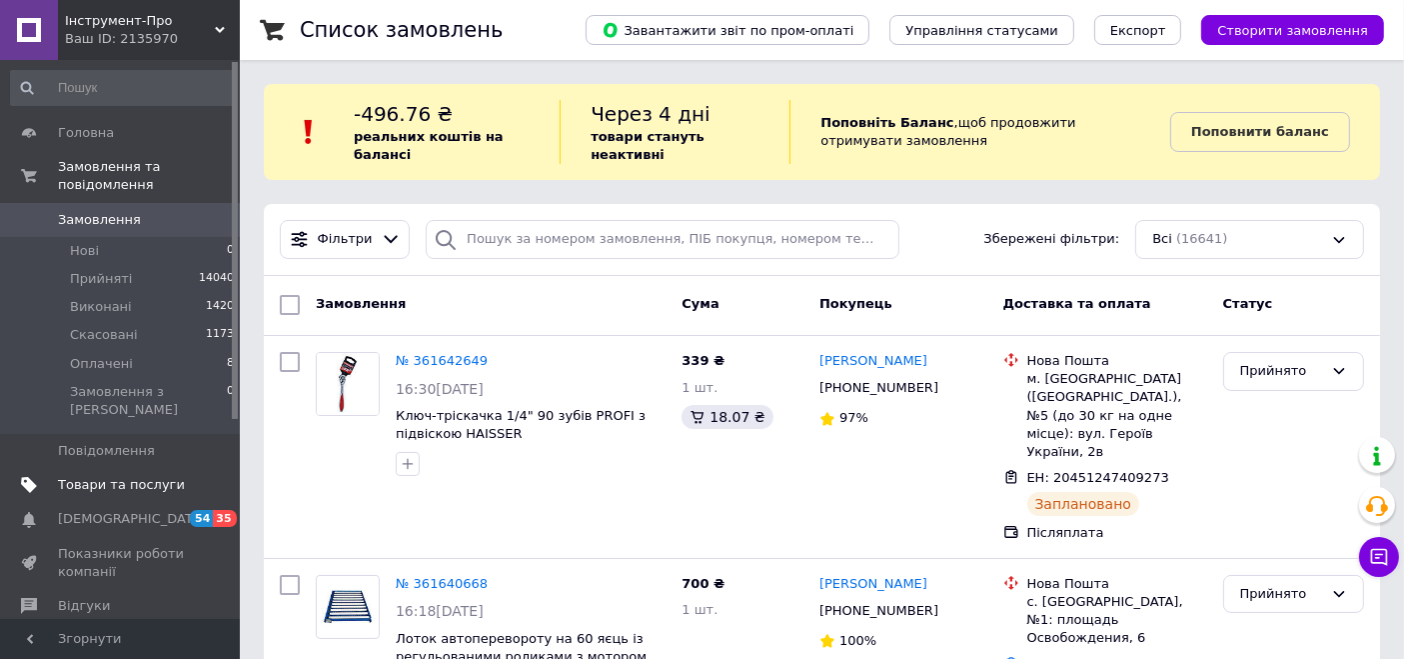
click at [101, 476] on span "Товари та послуги" at bounding box center [121, 485] width 127 height 18
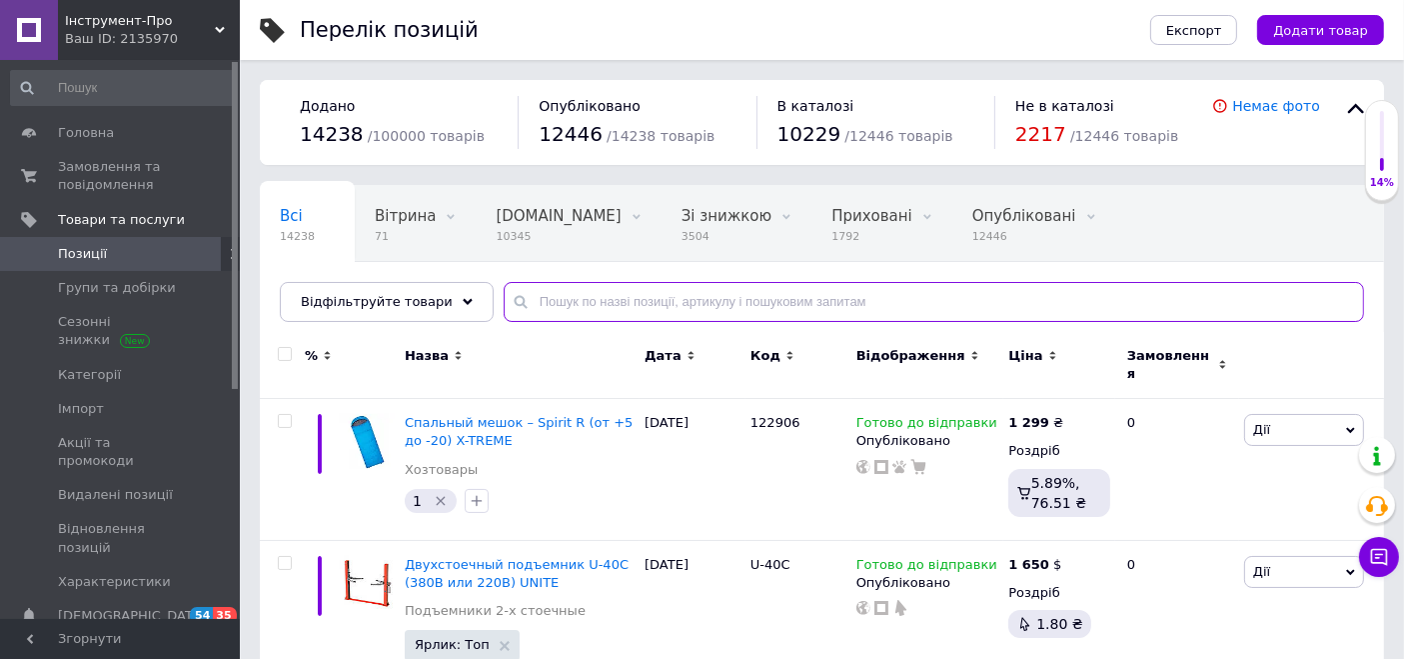
click at [574, 304] on input "text" at bounding box center [934, 302] width 861 height 40
paste input "130896"
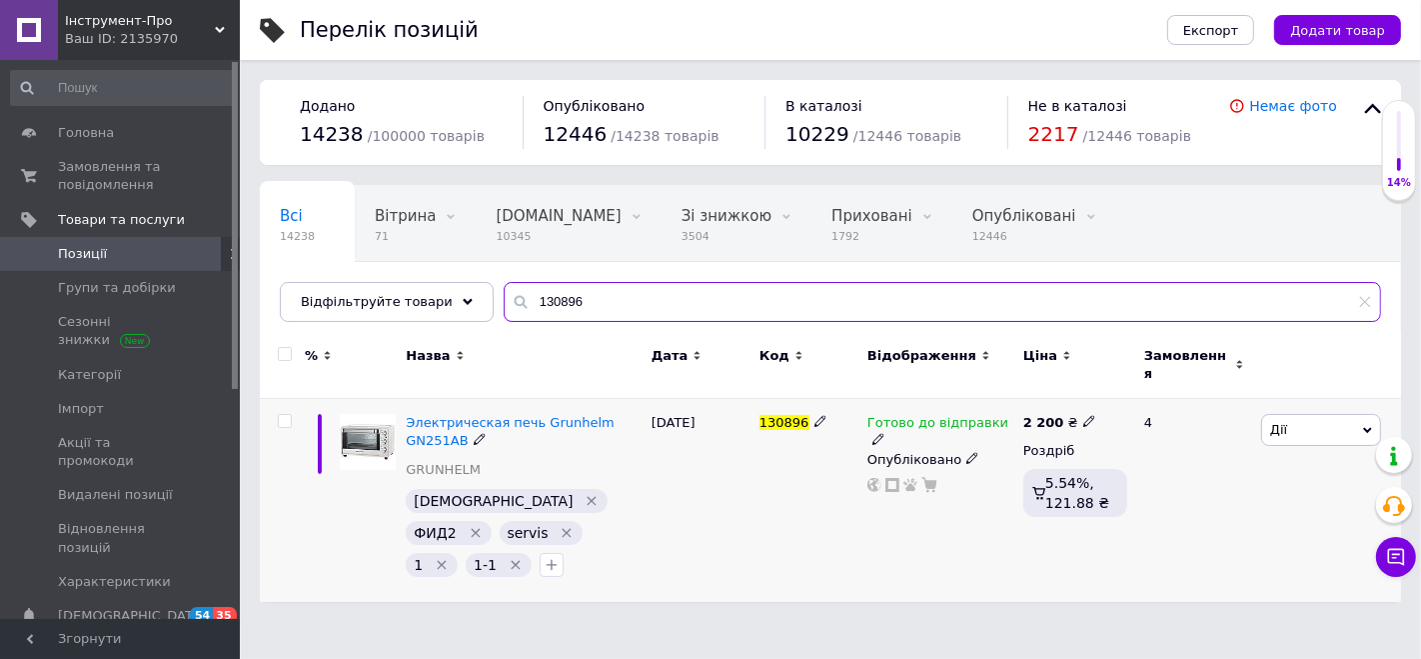
type input "130896"
click at [965, 415] on span "Готово до відправки" at bounding box center [938, 425] width 141 height 21
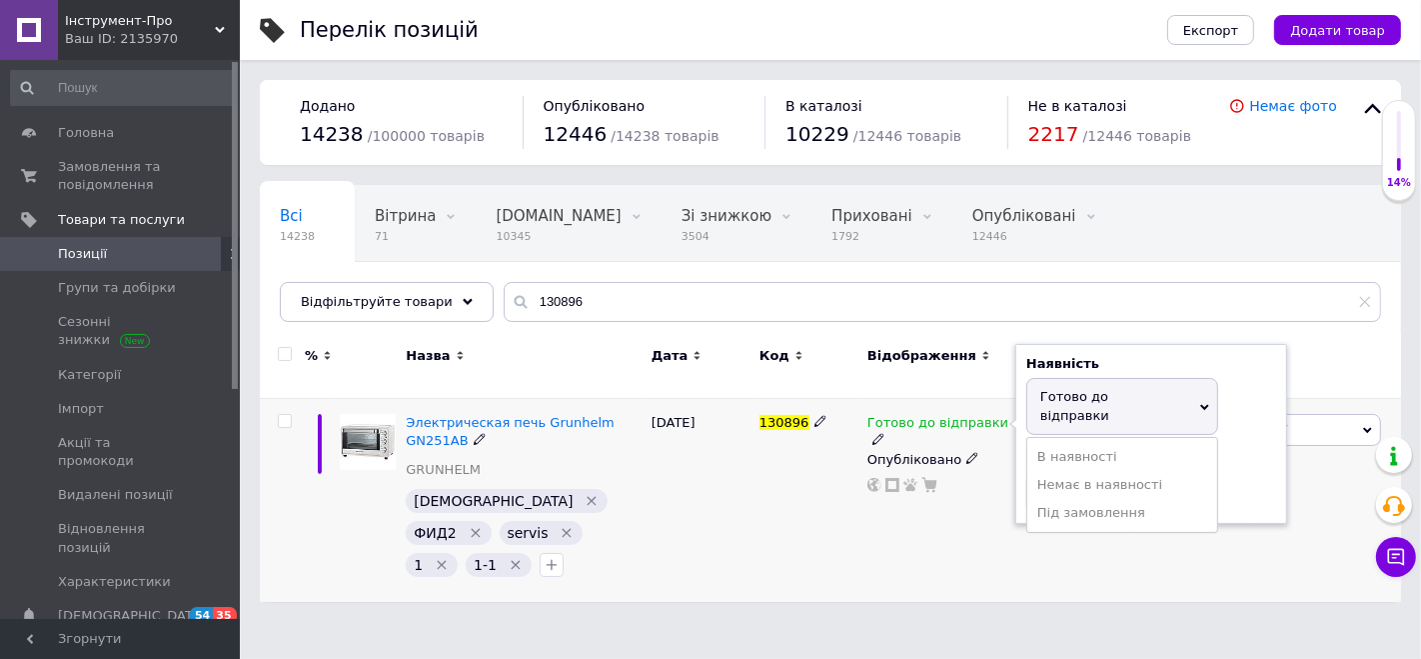
drag, startPoint x: 1086, startPoint y: 450, endPoint x: 1005, endPoint y: 519, distance: 106.4
click at [1085, 471] on li "Немає в наявності" at bounding box center [1123, 485] width 190 height 28
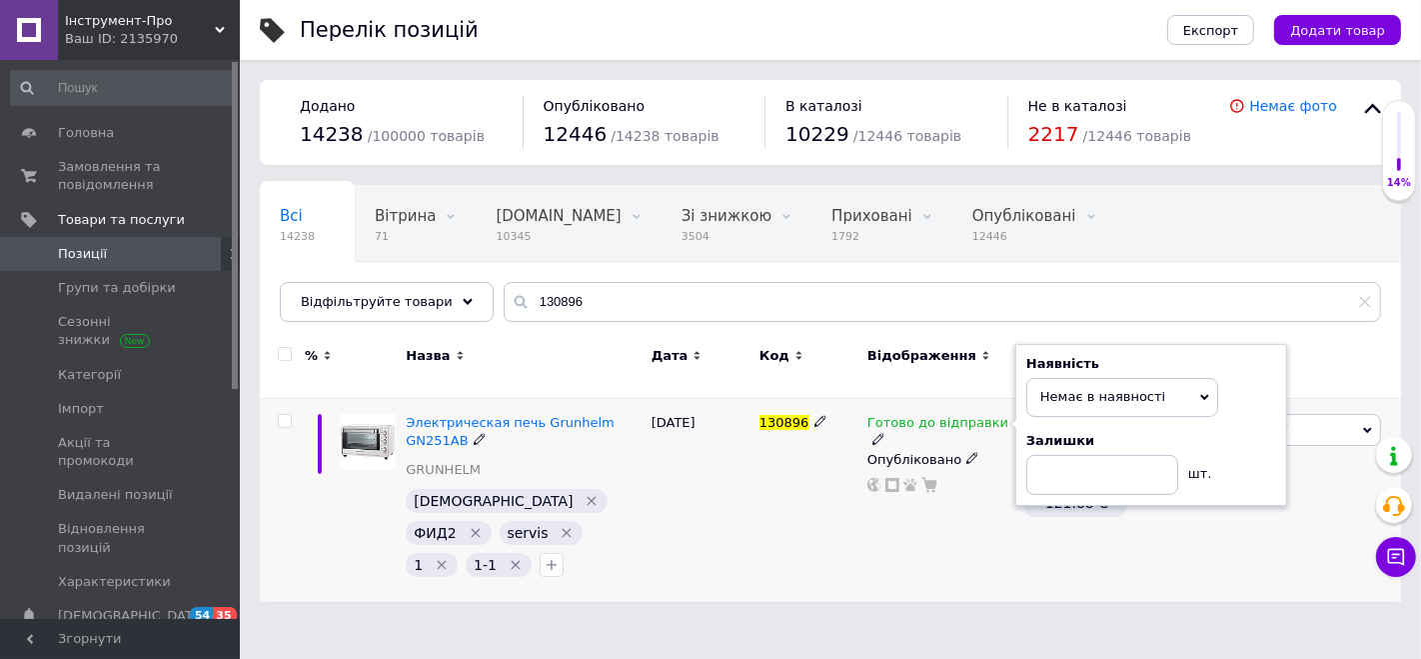
click at [990, 534] on div "Готово до відправки Наявність Немає в наявності В наявності Під замовлення Гото…" at bounding box center [941, 500] width 156 height 203
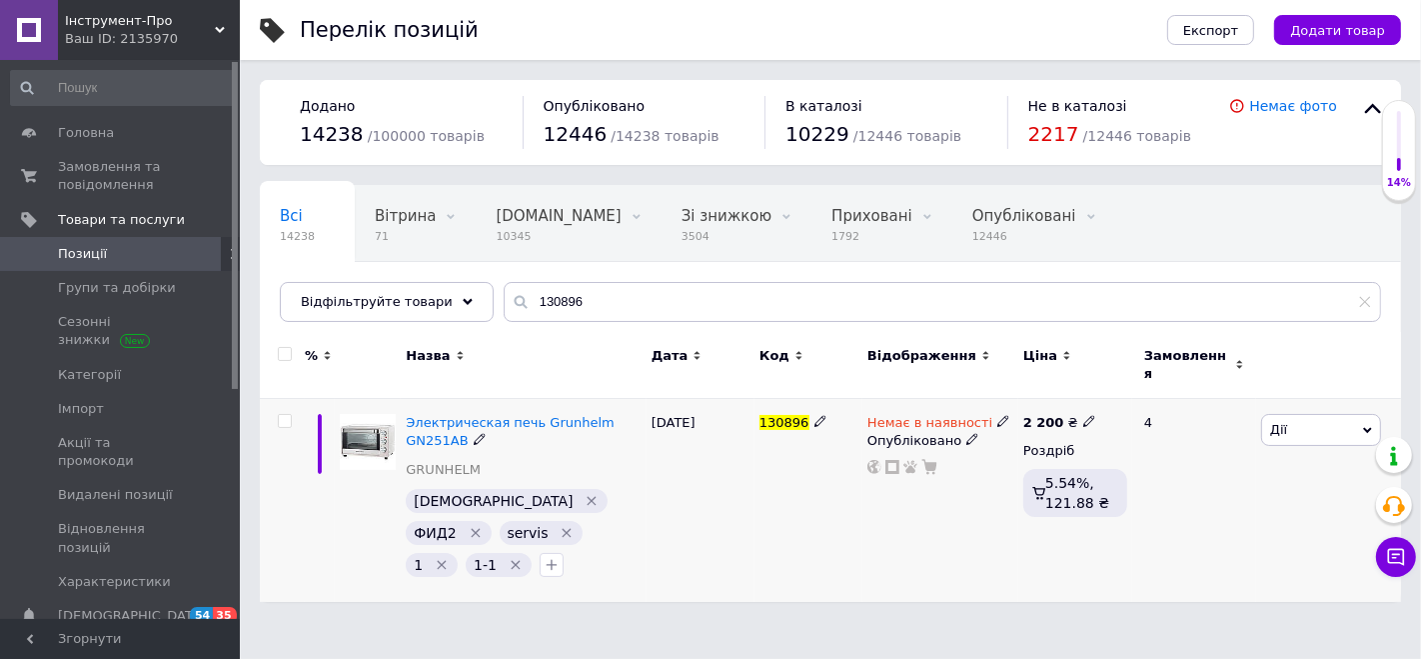
click at [1050, 415] on b "2 200" at bounding box center [1044, 422] width 41 height 15
type input "2250"
click at [1013, 573] on div "Немає в наявності Опубліковано" at bounding box center [941, 500] width 156 height 203
